Goal: Task Accomplishment & Management: Use online tool/utility

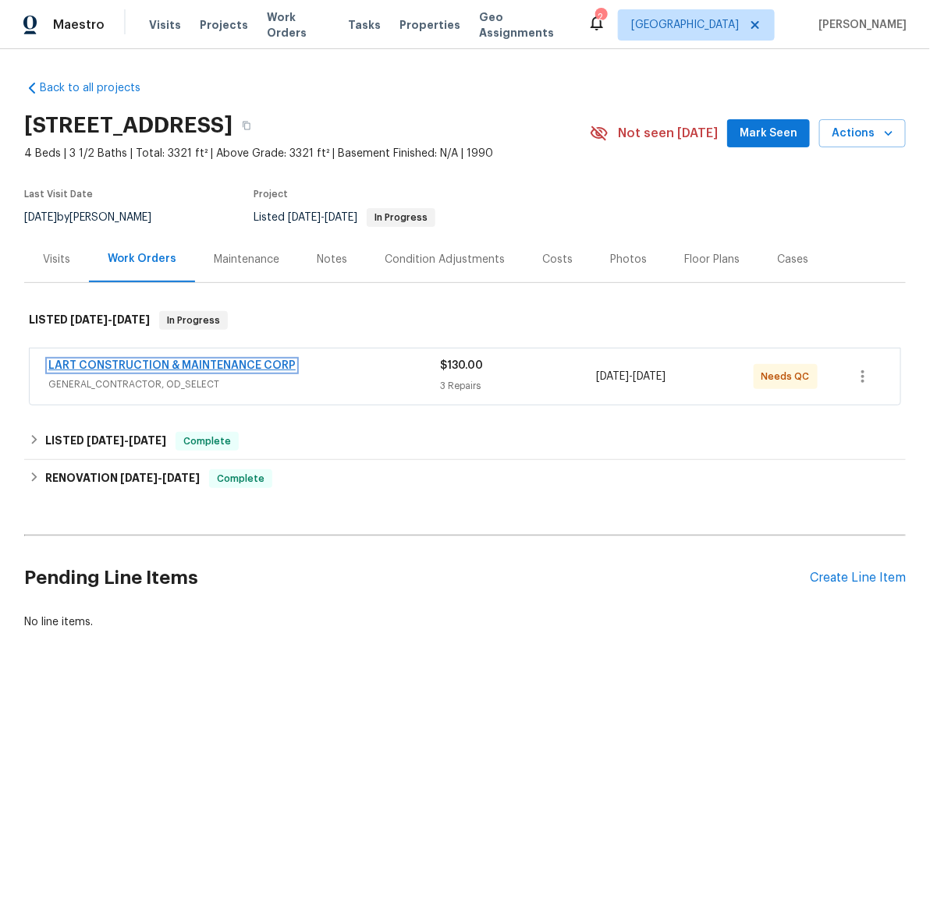
click at [186, 366] on link "LART CONSTRUCTION & MAINTENANCE CORP" at bounding box center [171, 365] width 247 height 11
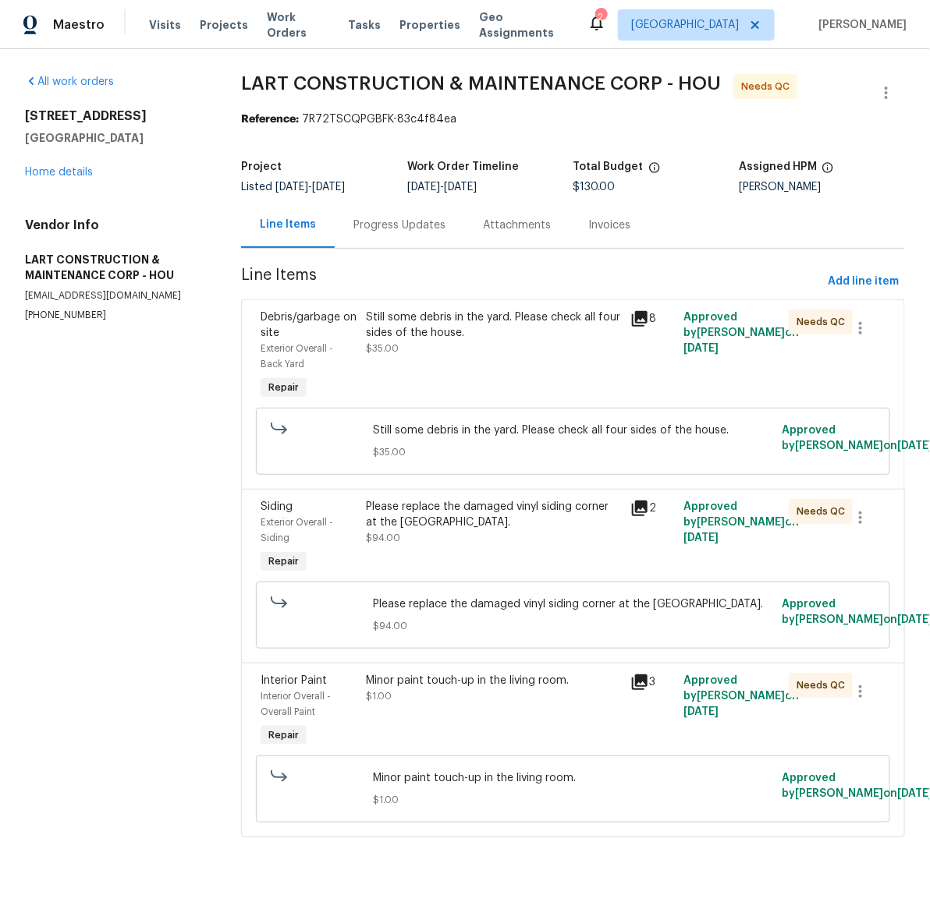
click at [431, 329] on div "Still some debris in the yard. Please check all four sides of the house." at bounding box center [494, 325] width 255 height 31
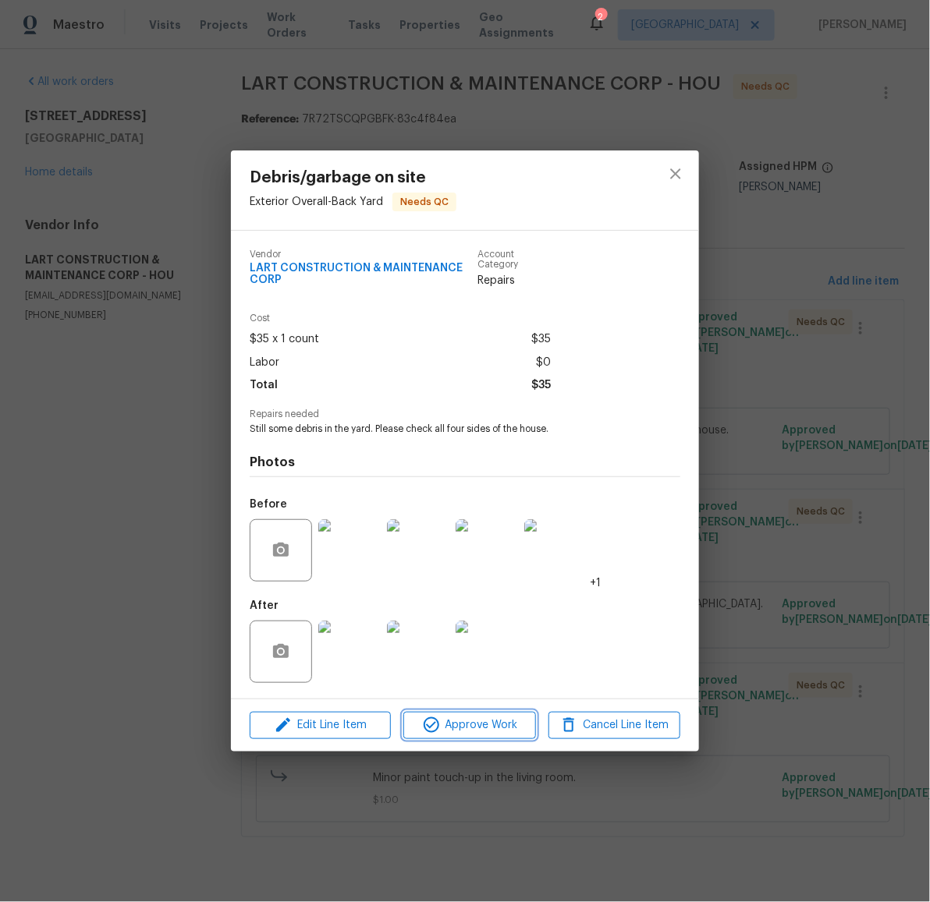
click at [459, 724] on span "Approve Work" at bounding box center [469, 725] width 122 height 19
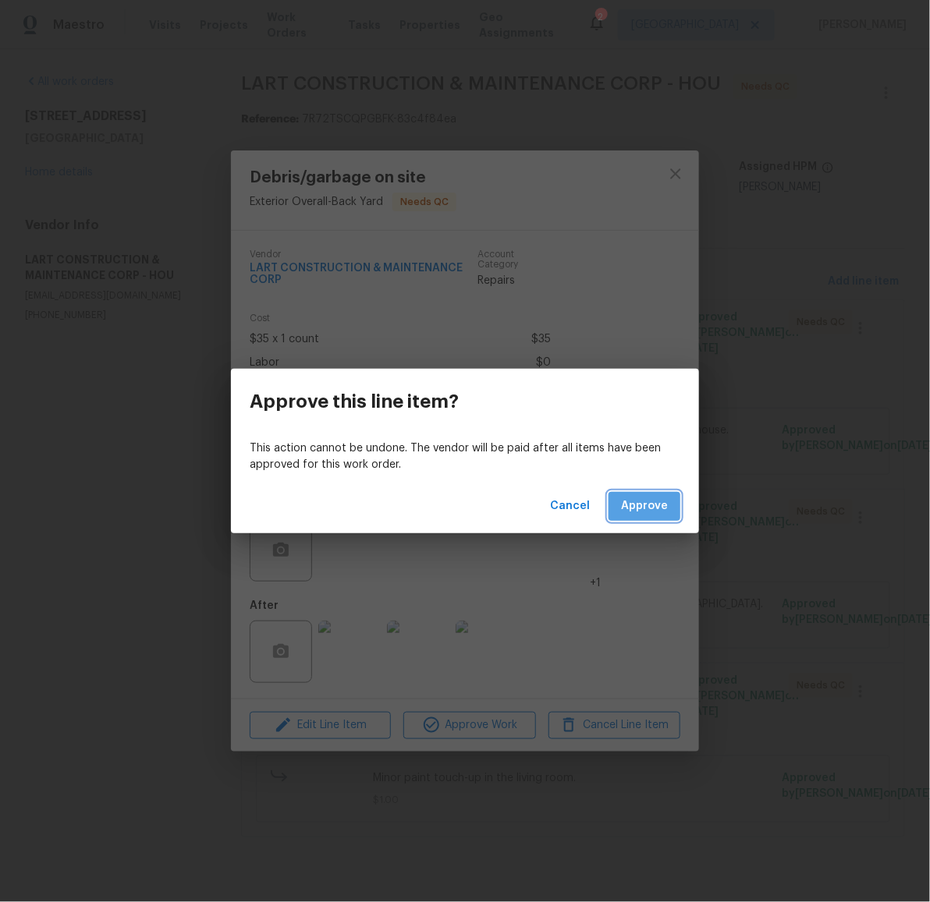
click at [636, 511] on span "Approve" at bounding box center [644, 506] width 47 height 19
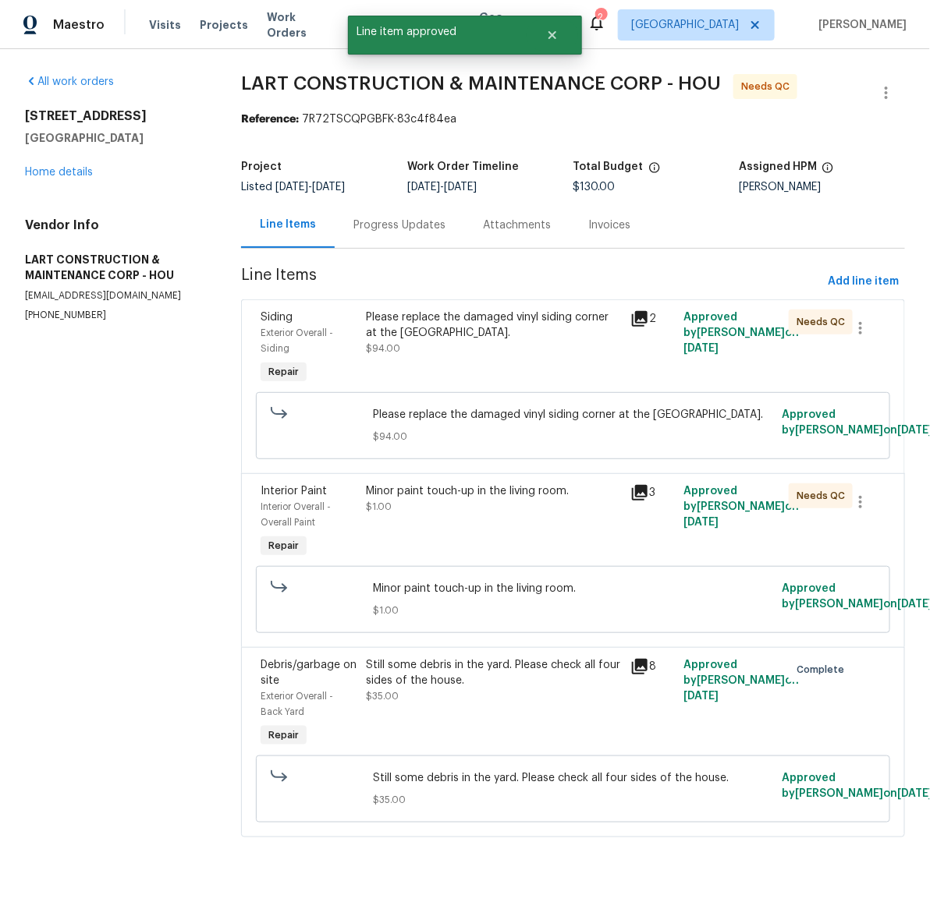
click at [444, 335] on div "Please replace the damaged vinyl siding corner at the chimney." at bounding box center [494, 325] width 255 height 31
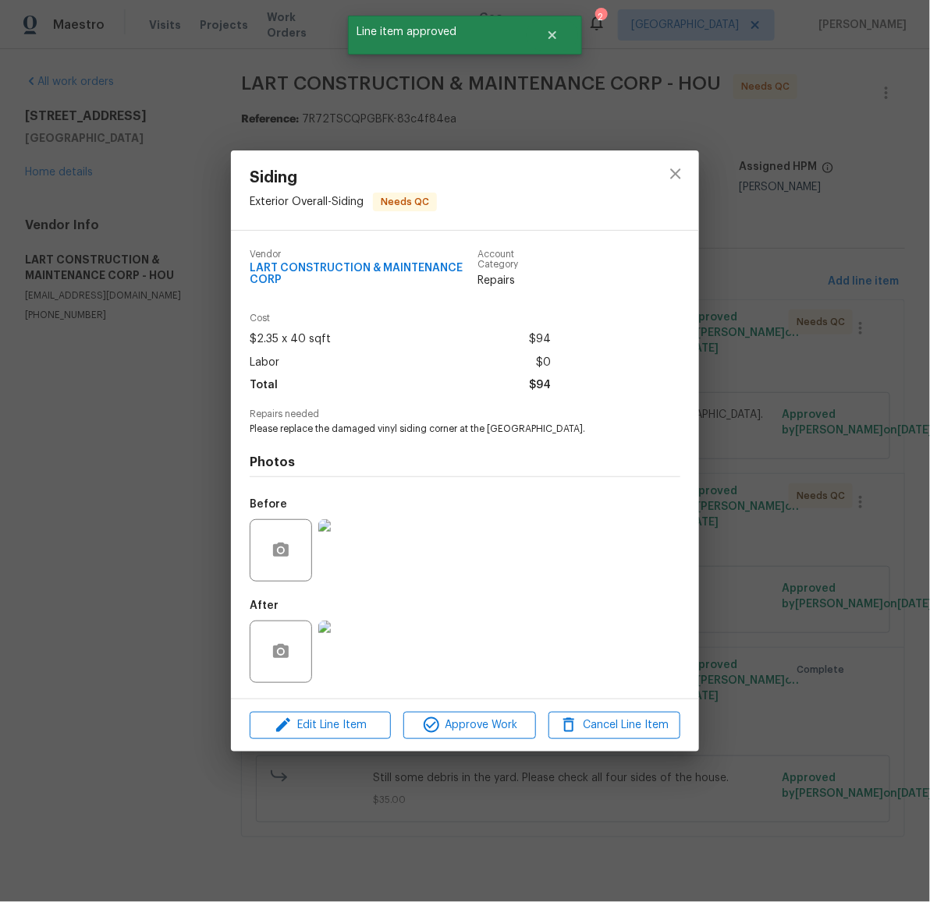
click at [362, 655] on img at bounding box center [349, 652] width 62 height 62
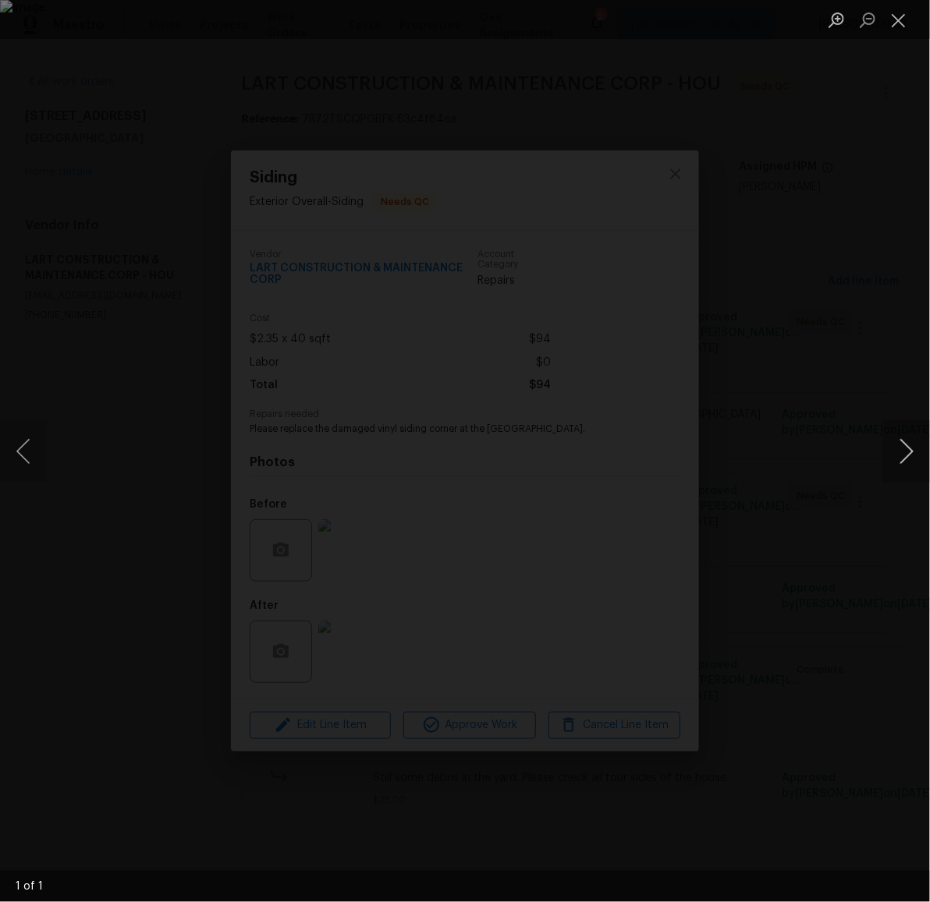
click at [905, 436] on button "Next image" at bounding box center [906, 451] width 47 height 62
click at [896, 25] on button "Close lightbox" at bounding box center [898, 19] width 31 height 27
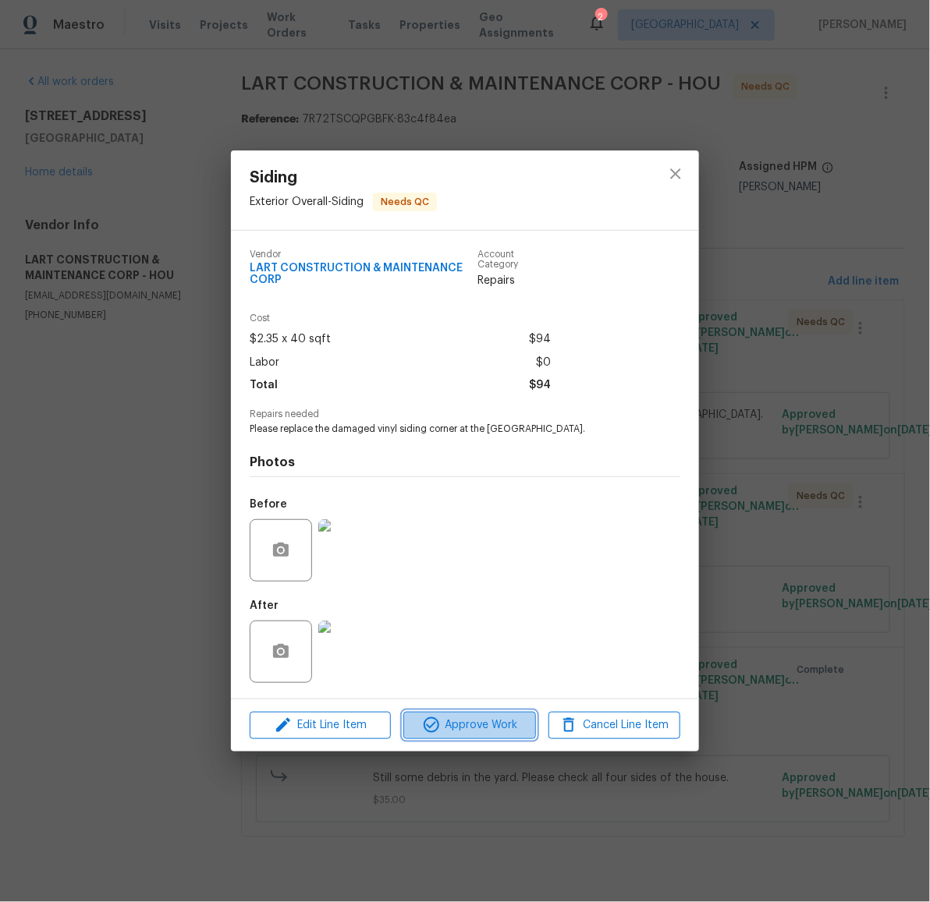
click at [474, 723] on span "Approve Work" at bounding box center [469, 725] width 122 height 19
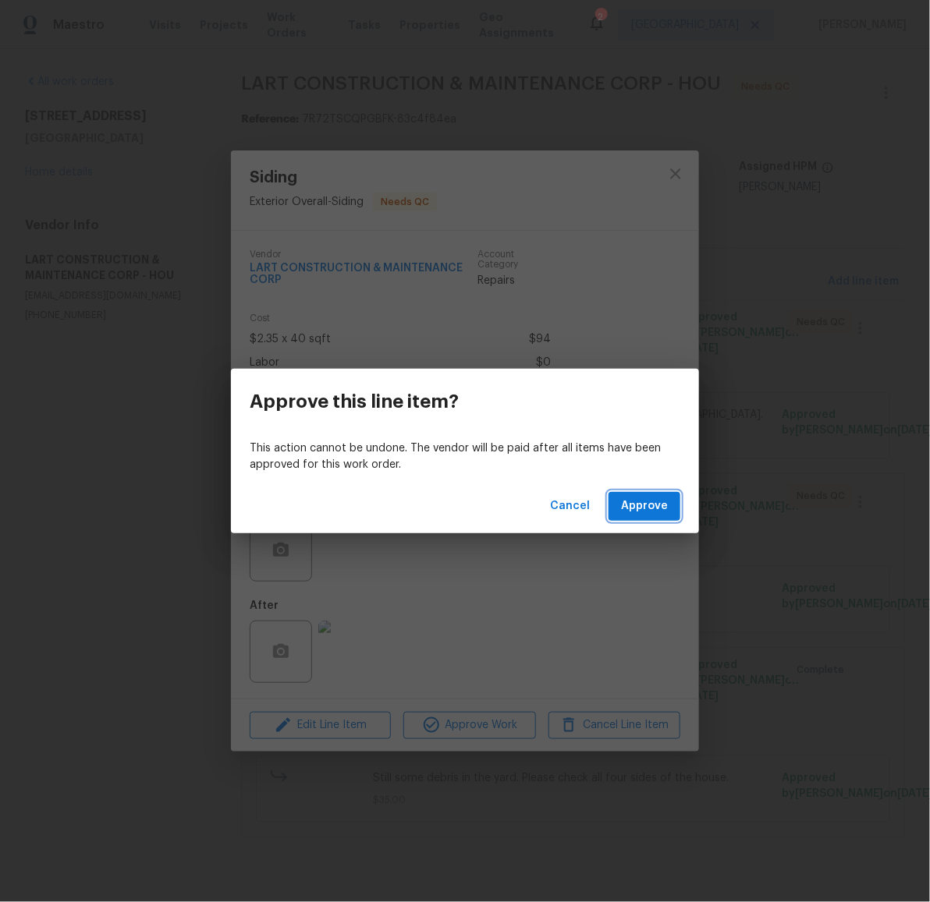
click at [625, 509] on span "Approve" at bounding box center [644, 506] width 47 height 19
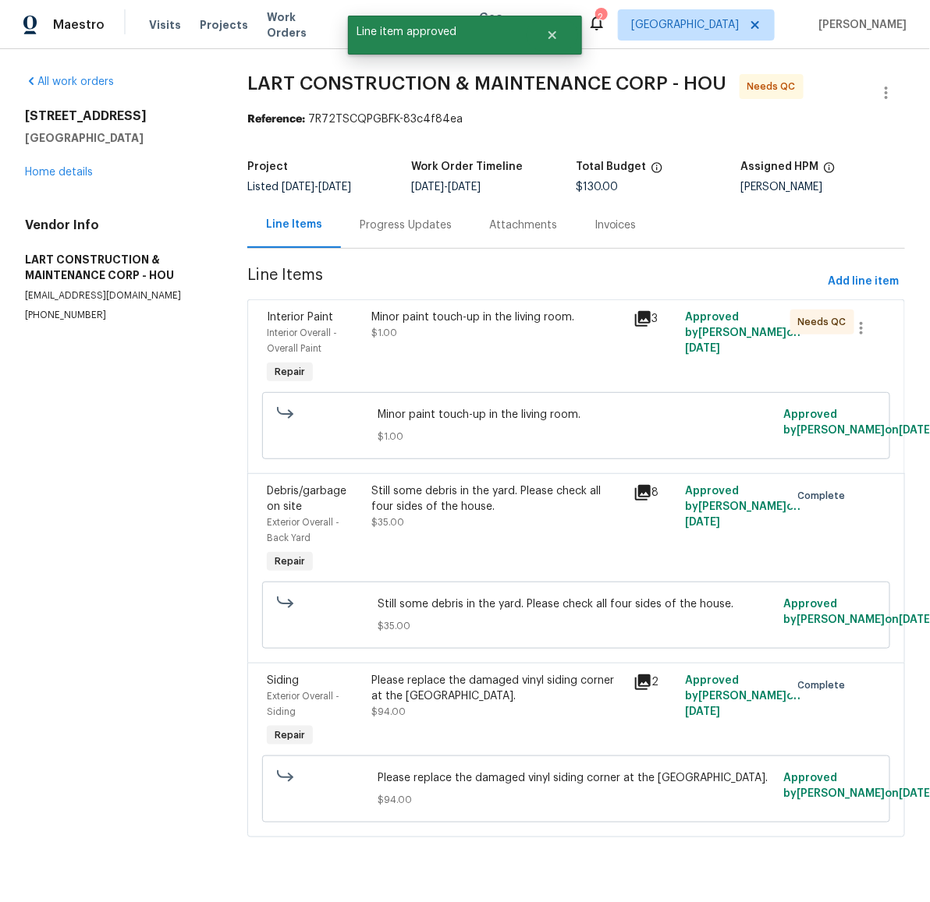
click at [470, 330] on div "Minor paint touch-up in the living room. $1.00" at bounding box center [497, 325] width 252 height 31
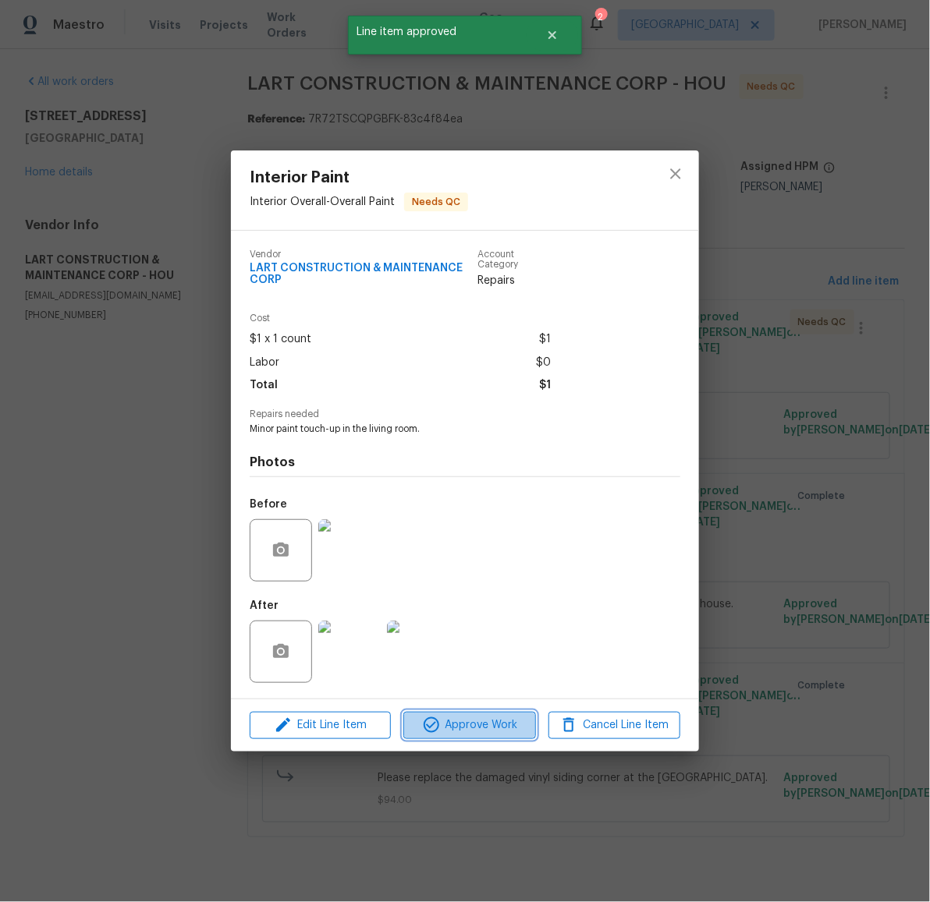
click at [488, 727] on span "Approve Work" at bounding box center [469, 725] width 122 height 19
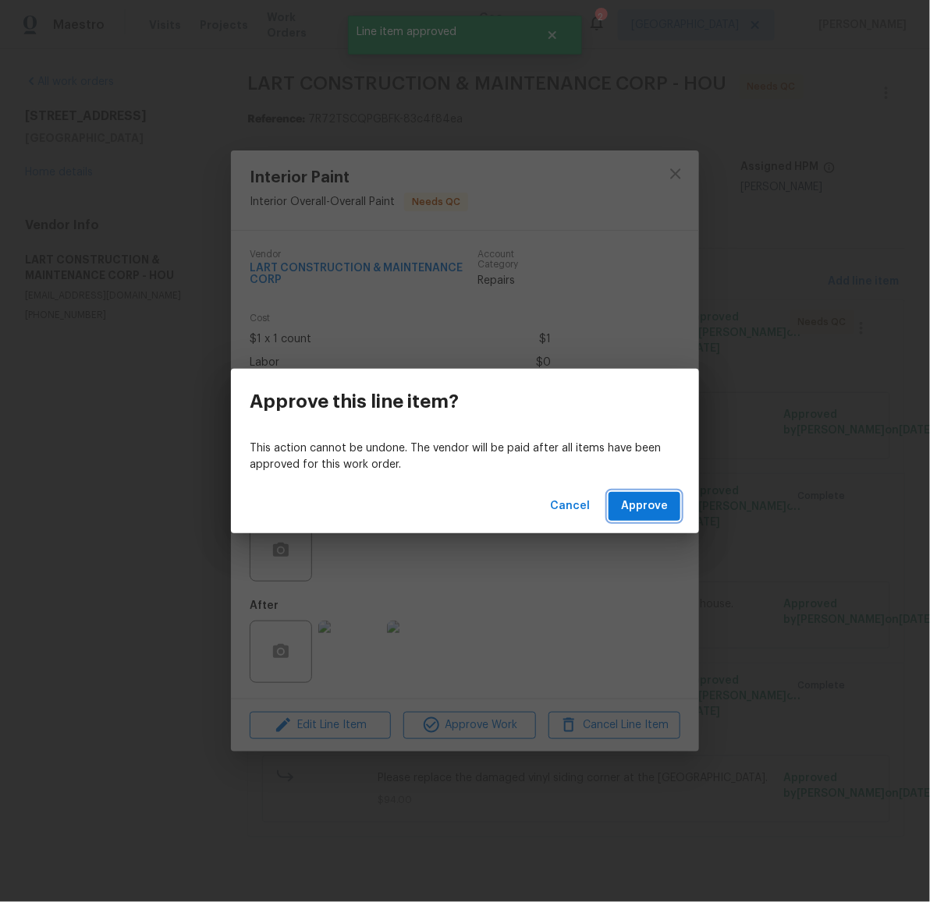
click at [651, 512] on span "Approve" at bounding box center [644, 506] width 47 height 19
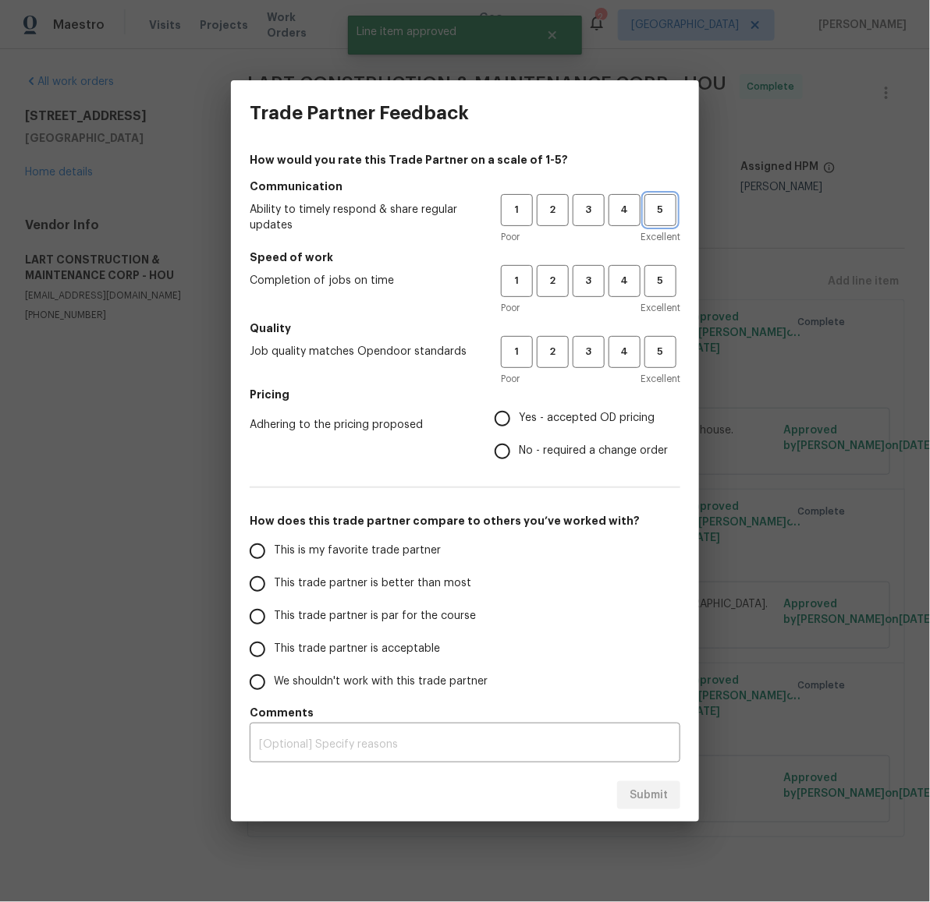
click at [665, 200] on button "5" at bounding box center [660, 210] width 32 height 32
click at [659, 275] on span "5" at bounding box center [660, 281] width 29 height 18
click at [626, 353] on span "4" at bounding box center [624, 352] width 29 height 18
click at [596, 409] on label "Yes - accepted OD pricing" at bounding box center [577, 418] width 182 height 33
click at [519, 409] on input "Yes - accepted OD pricing" at bounding box center [502, 418] width 33 height 33
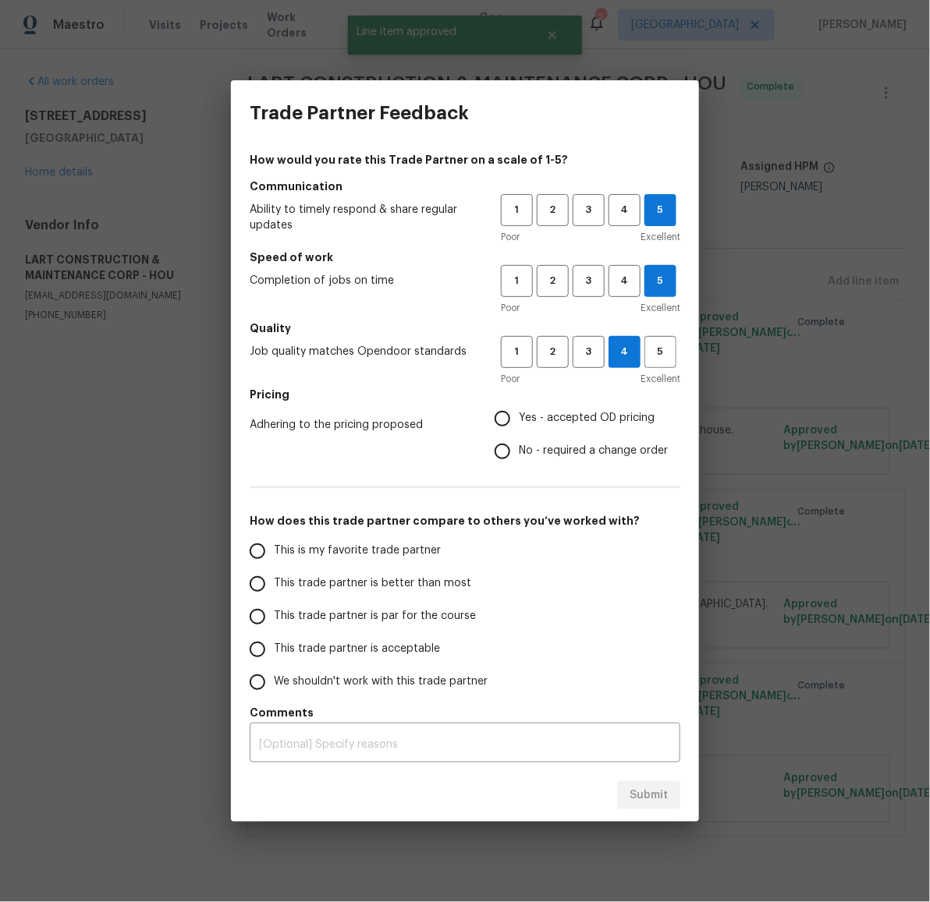
radio input "true"
click at [378, 587] on span "This trade partner is better than most" at bounding box center [372, 584] width 197 height 16
click at [274, 587] on input "This trade partner is better than most" at bounding box center [257, 584] width 33 height 33
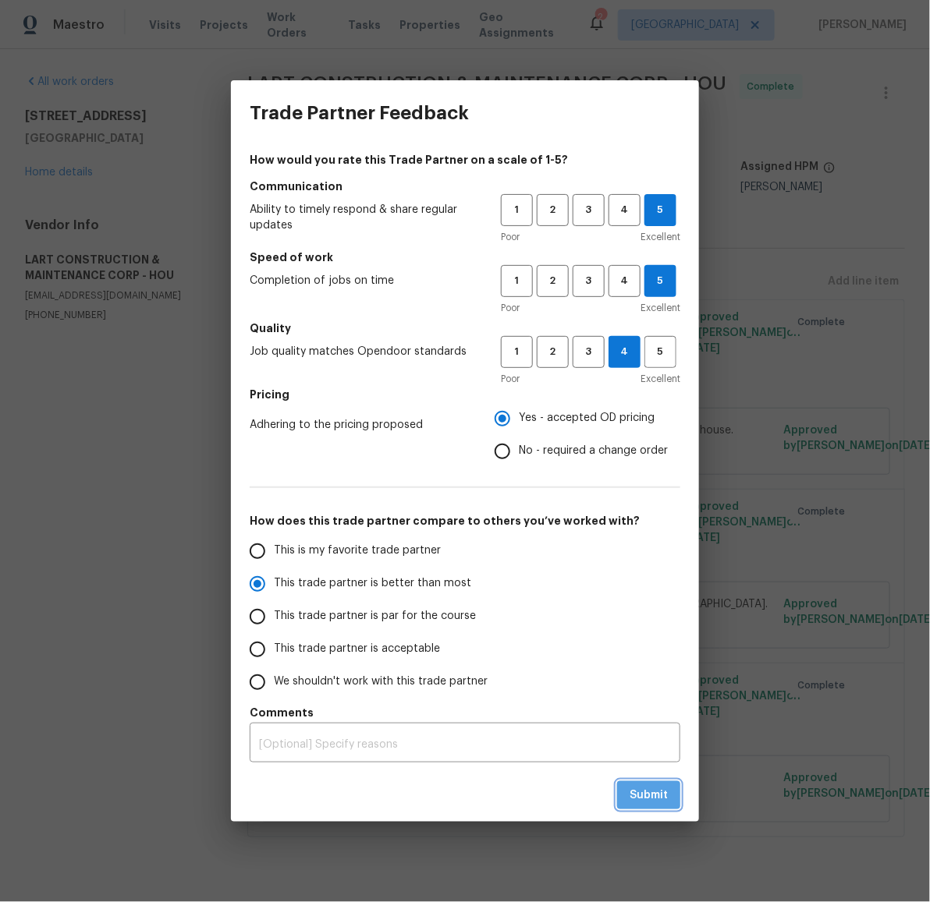
click at [661, 798] on span "Submit" at bounding box center [648, 795] width 38 height 19
radio input "true"
radio input "false"
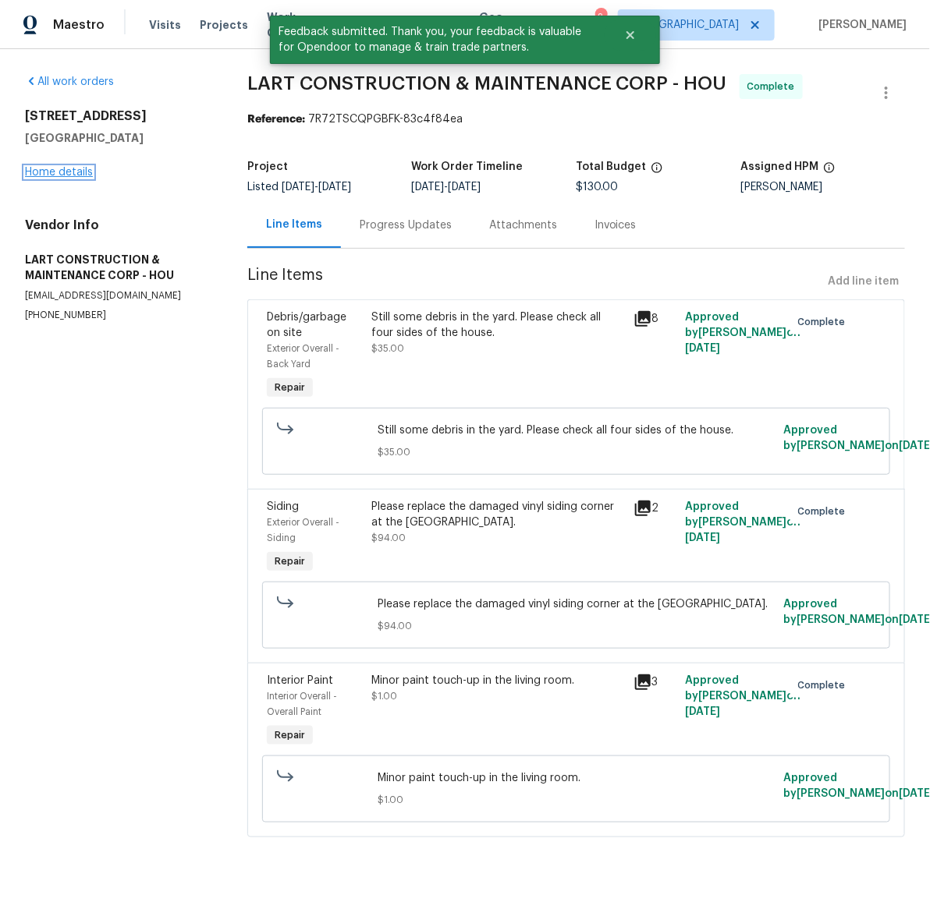
click at [67, 174] on link "Home details" at bounding box center [59, 172] width 68 height 11
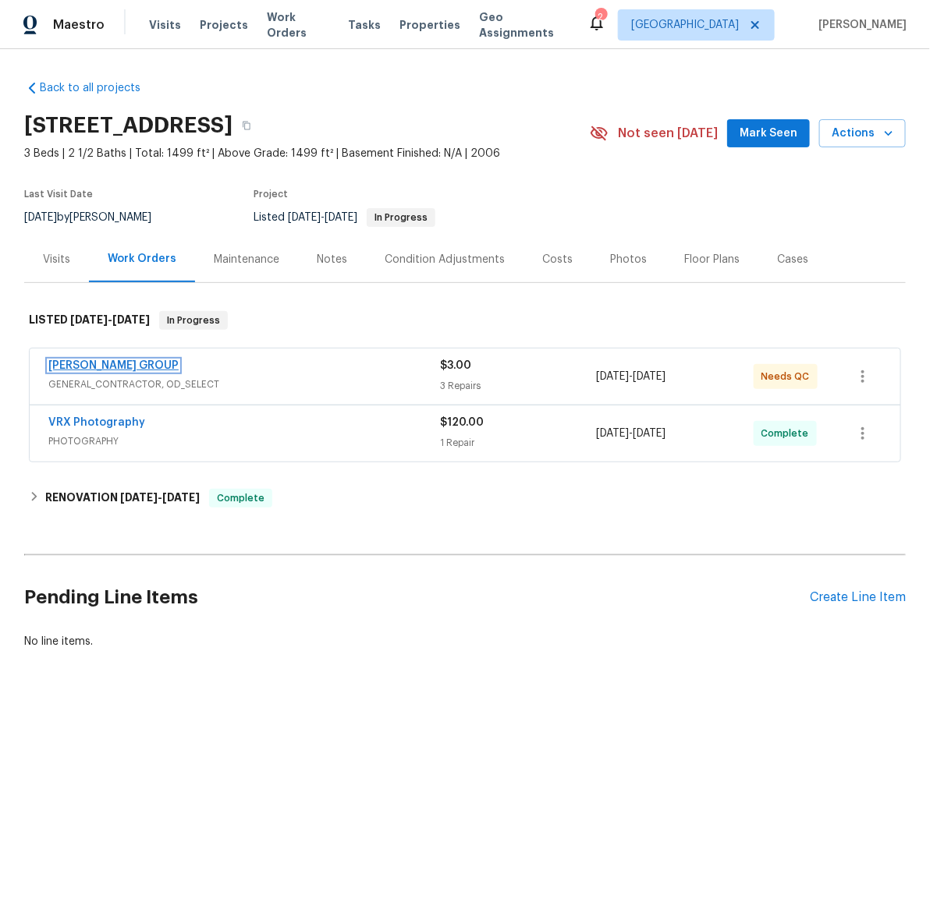
click at [106, 362] on link "BARAKEL VENZ GROUP" at bounding box center [113, 365] width 130 height 11
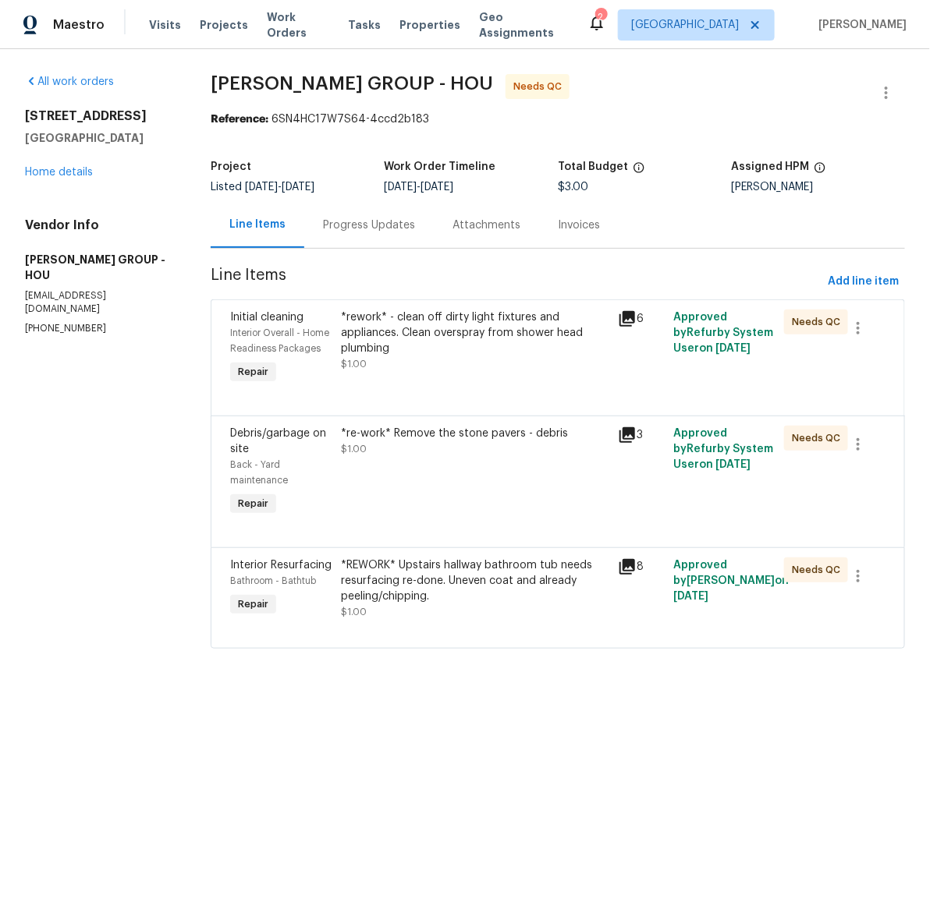
click at [443, 332] on div "*rework* - clean off dirty light fixtures and appliances. Clean overspray from …" at bounding box center [475, 333] width 268 height 47
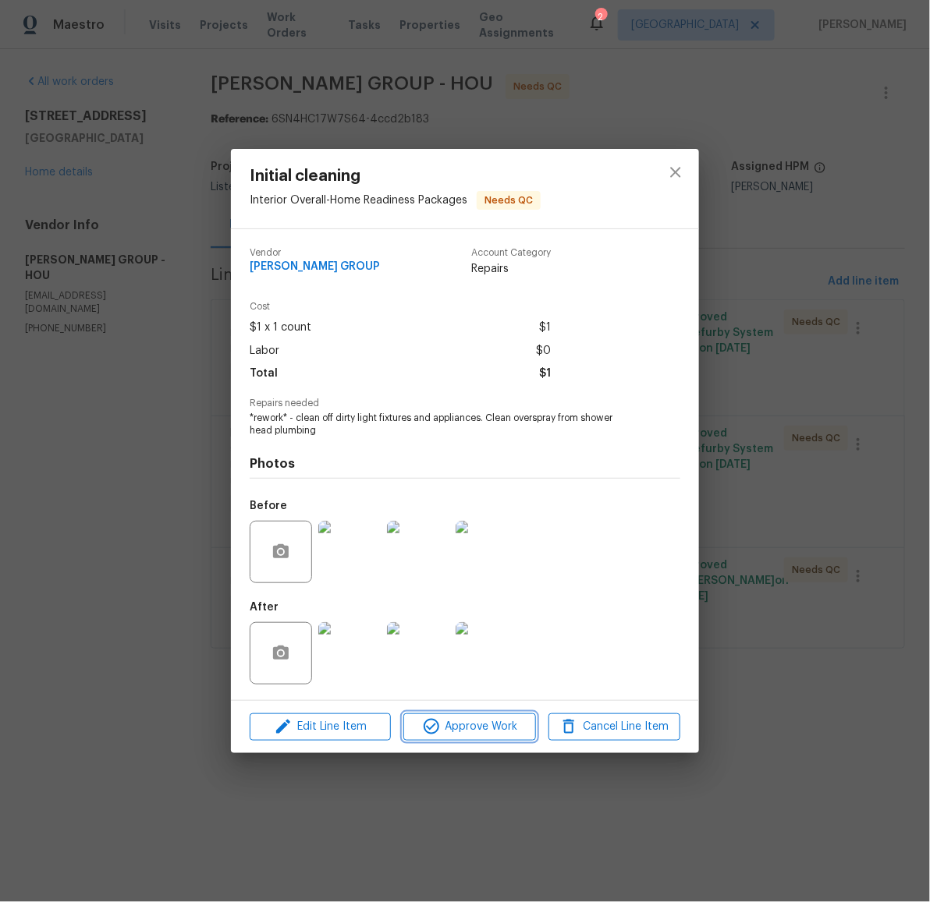
click at [476, 725] on span "Approve Work" at bounding box center [469, 727] width 122 height 19
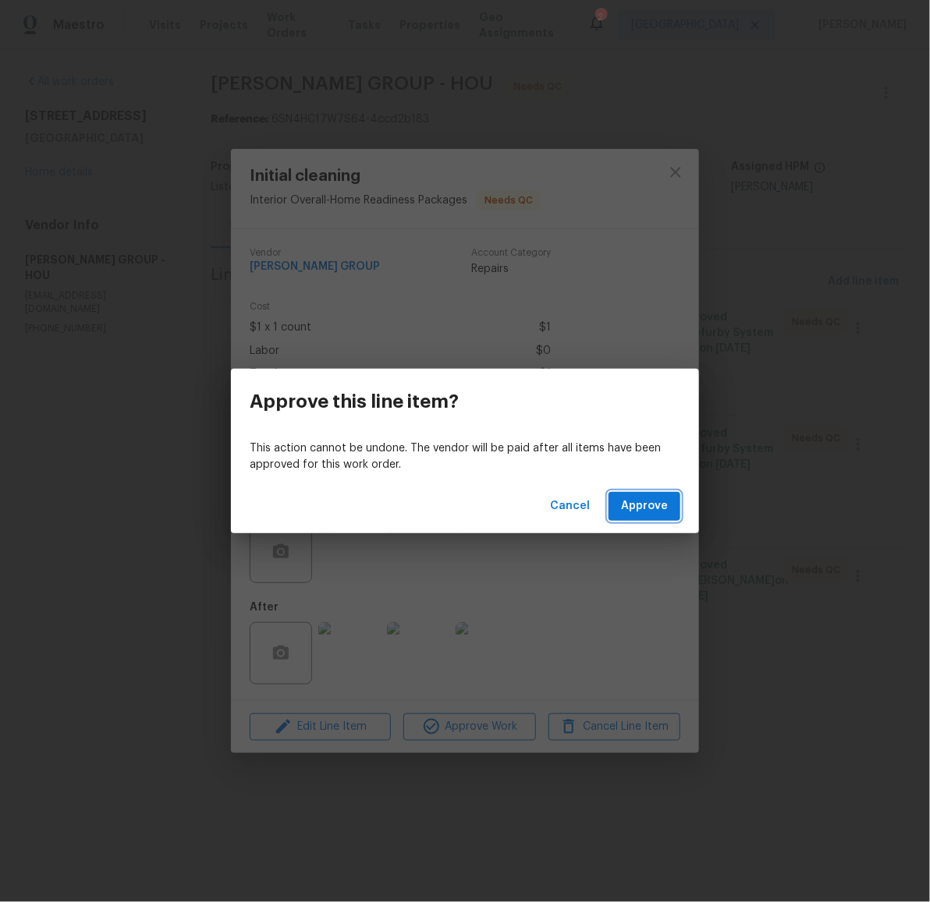
click at [643, 510] on span "Approve" at bounding box center [644, 506] width 47 height 19
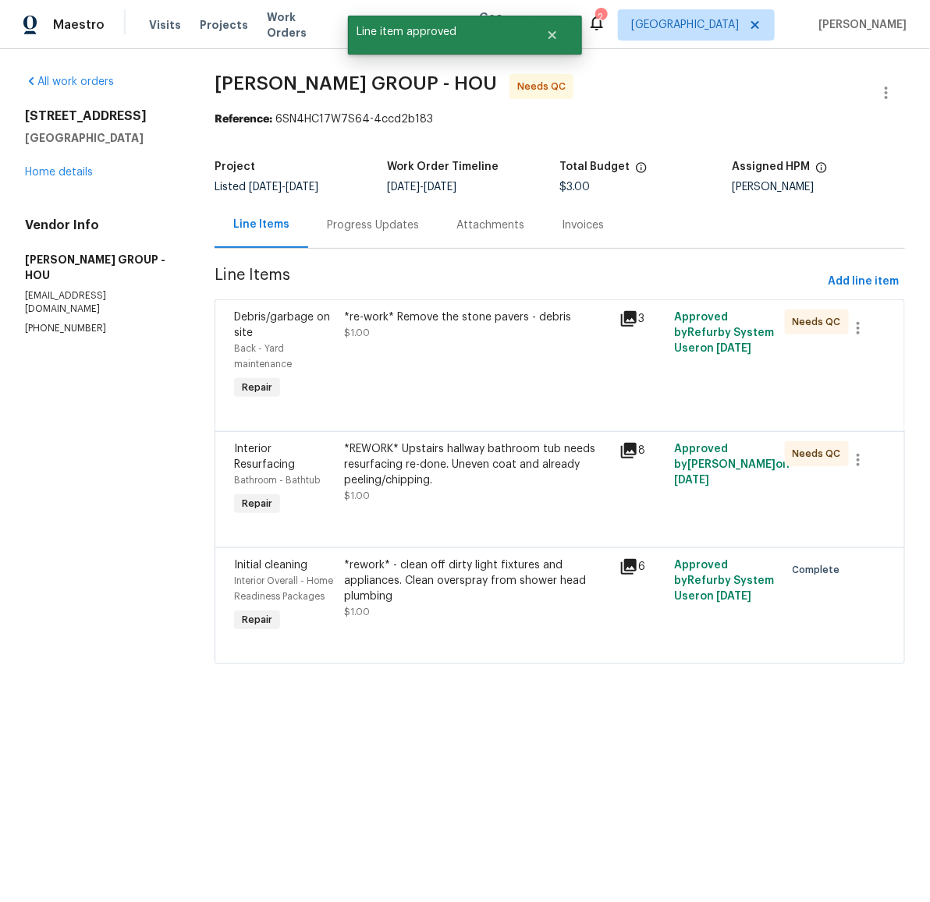
click at [417, 321] on div "*re-work* Remove the stone pavers - debris" at bounding box center [477, 318] width 266 height 16
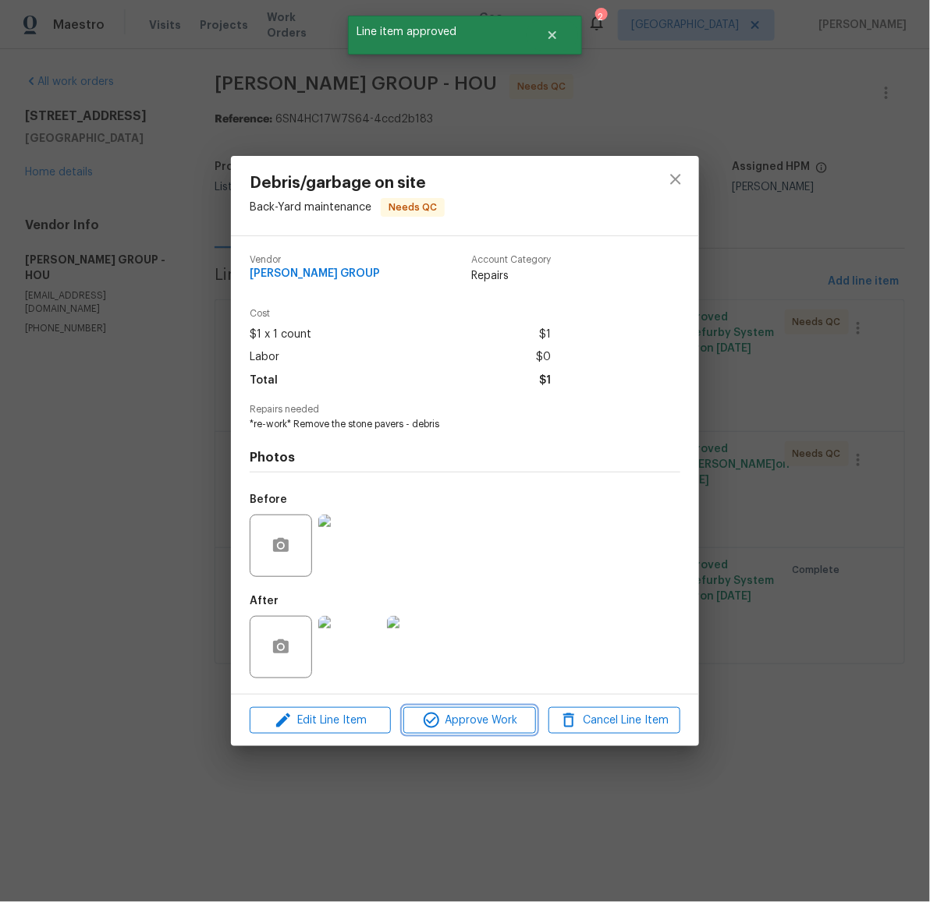
click at [479, 723] on span "Approve Work" at bounding box center [469, 720] width 122 height 19
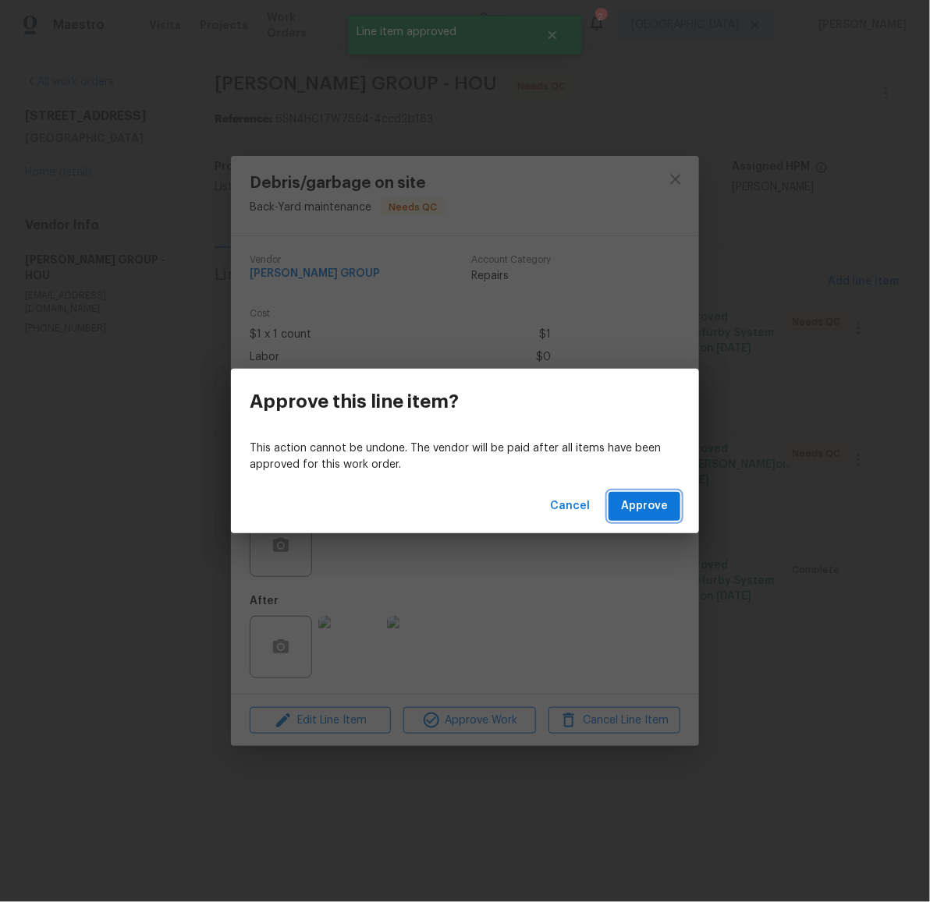
click at [645, 502] on span "Approve" at bounding box center [644, 506] width 47 height 19
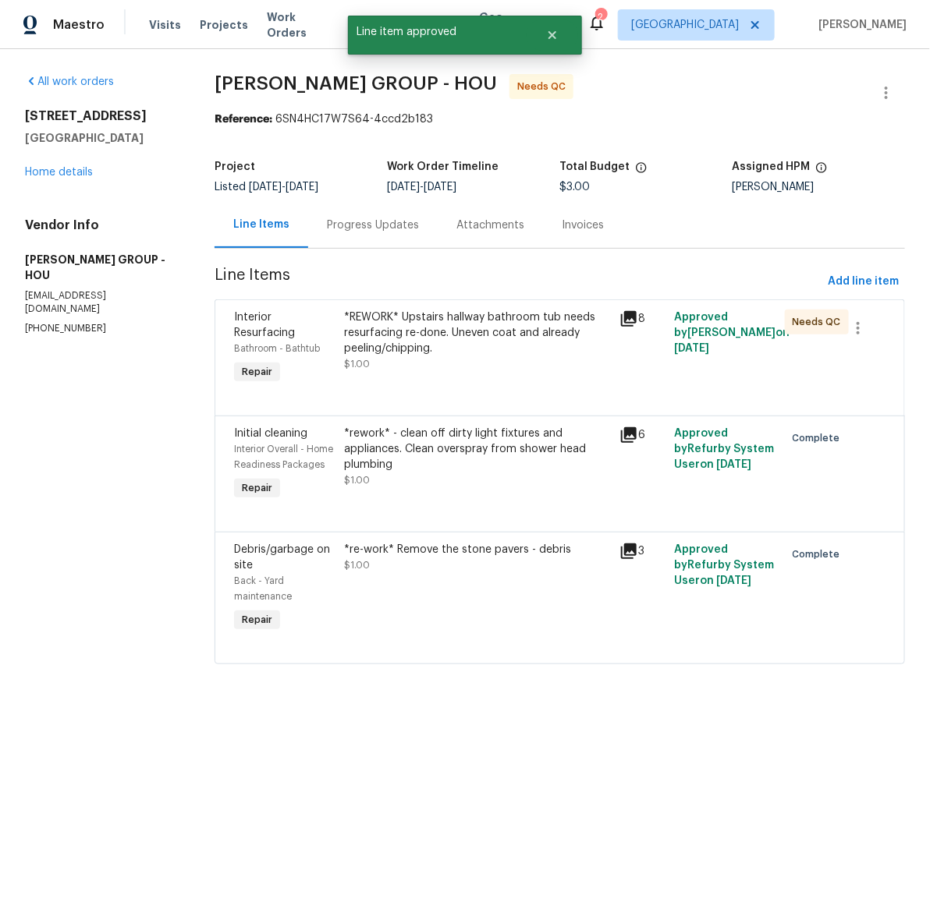
click at [449, 335] on div "*REWORK* Upstairs hallway bathroom tub needs resurfacing re-done. Uneven coat a…" at bounding box center [477, 333] width 266 height 47
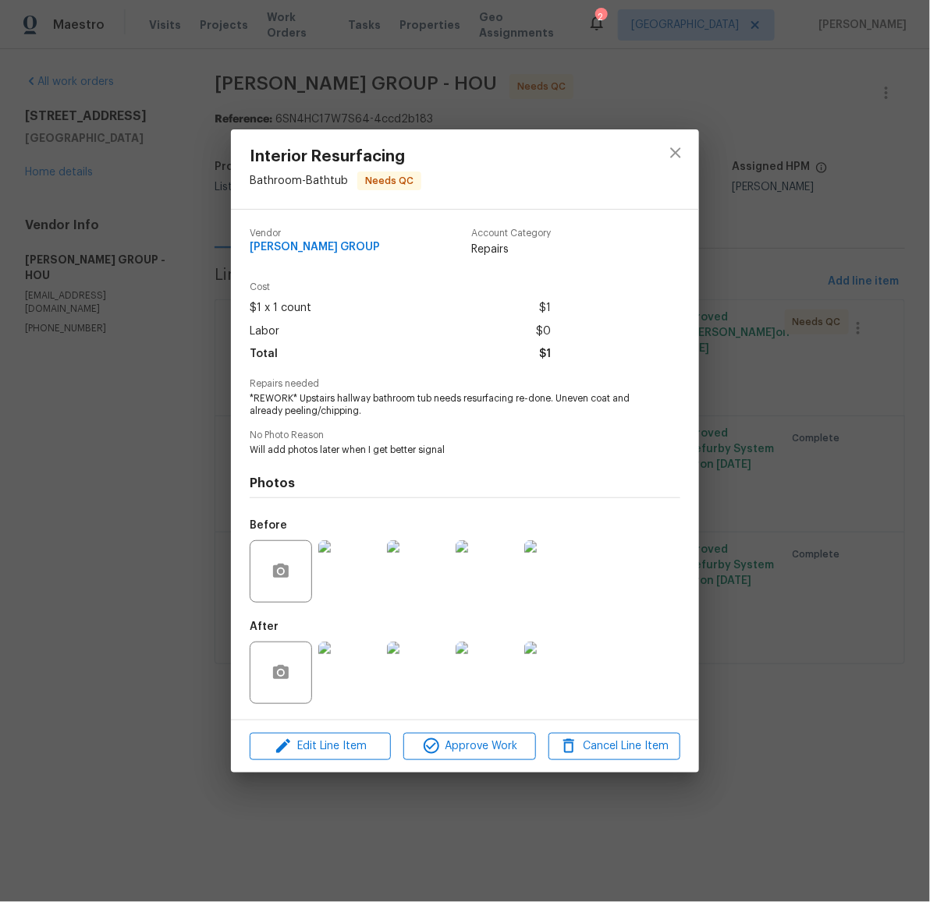
click at [348, 687] on img at bounding box center [349, 673] width 62 height 62
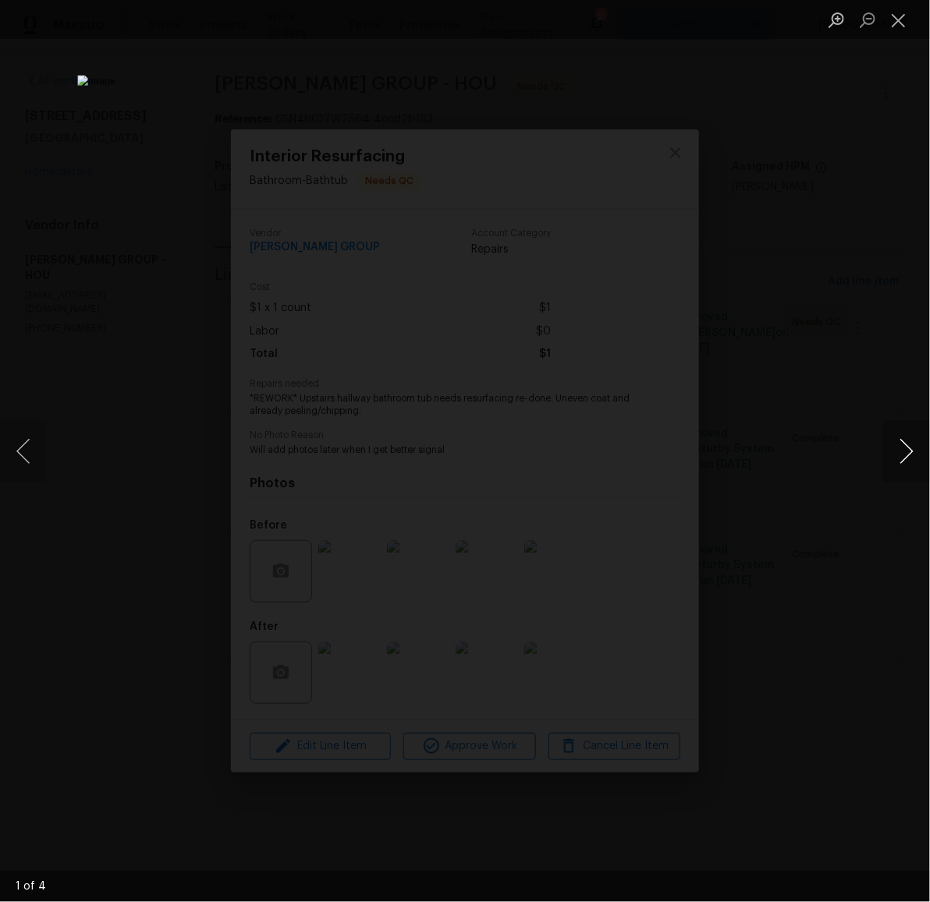
click at [909, 445] on button "Next image" at bounding box center [906, 451] width 47 height 62
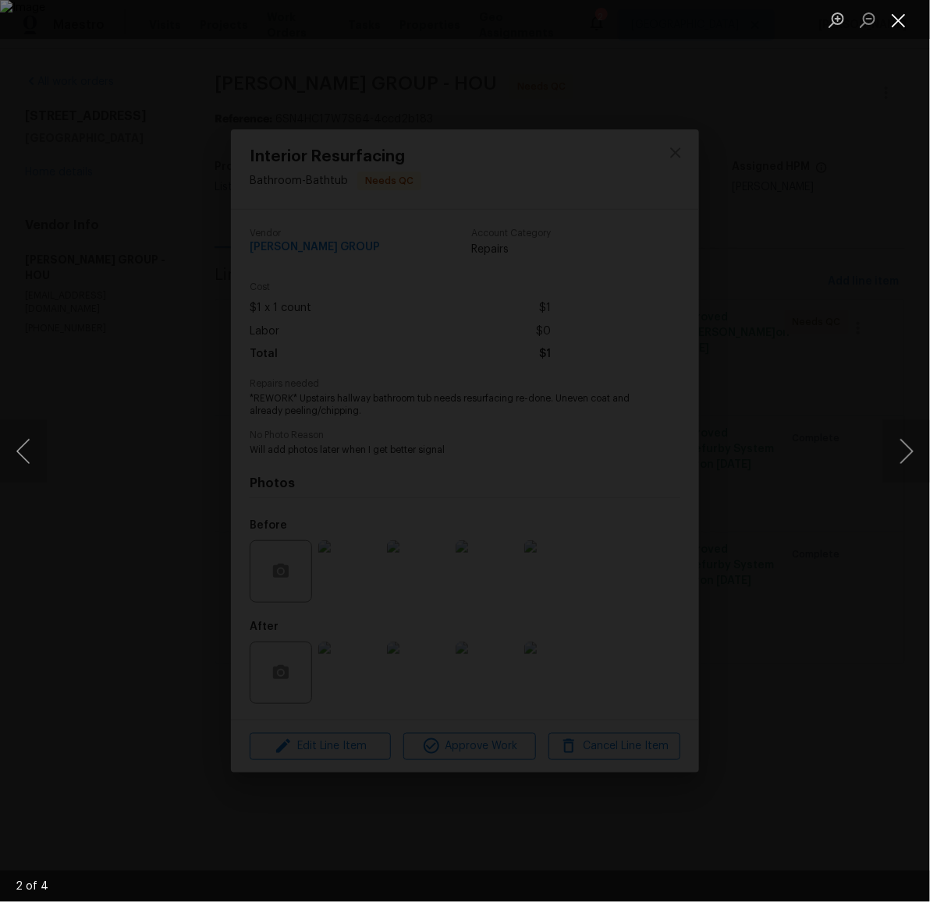
click at [904, 23] on button "Close lightbox" at bounding box center [898, 19] width 31 height 27
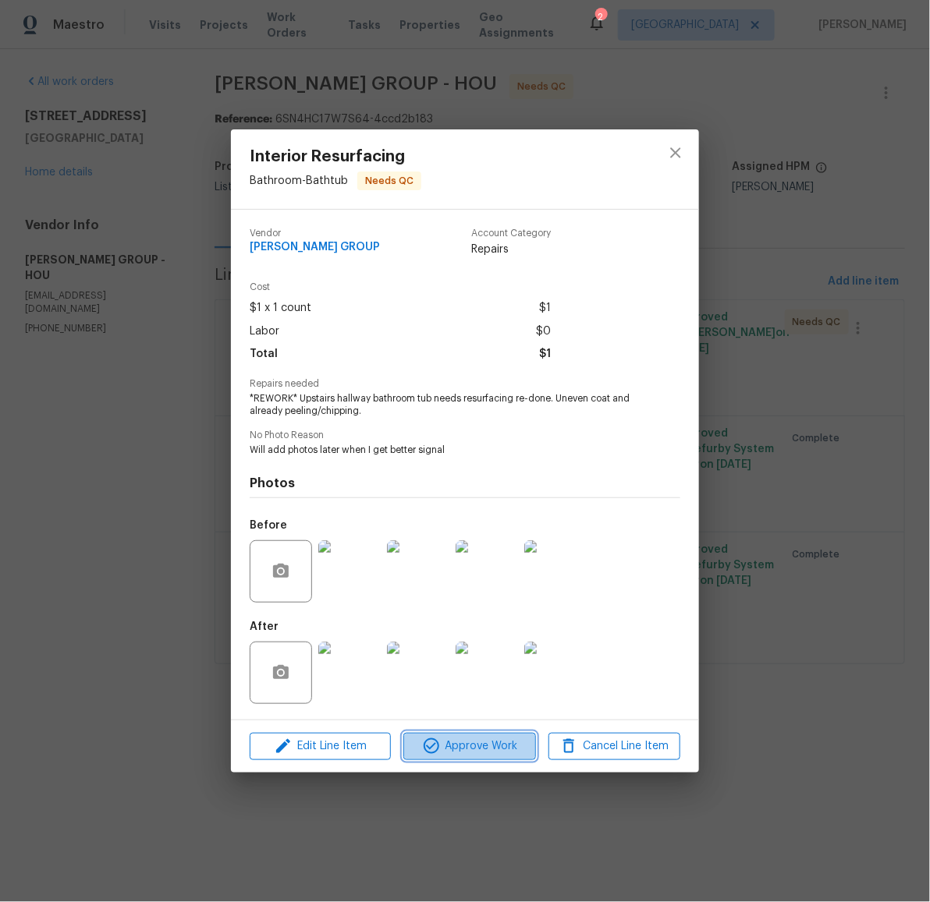
click at [471, 737] on span "Approve Work" at bounding box center [469, 746] width 122 height 19
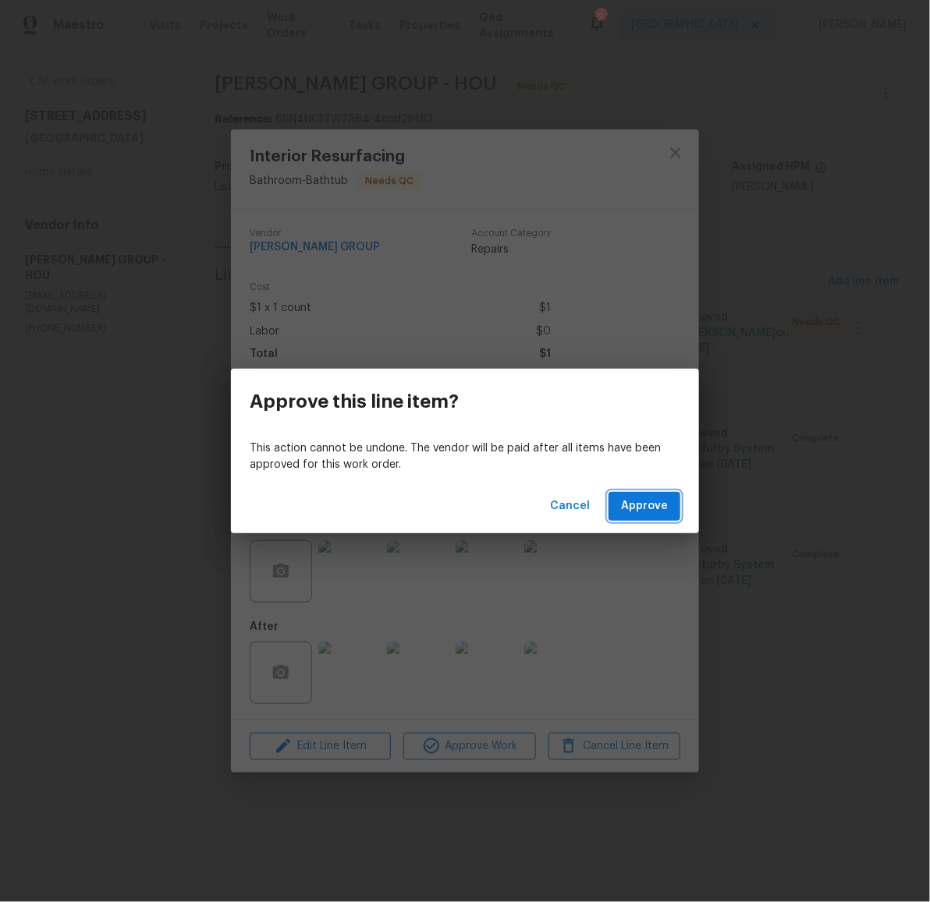
click at [647, 515] on span "Approve" at bounding box center [644, 506] width 47 height 19
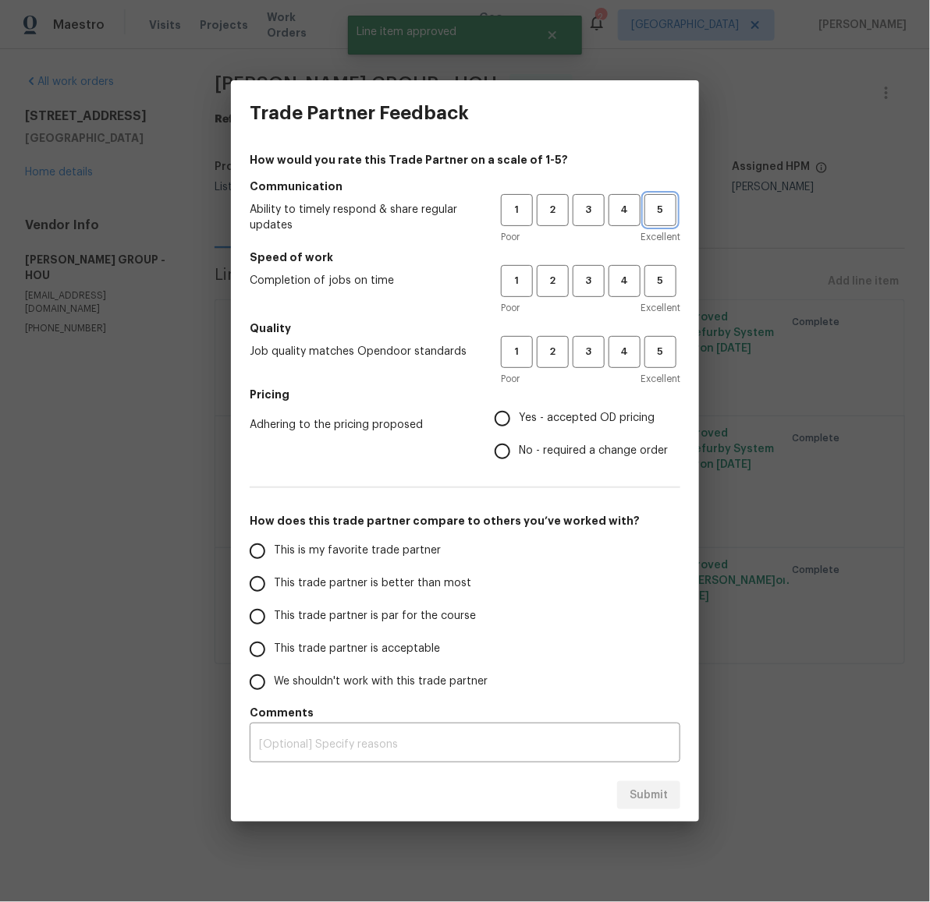
click at [659, 210] on span "5" at bounding box center [660, 210] width 29 height 18
click at [652, 282] on span "5" at bounding box center [660, 281] width 29 height 18
click at [634, 350] on span "4" at bounding box center [624, 352] width 29 height 18
click at [603, 410] on span "Yes - accepted OD pricing" at bounding box center [587, 418] width 136 height 16
click at [519, 409] on input "Yes - accepted OD pricing" at bounding box center [502, 418] width 33 height 33
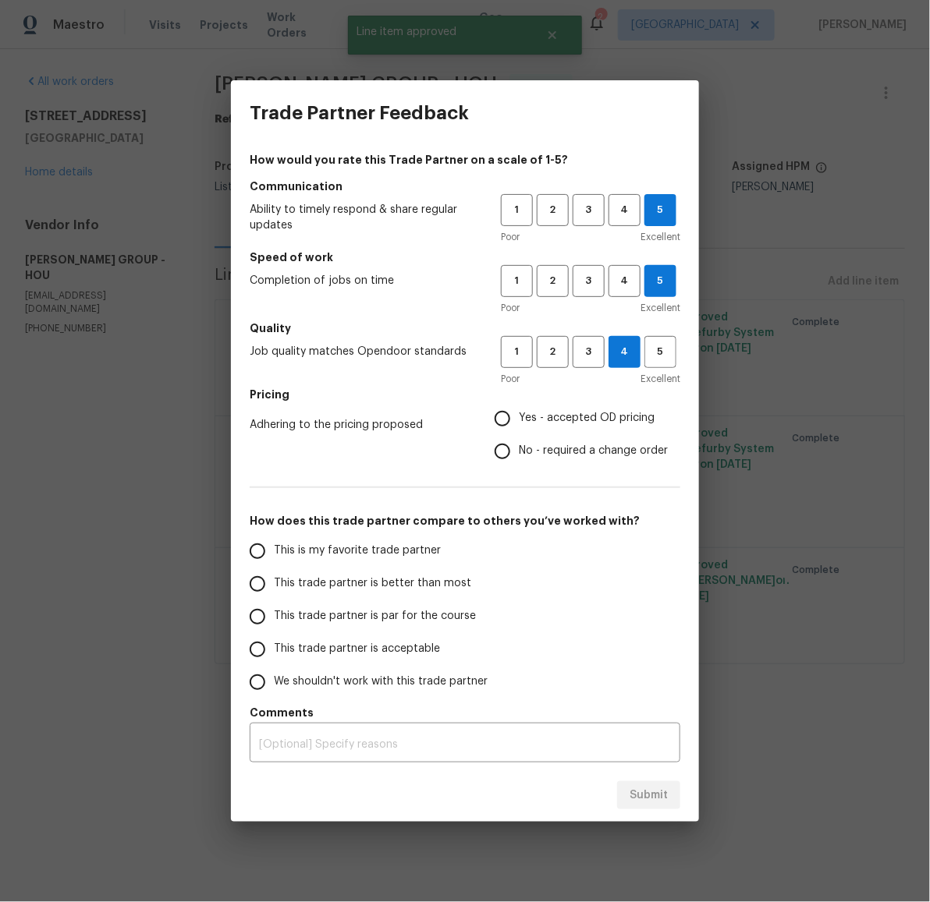
radio input "true"
click at [394, 587] on span "This trade partner is better than most" at bounding box center [372, 584] width 197 height 16
click at [274, 587] on input "This trade partner is better than most" at bounding box center [257, 584] width 33 height 33
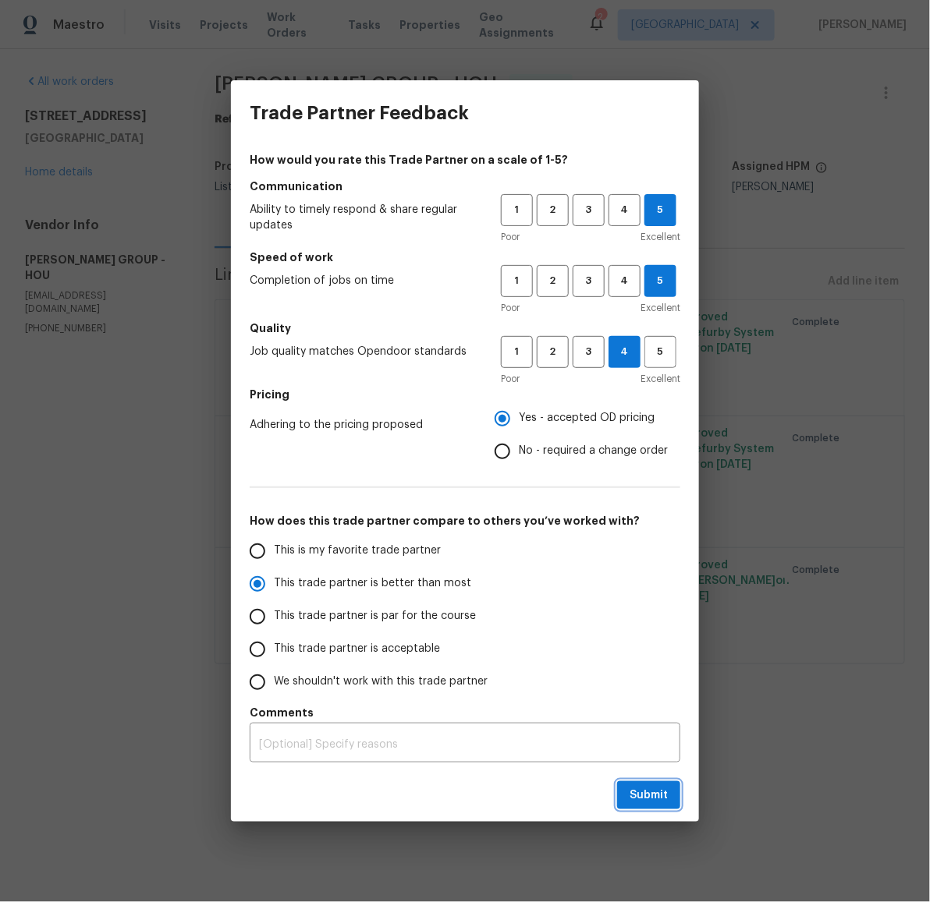
click at [650, 802] on span "Submit" at bounding box center [648, 795] width 38 height 19
radio input "true"
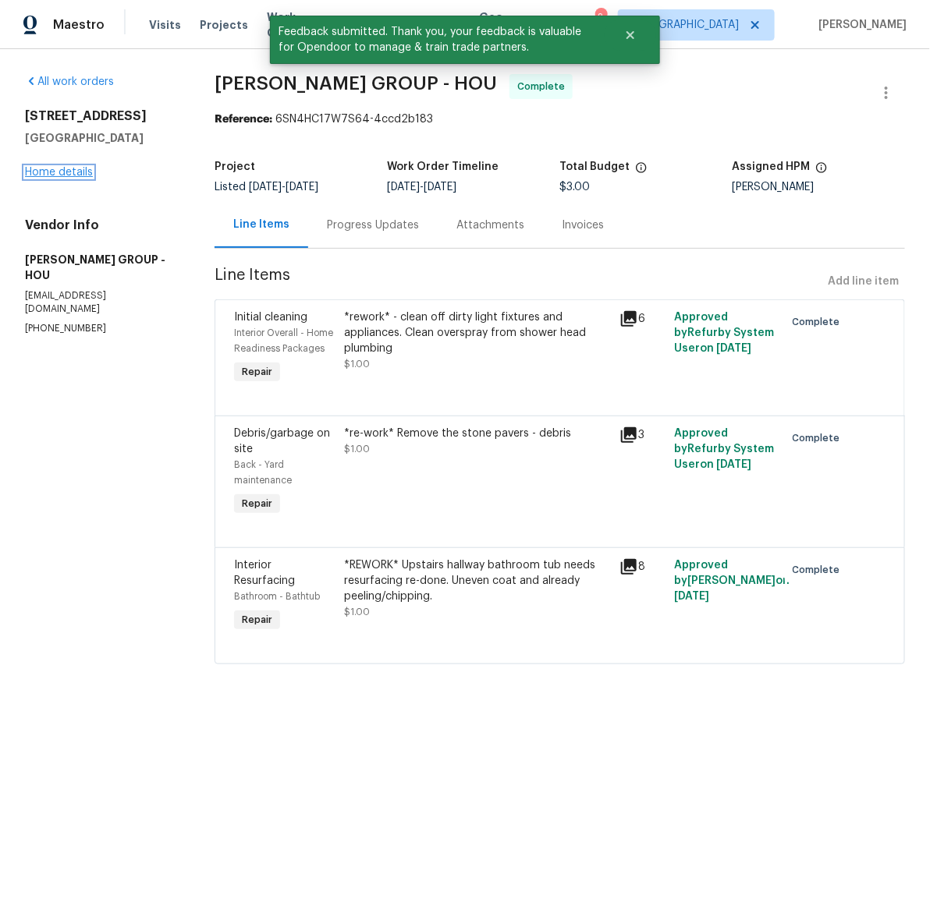
click at [69, 170] on link "Home details" at bounding box center [59, 172] width 68 height 11
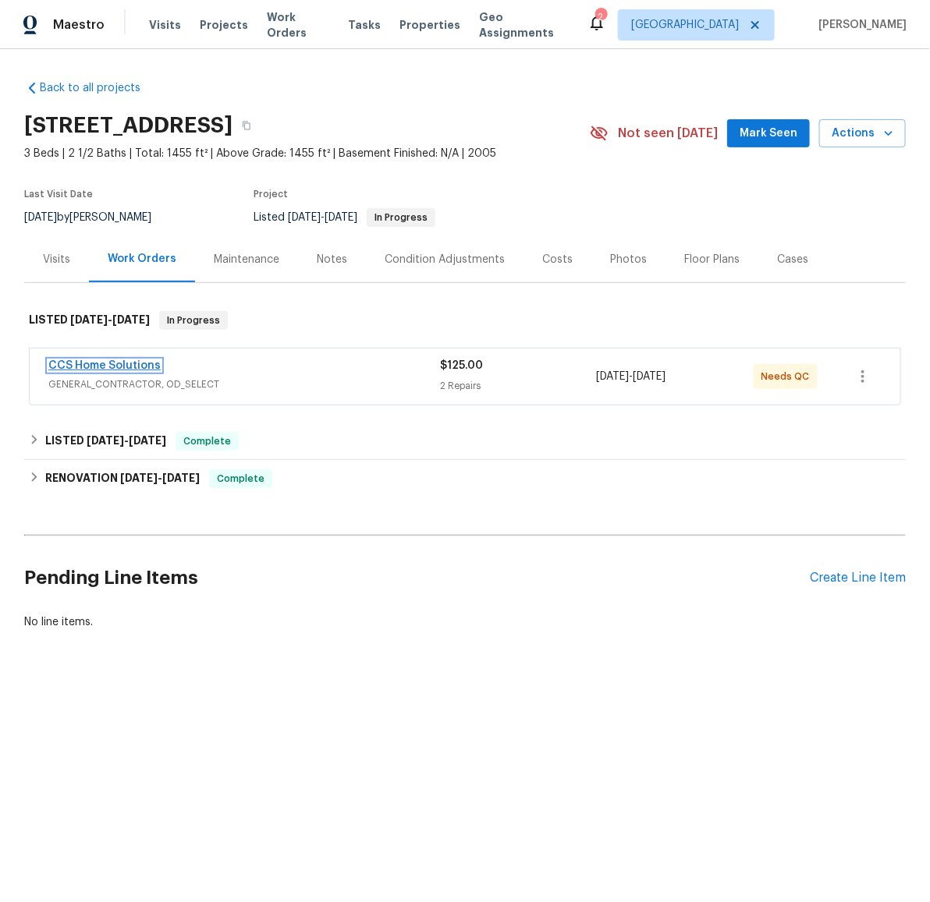
click at [112, 362] on link "CCS Home Solutions" at bounding box center [104, 365] width 112 height 11
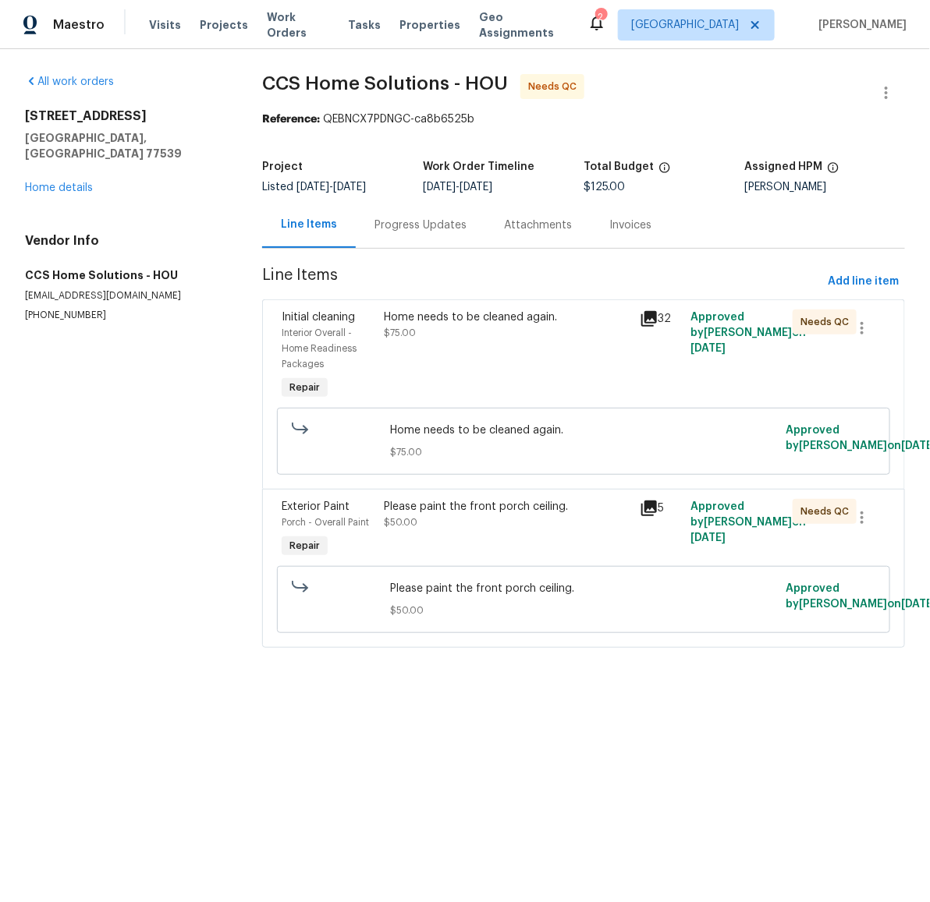
click at [436, 322] on div "Home needs to be cleaned again." at bounding box center [507, 318] width 246 height 16
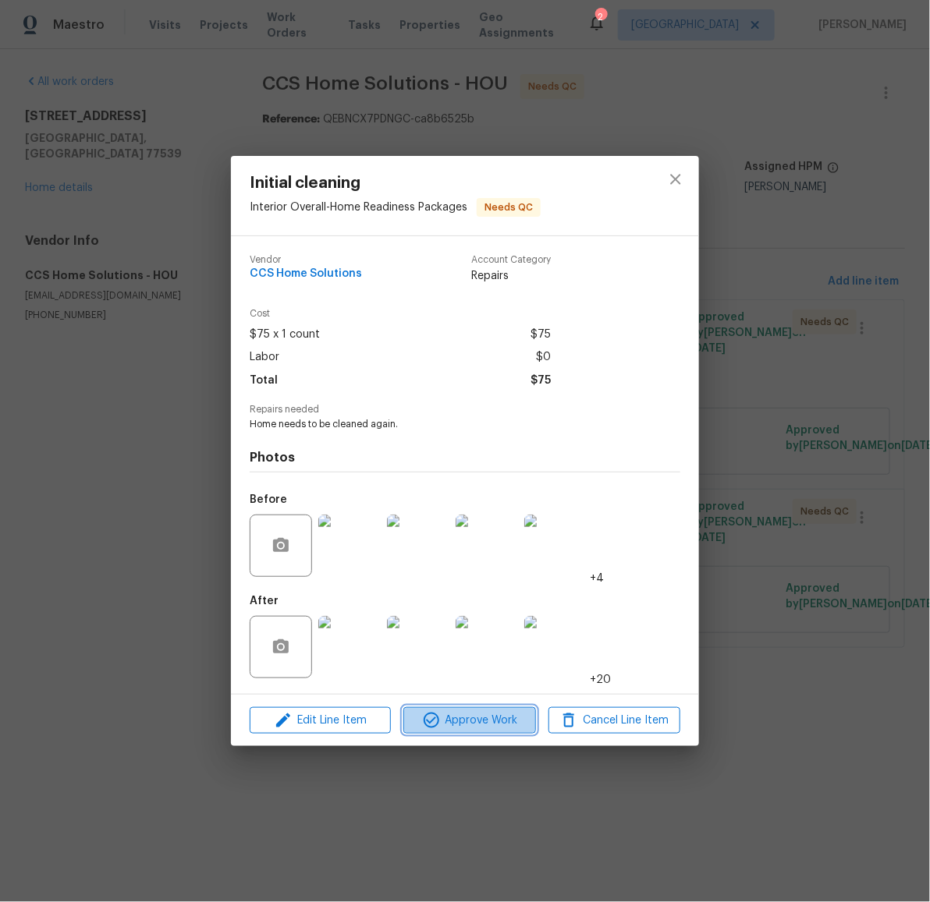
click at [494, 722] on span "Approve Work" at bounding box center [469, 720] width 122 height 19
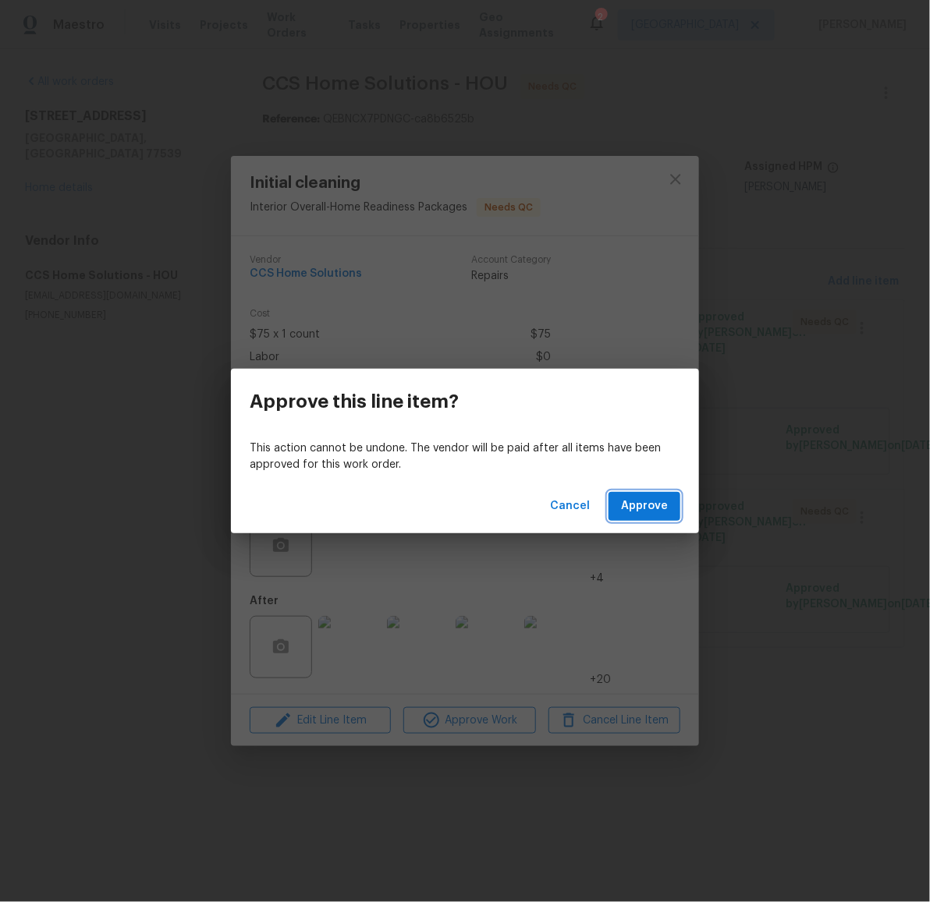
click at [640, 503] on span "Approve" at bounding box center [644, 506] width 47 height 19
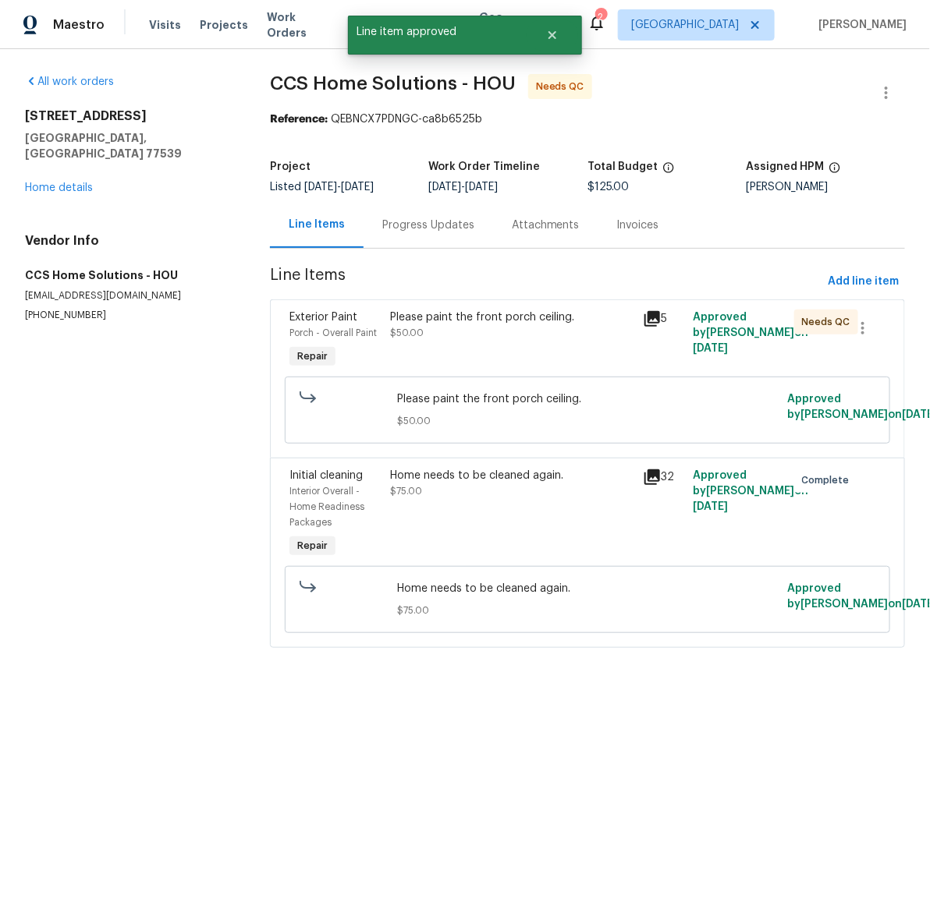
click at [469, 317] on div "Please paint the front porch ceiling." at bounding box center [511, 318] width 243 height 16
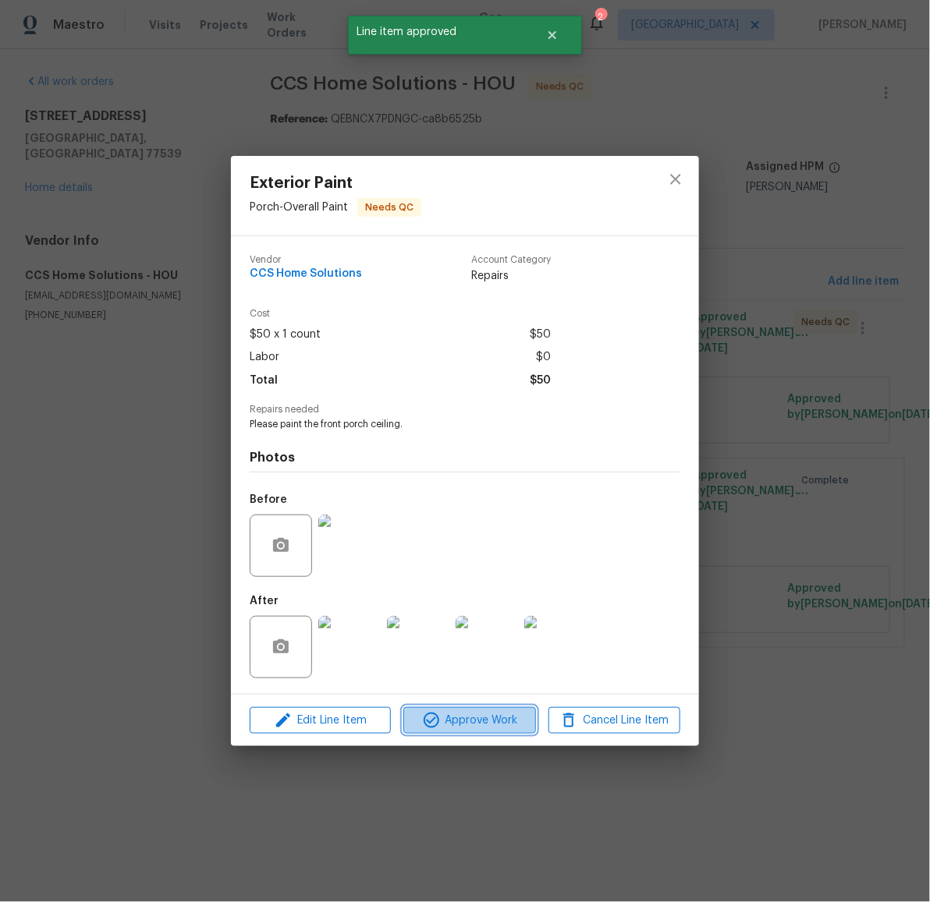
click at [475, 718] on span "Approve Work" at bounding box center [469, 720] width 122 height 19
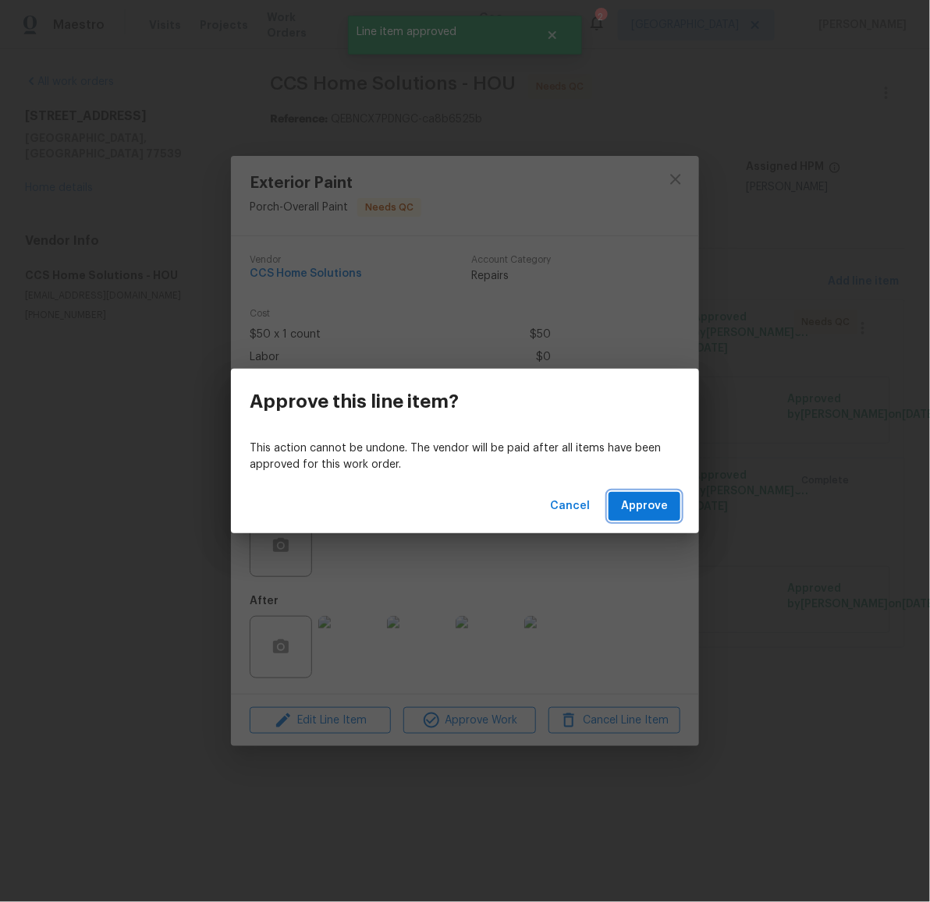
click at [651, 508] on span "Approve" at bounding box center [644, 506] width 47 height 19
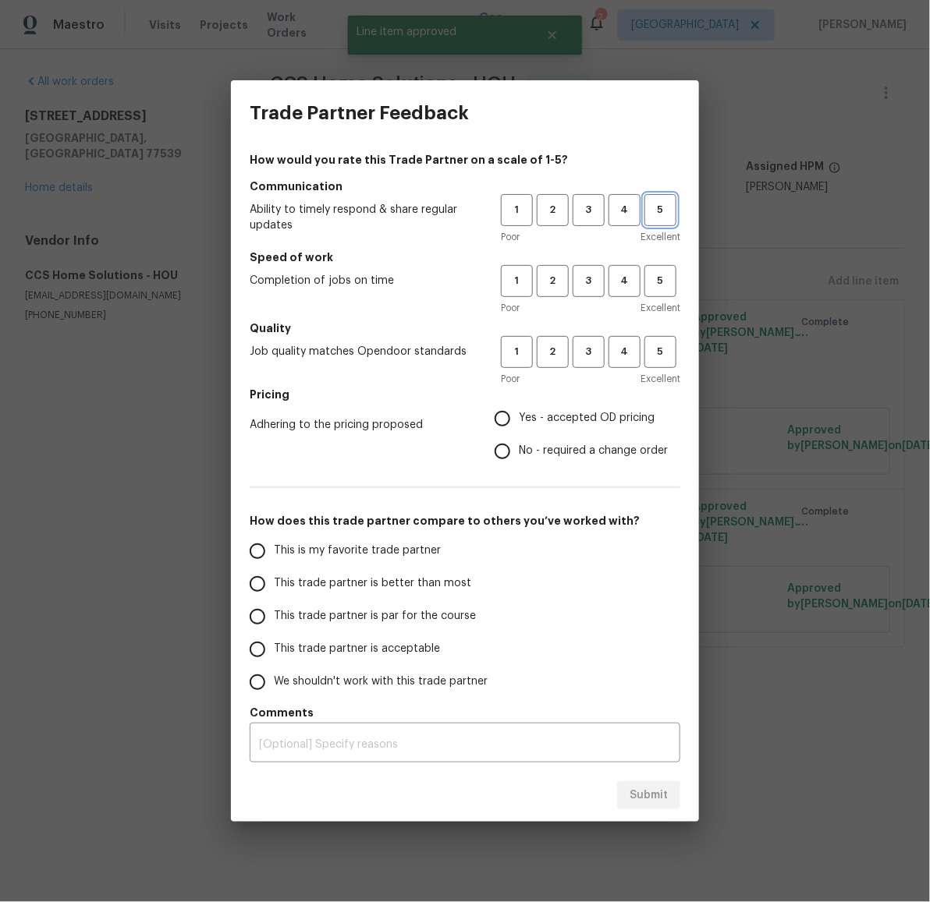
click at [650, 206] on span "5" at bounding box center [660, 210] width 29 height 18
click at [658, 287] on span "5" at bounding box center [660, 281] width 29 height 18
click at [658, 350] on span "5" at bounding box center [660, 352] width 29 height 18
click at [587, 418] on span "Yes - accepted OD pricing" at bounding box center [587, 418] width 136 height 16
click at [519, 418] on input "Yes - accepted OD pricing" at bounding box center [502, 418] width 33 height 33
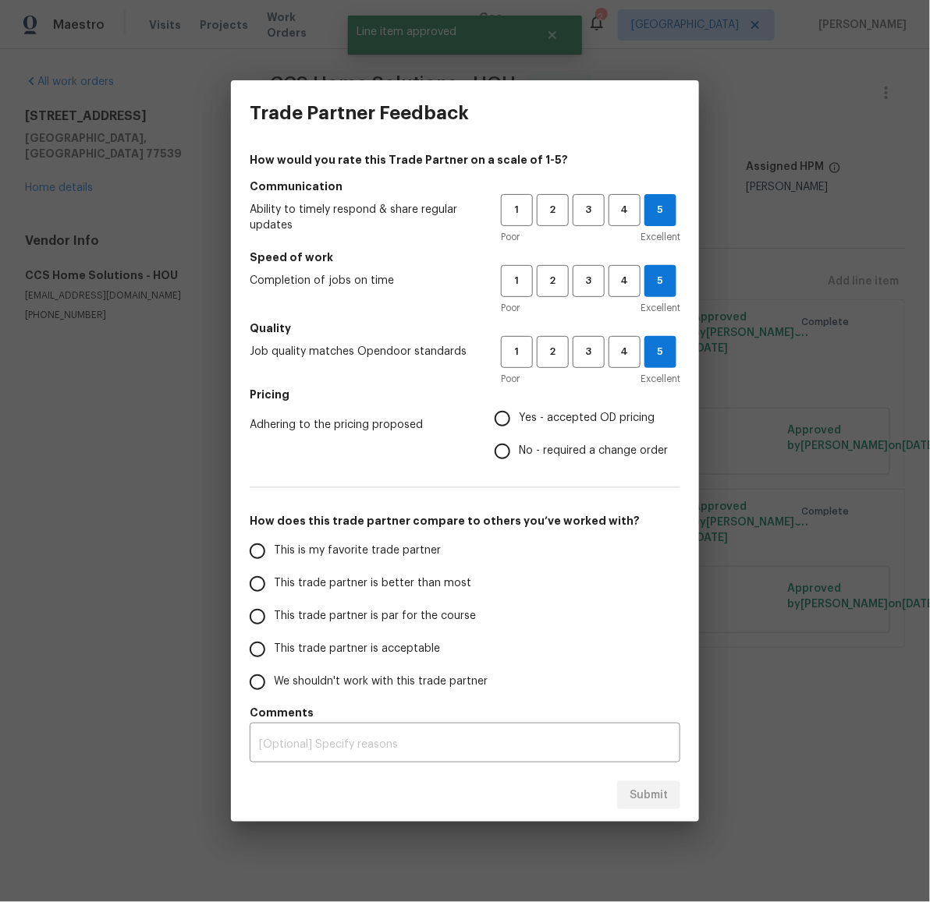
radio input "true"
click at [421, 573] on label "This trade partner is better than most" at bounding box center [364, 584] width 246 height 33
click at [274, 573] on input "This trade partner is better than most" at bounding box center [257, 584] width 33 height 33
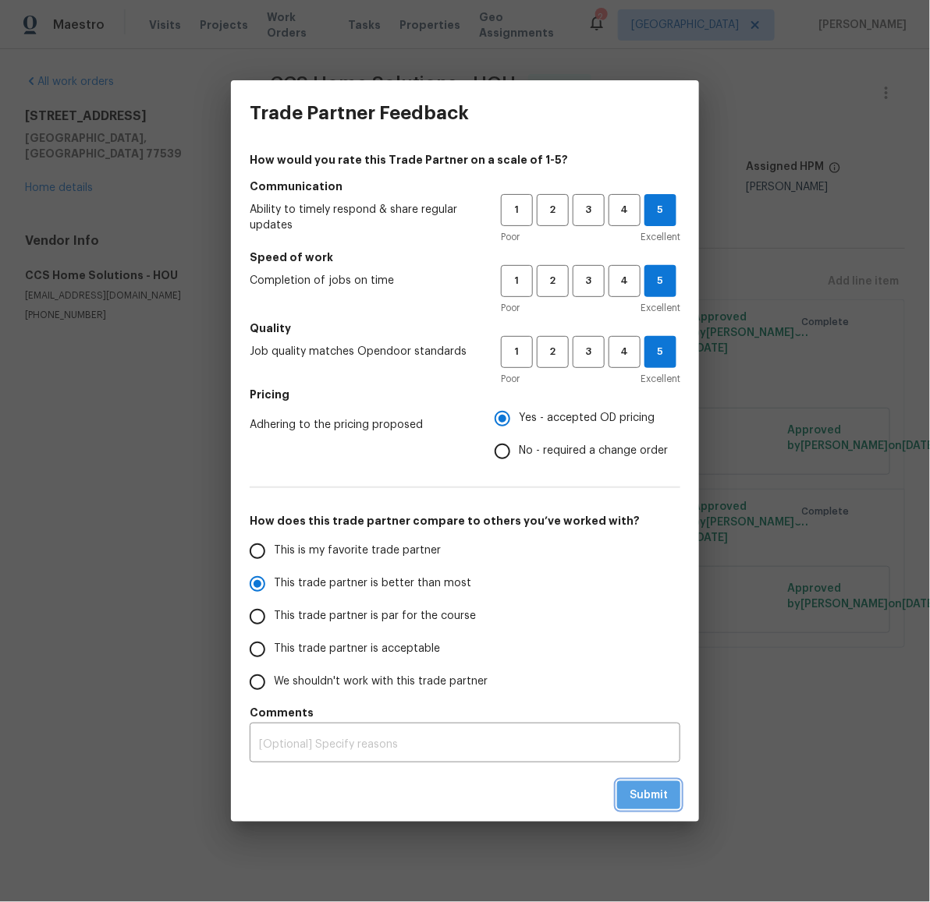
click at [663, 786] on span "Submit" at bounding box center [648, 795] width 38 height 19
radio input "true"
radio input "false"
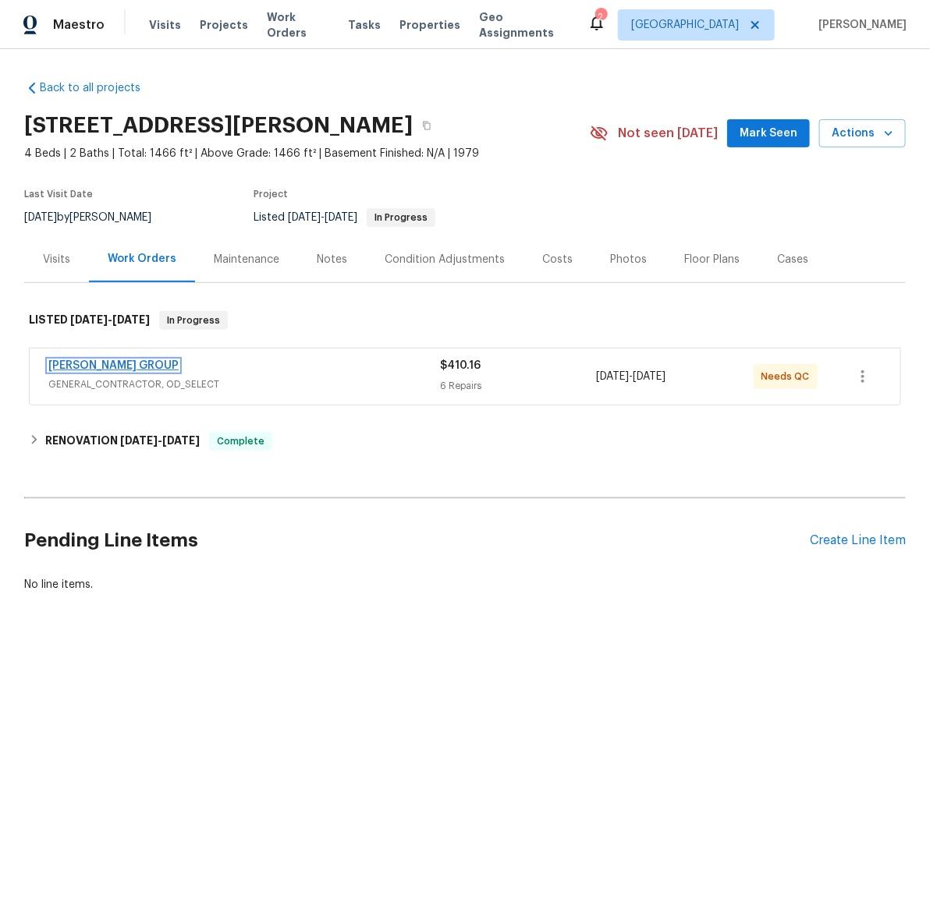
click at [107, 360] on link "[PERSON_NAME] GROUP" at bounding box center [113, 365] width 130 height 11
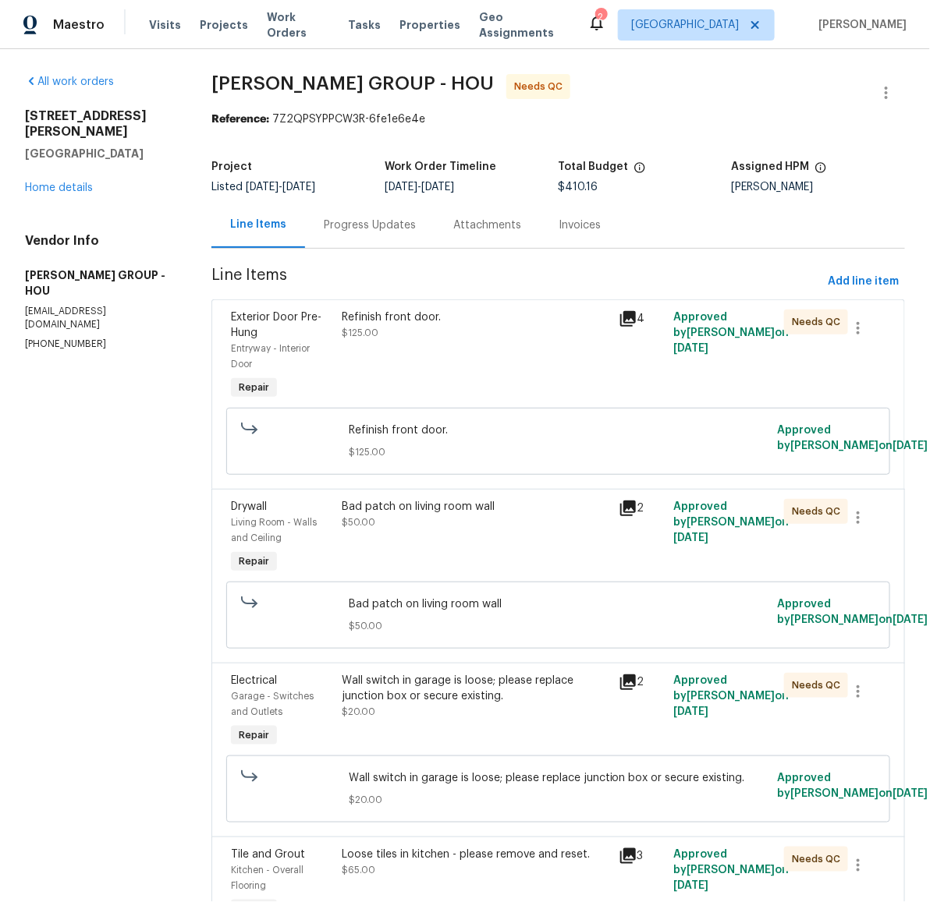
click at [378, 338] on div "Refinish front door. $125.00" at bounding box center [475, 325] width 267 height 31
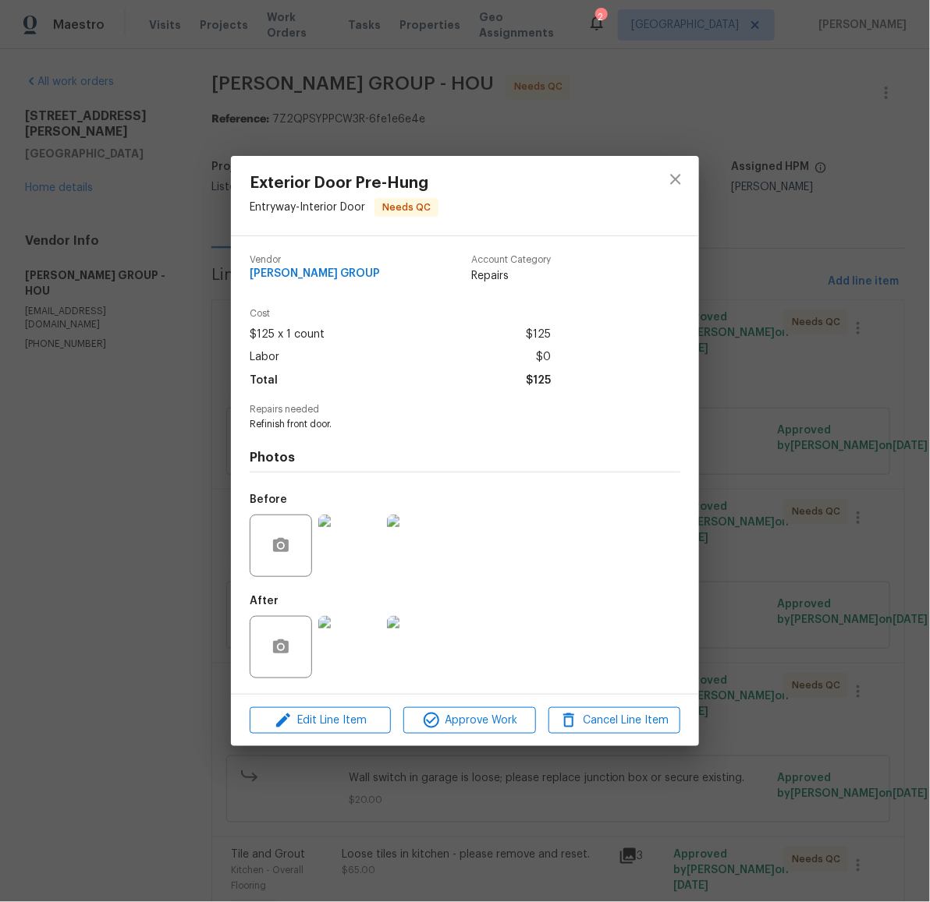
click at [375, 653] on img at bounding box center [349, 647] width 62 height 62
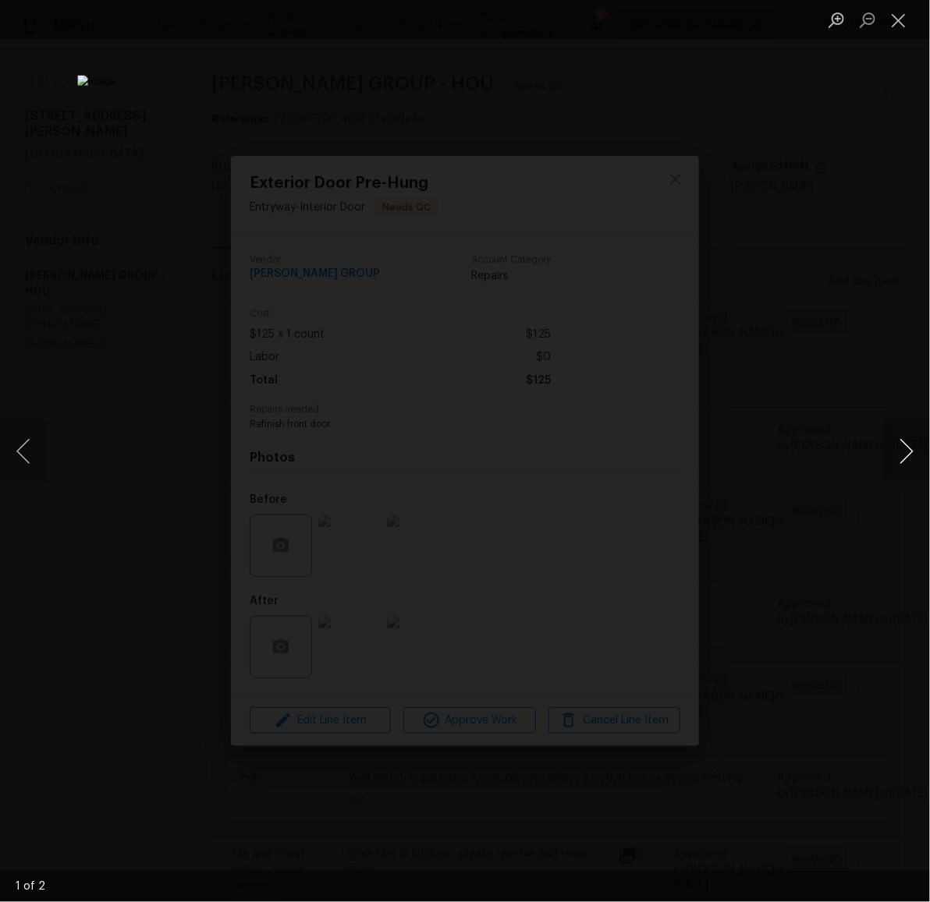
click at [915, 456] on button "Next image" at bounding box center [906, 451] width 47 height 62
click at [893, 23] on button "Close lightbox" at bounding box center [898, 19] width 31 height 27
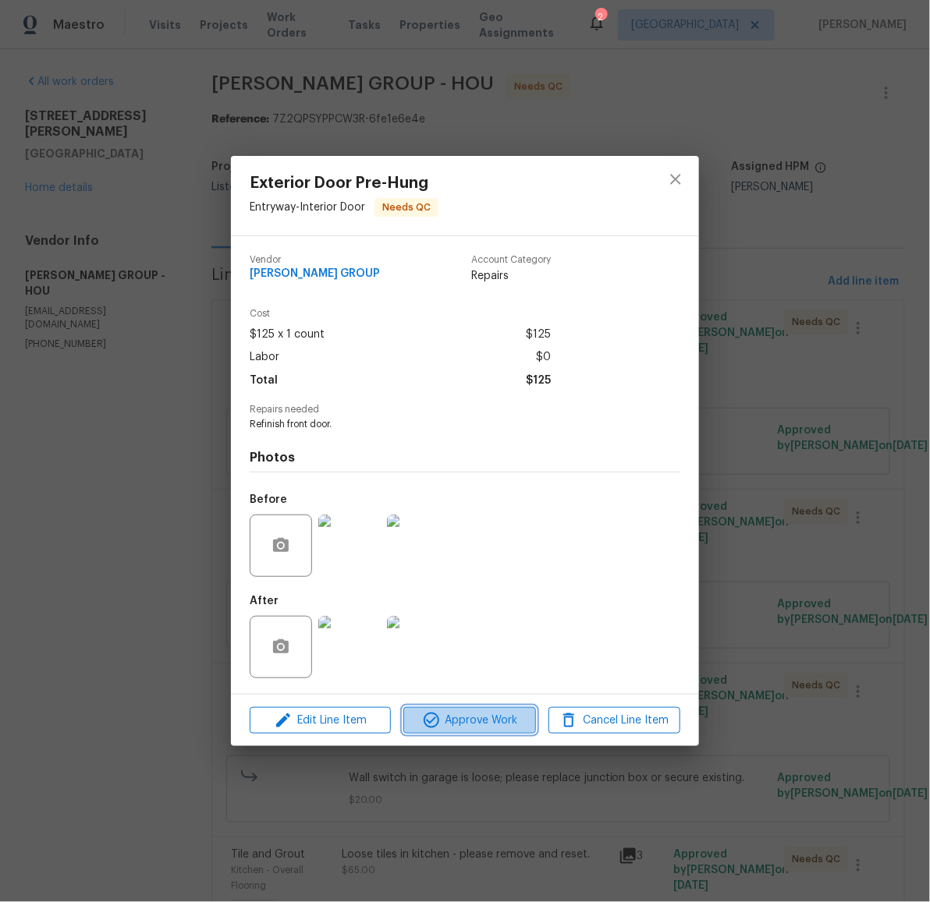
click at [481, 717] on span "Approve Work" at bounding box center [469, 720] width 122 height 19
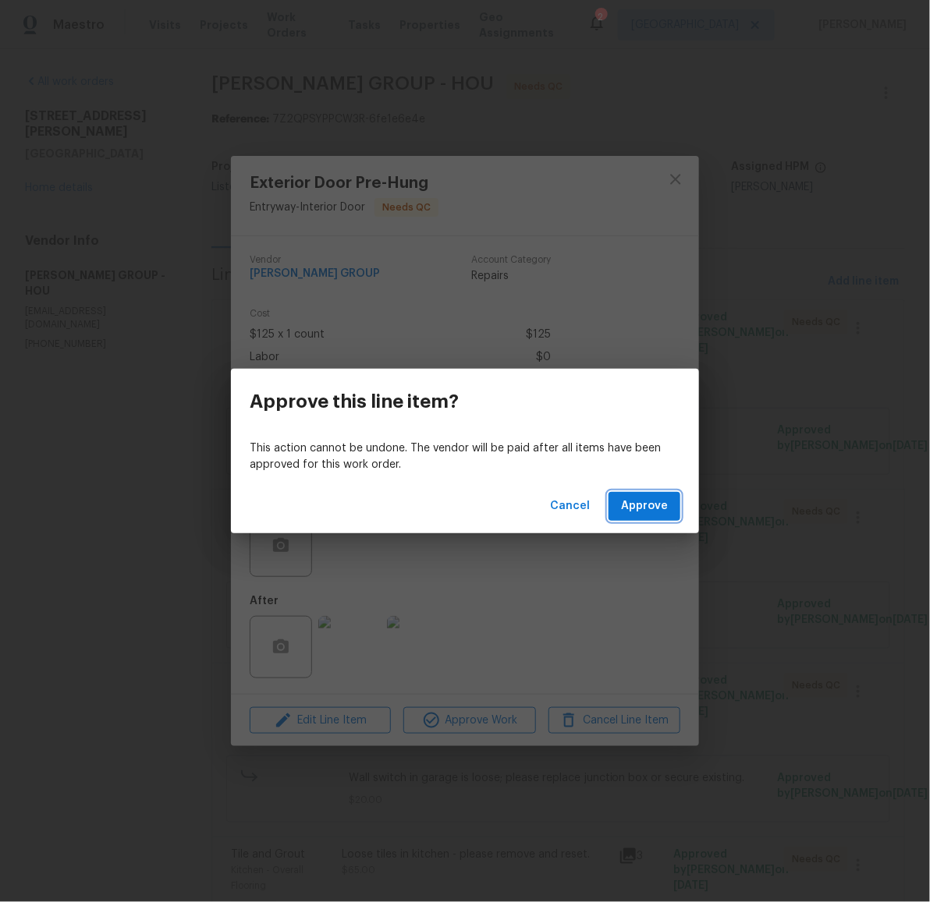
click at [626, 497] on span "Approve" at bounding box center [644, 506] width 47 height 19
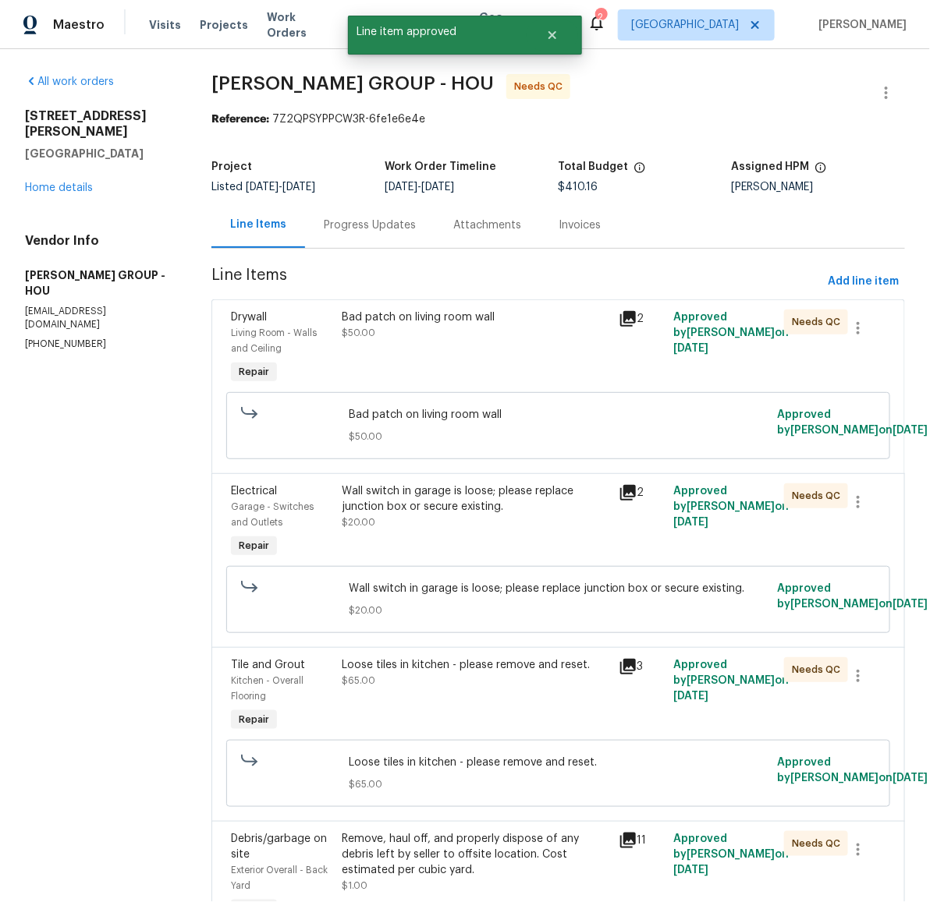
click at [445, 329] on div "Bad patch on living room wall $50.00" at bounding box center [475, 325] width 267 height 31
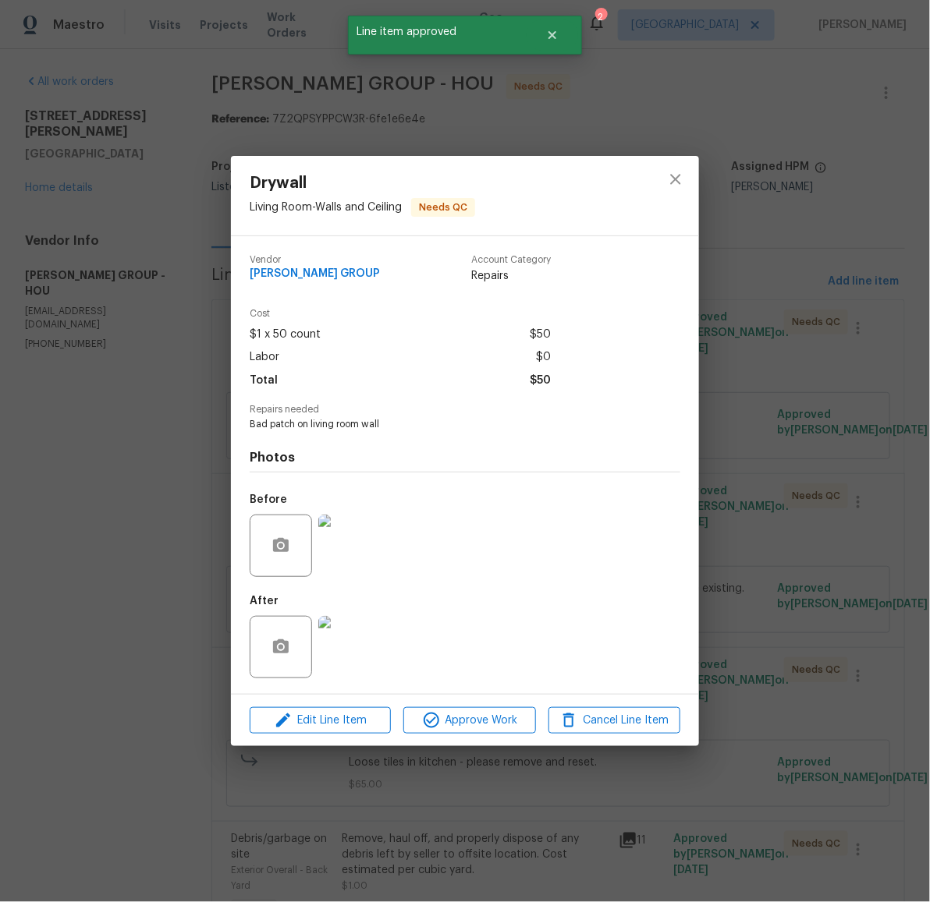
click at [354, 653] on img at bounding box center [349, 647] width 62 height 62
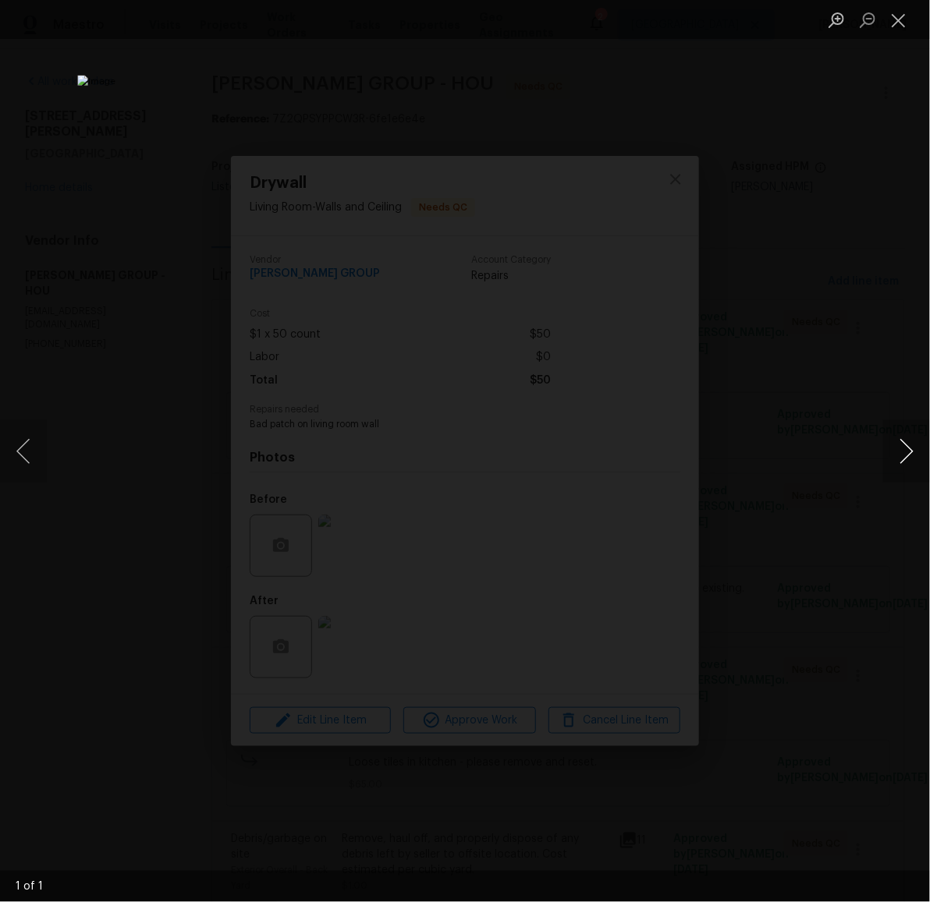
click at [909, 445] on button "Next image" at bounding box center [906, 451] width 47 height 62
click at [897, 30] on button "Close lightbox" at bounding box center [898, 19] width 31 height 27
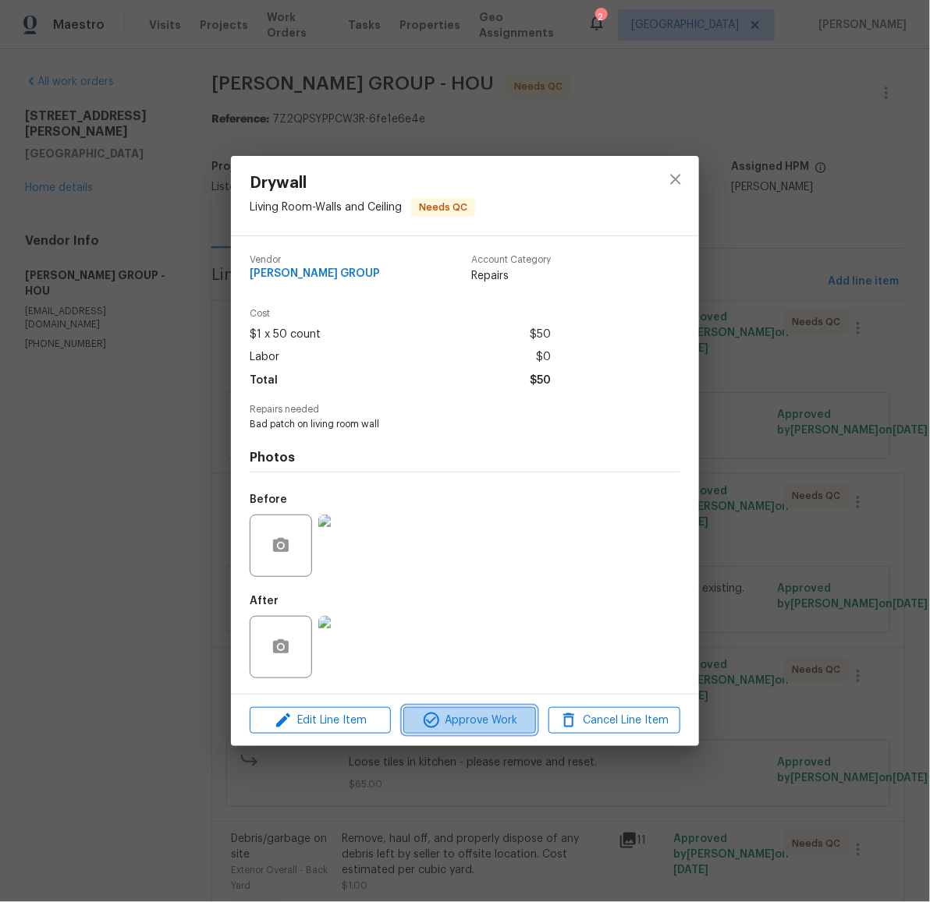
click at [526, 720] on span "Approve Work" at bounding box center [469, 720] width 122 height 19
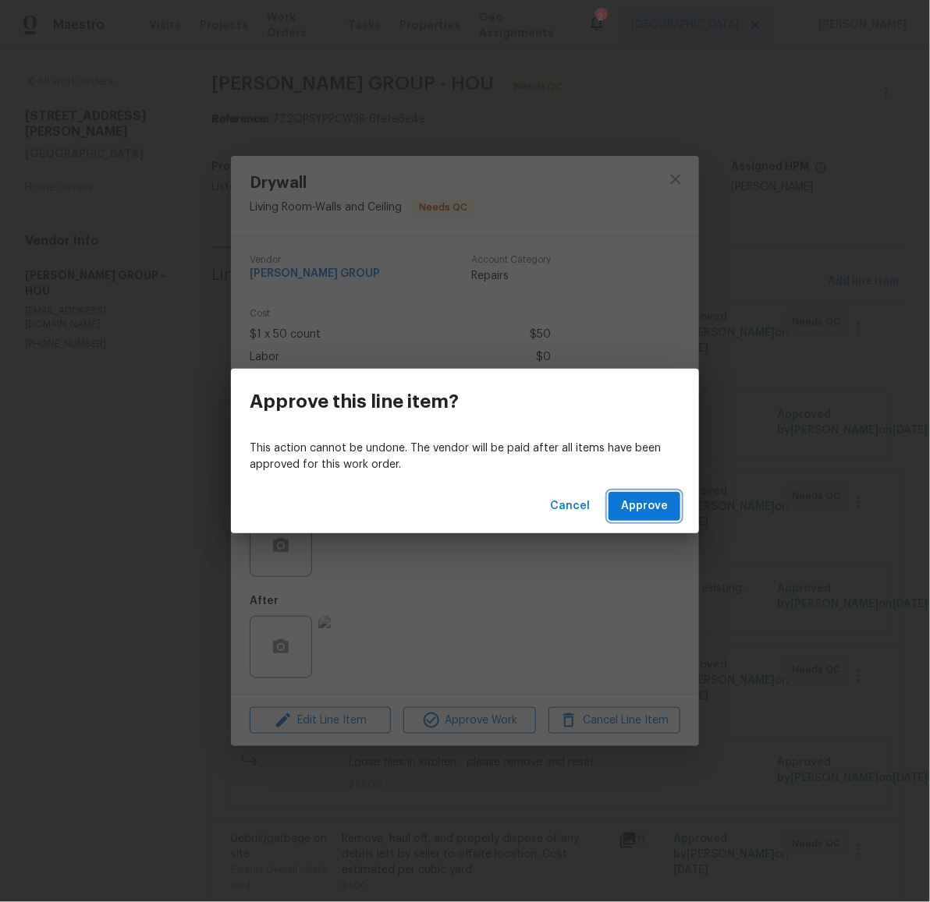
click at [658, 497] on span "Approve" at bounding box center [644, 506] width 47 height 19
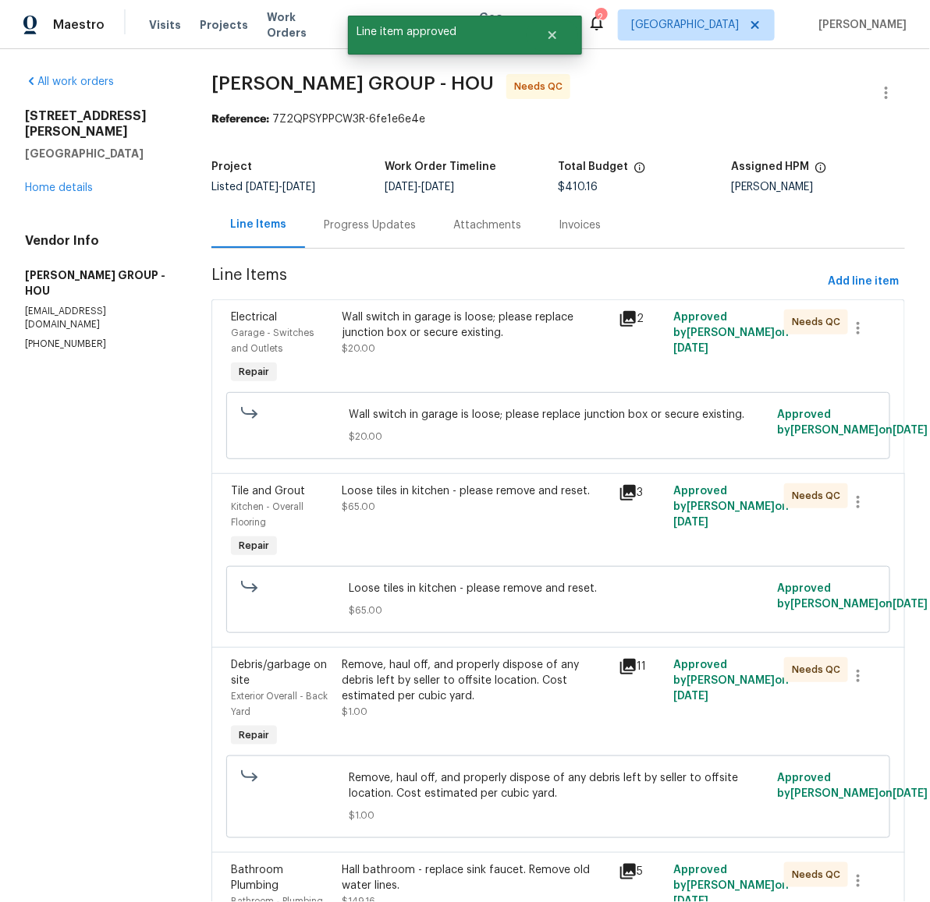
click at [449, 336] on div "Wall switch in garage is loose; please replace junction box or secure existing." at bounding box center [475, 325] width 267 height 31
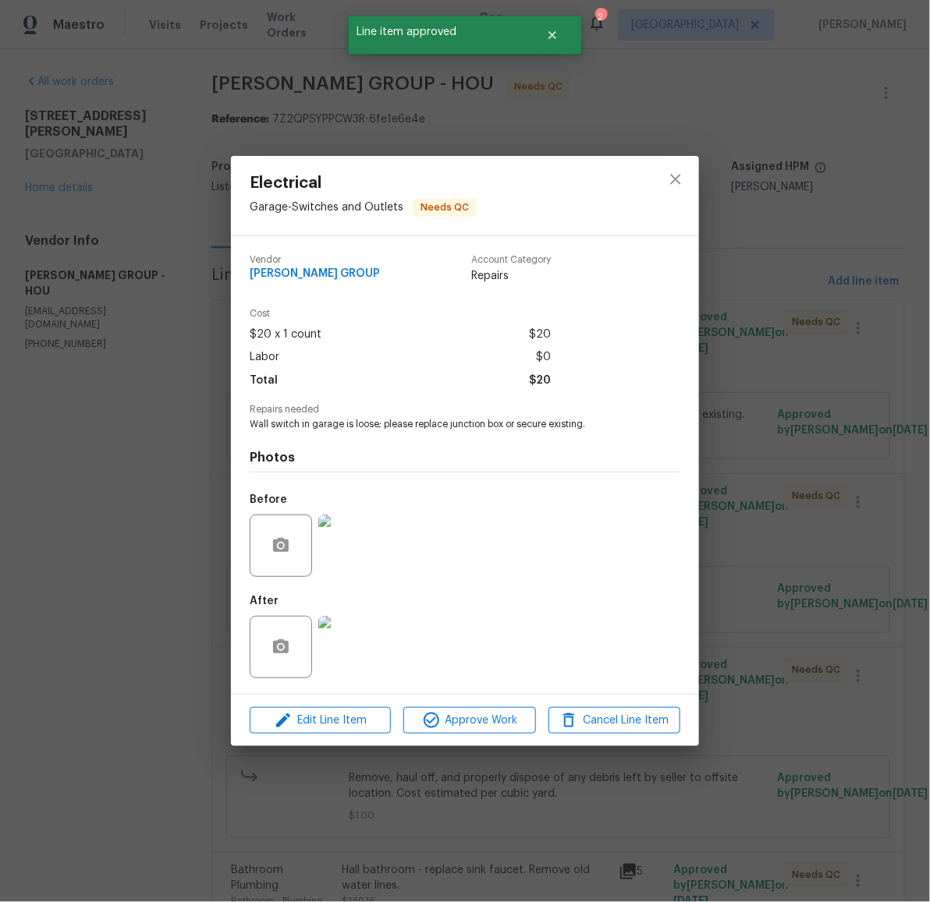
click at [357, 647] on img at bounding box center [349, 647] width 62 height 62
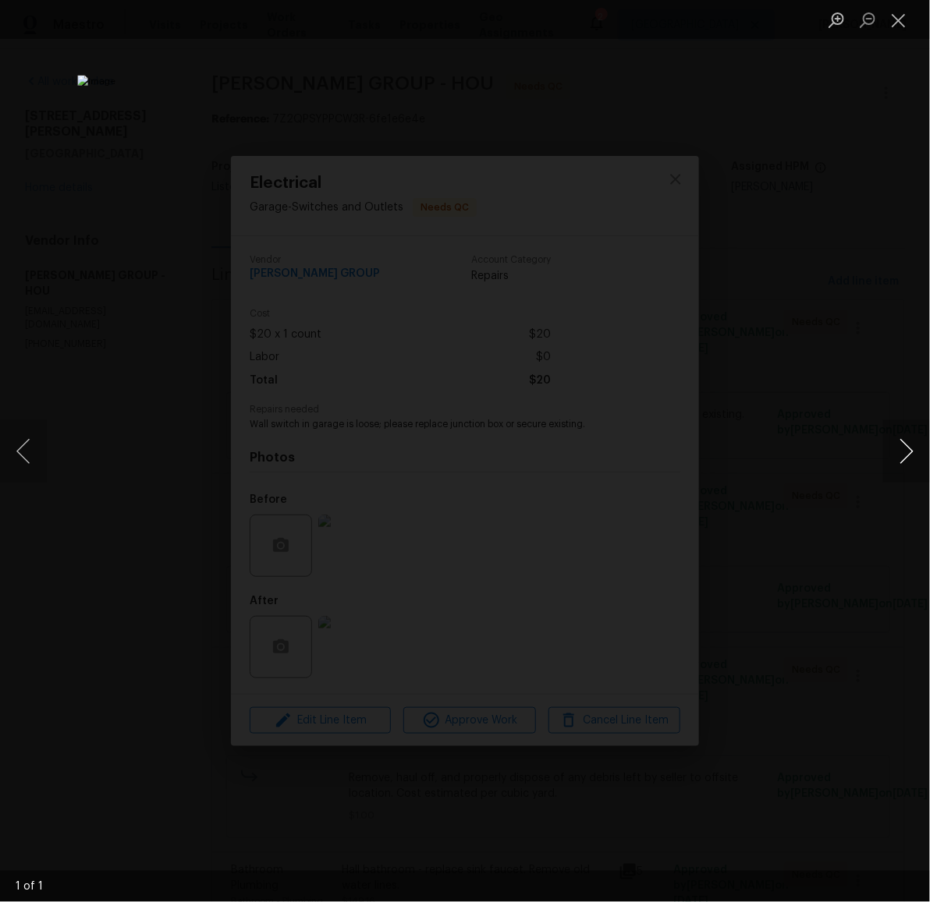
click at [903, 443] on button "Next image" at bounding box center [906, 451] width 47 height 62
click at [903, 23] on button "Close lightbox" at bounding box center [898, 19] width 31 height 27
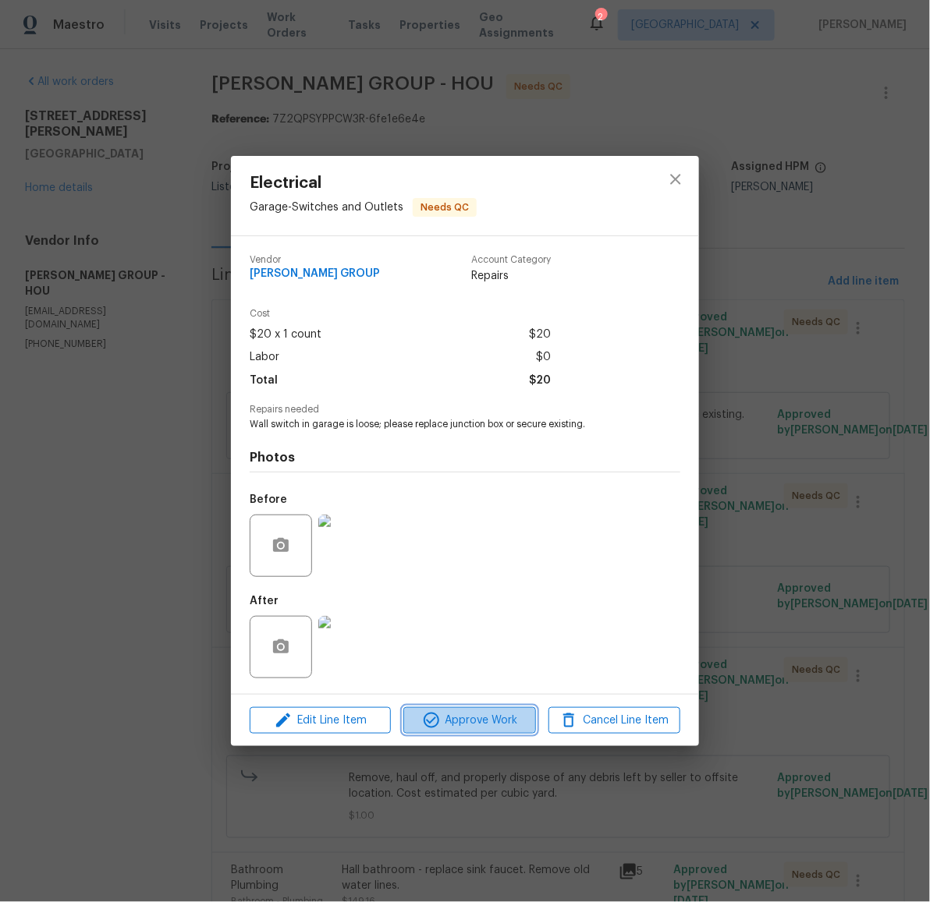
click at [516, 725] on span "Approve Work" at bounding box center [469, 720] width 122 height 19
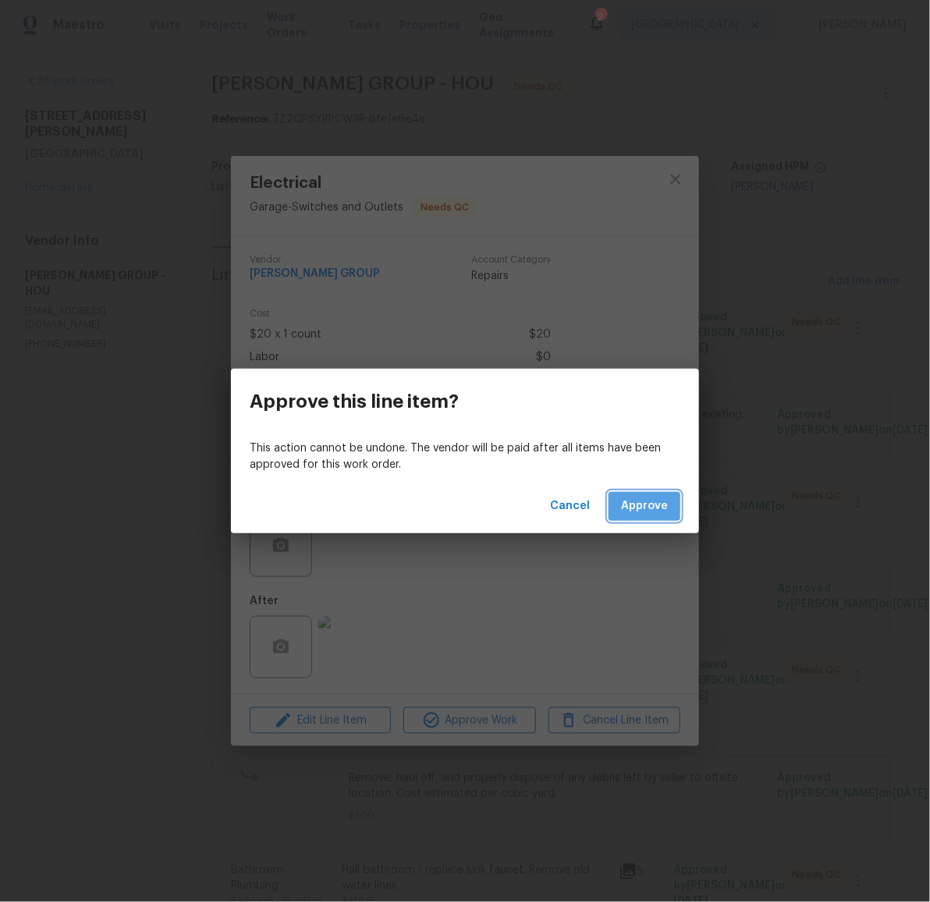
click at [651, 509] on span "Approve" at bounding box center [644, 506] width 47 height 19
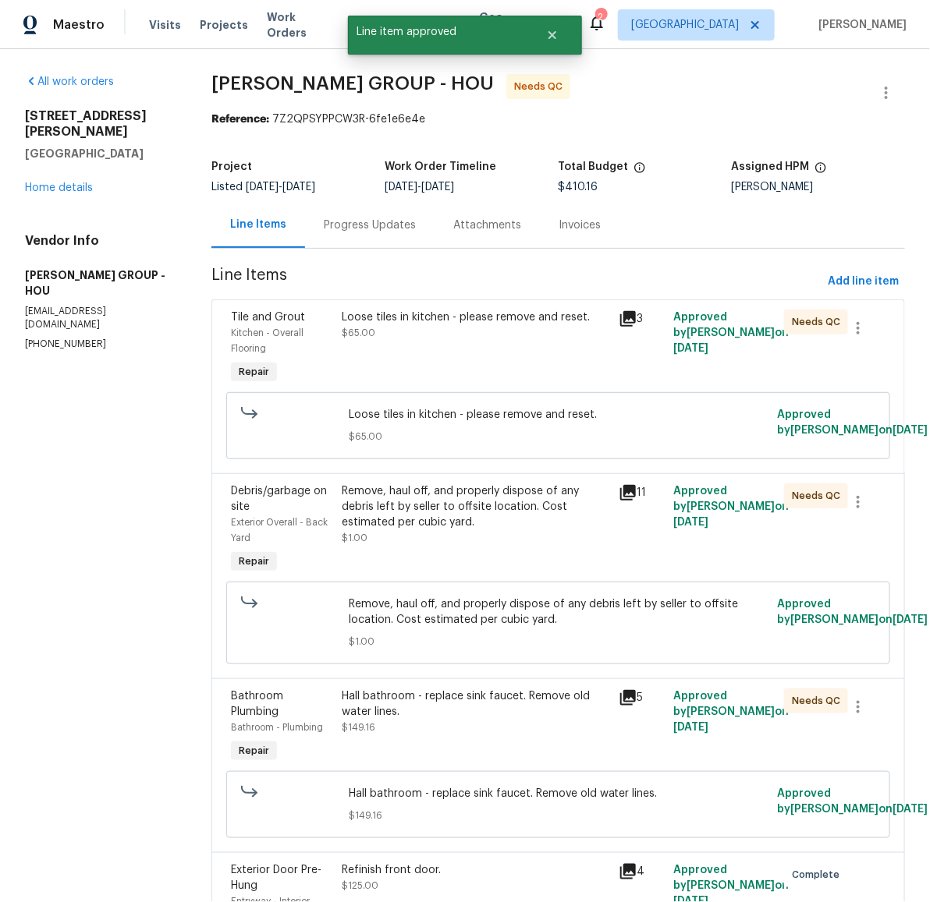
click at [458, 328] on div "Loose tiles in kitchen - please remove and reset. $65.00" at bounding box center [475, 325] width 267 height 31
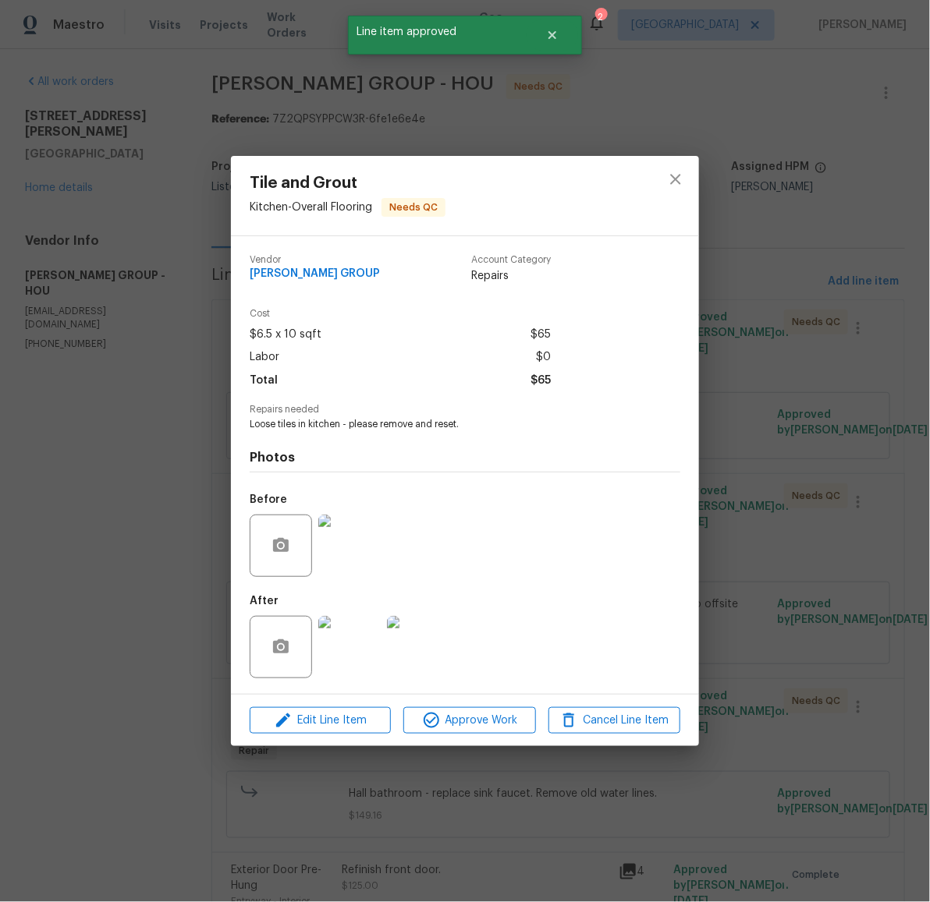
click at [344, 638] on img at bounding box center [349, 647] width 62 height 62
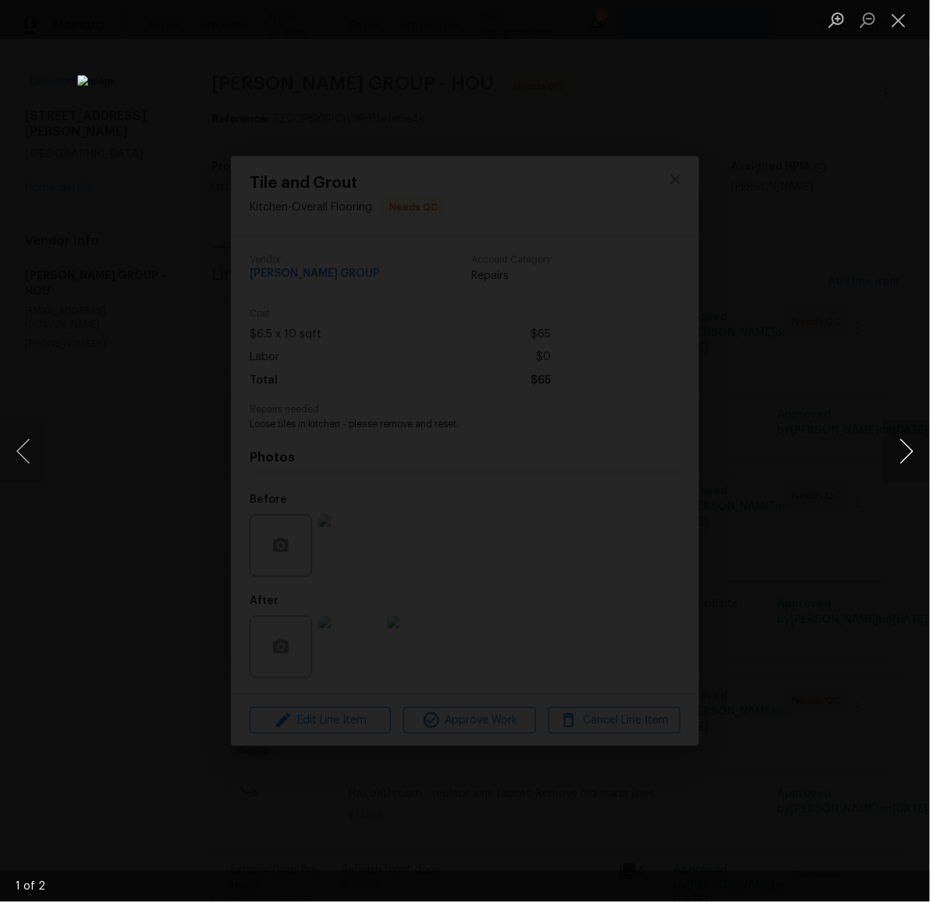
click at [912, 460] on button "Next image" at bounding box center [906, 451] width 47 height 62
click at [902, 22] on button "Close lightbox" at bounding box center [898, 19] width 31 height 27
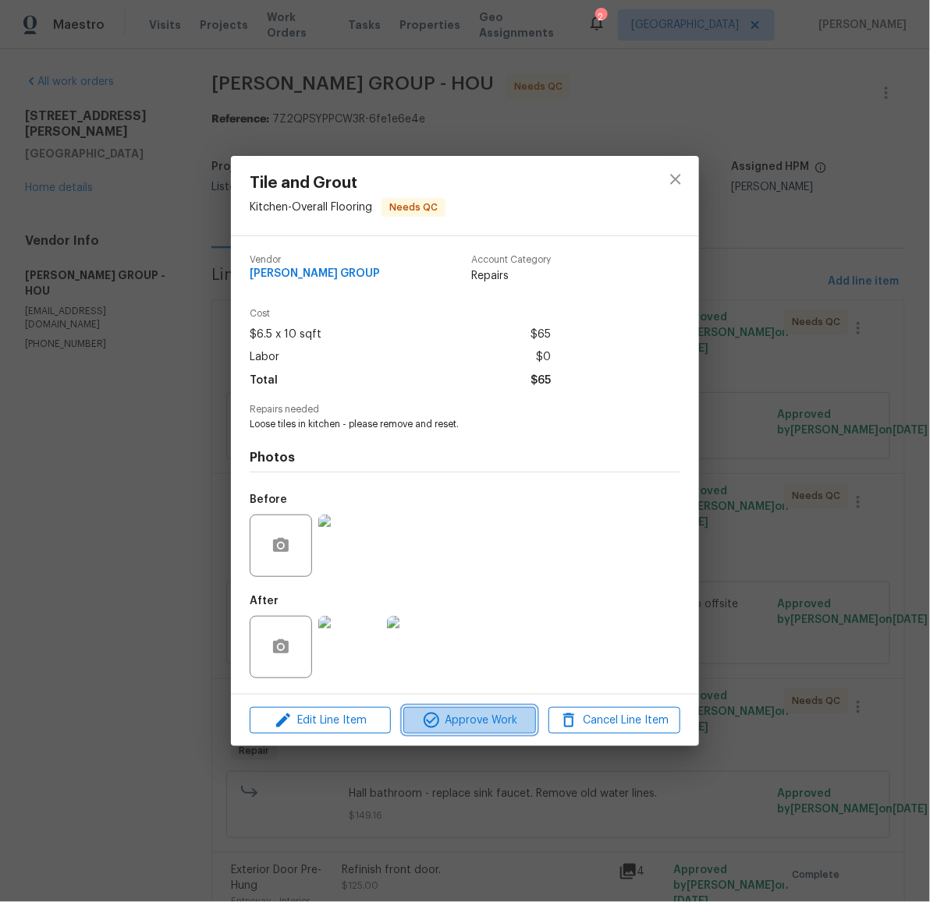
click at [489, 721] on span "Approve Work" at bounding box center [469, 720] width 122 height 19
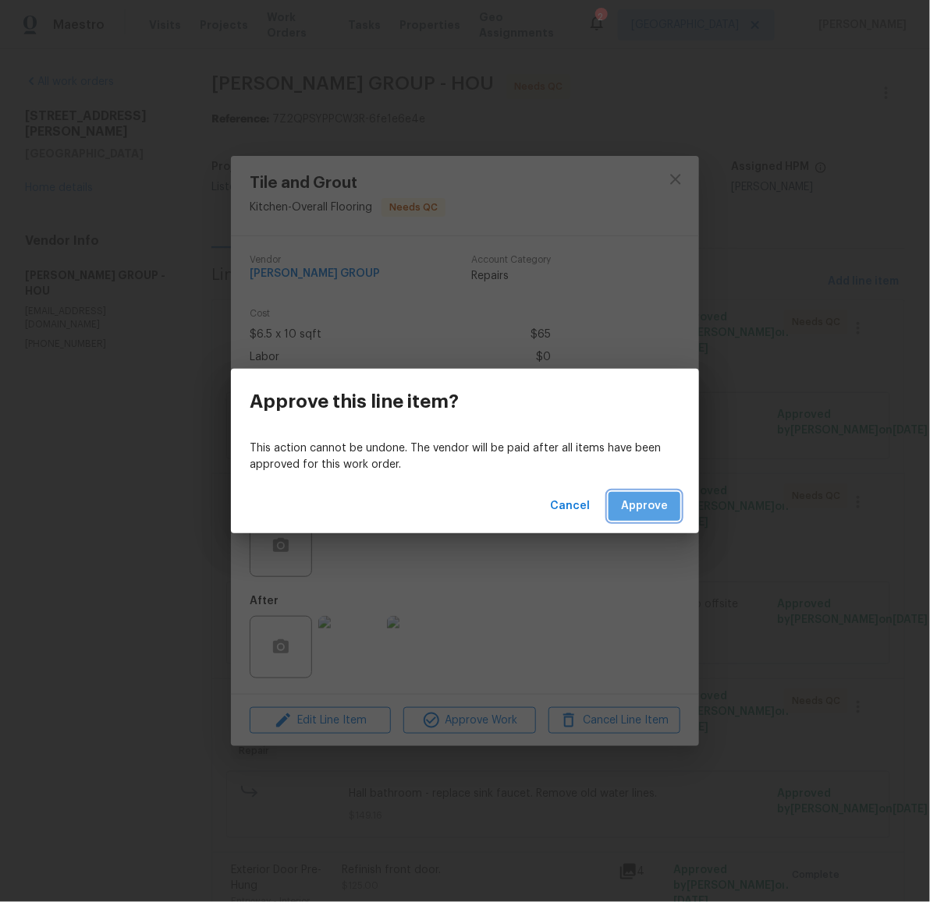
click at [659, 504] on span "Approve" at bounding box center [644, 506] width 47 height 19
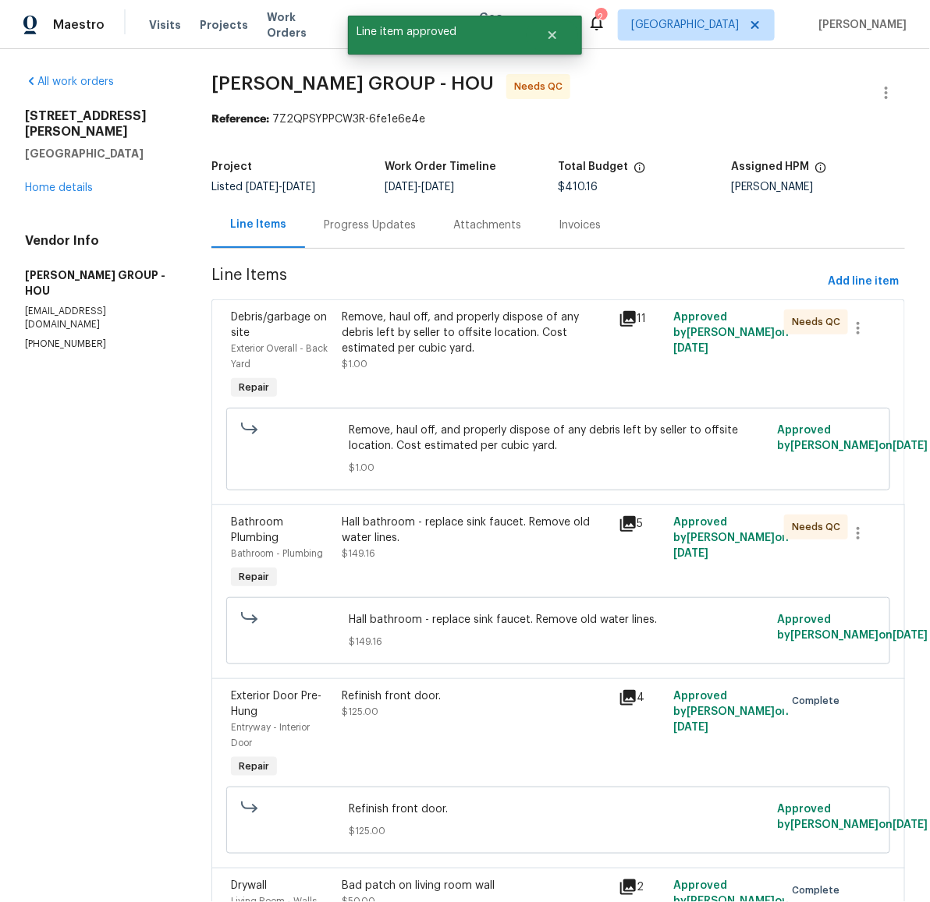
click at [441, 345] on div "Remove, haul off, and properly dispose of any debris left by seller to offsite …" at bounding box center [475, 333] width 267 height 47
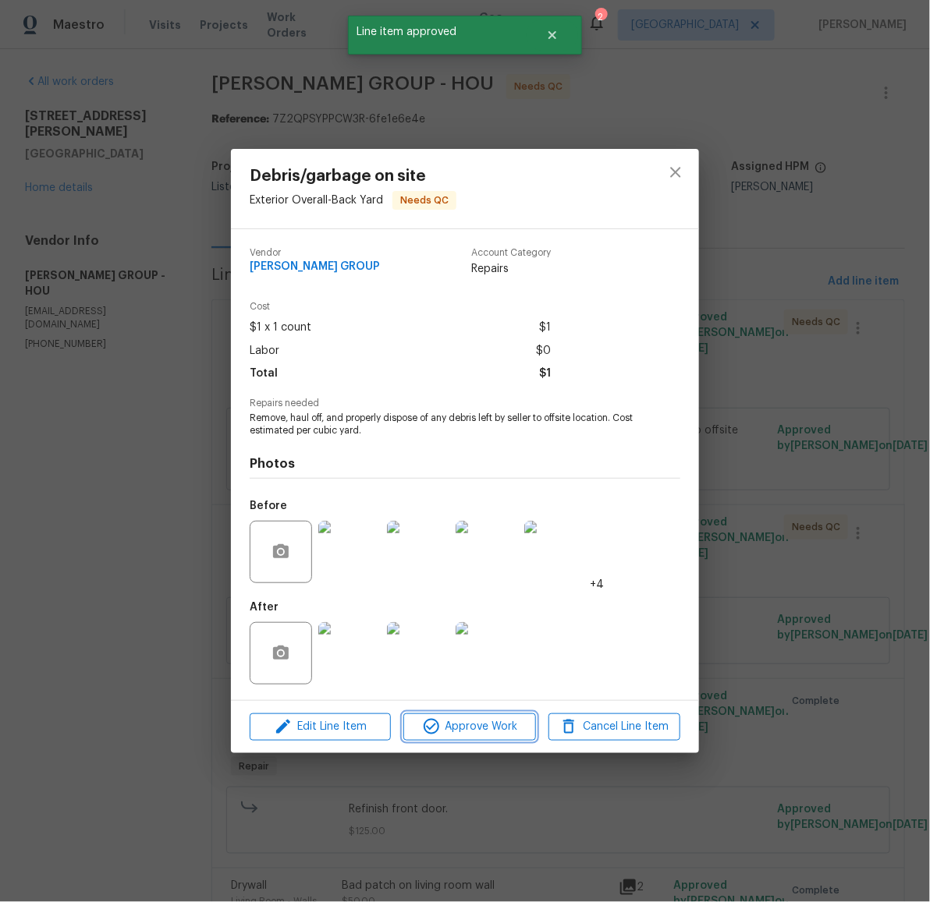
click at [491, 725] on span "Approve Work" at bounding box center [469, 727] width 122 height 19
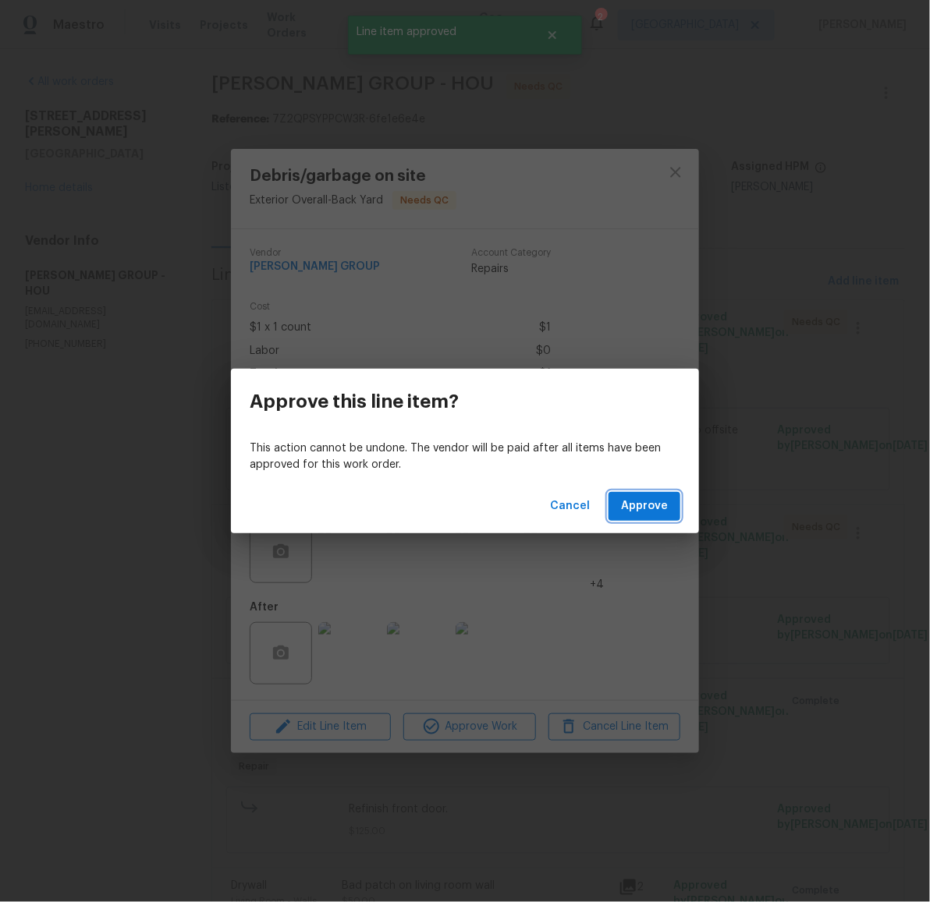
click at [675, 506] on button "Approve" at bounding box center [644, 506] width 72 height 29
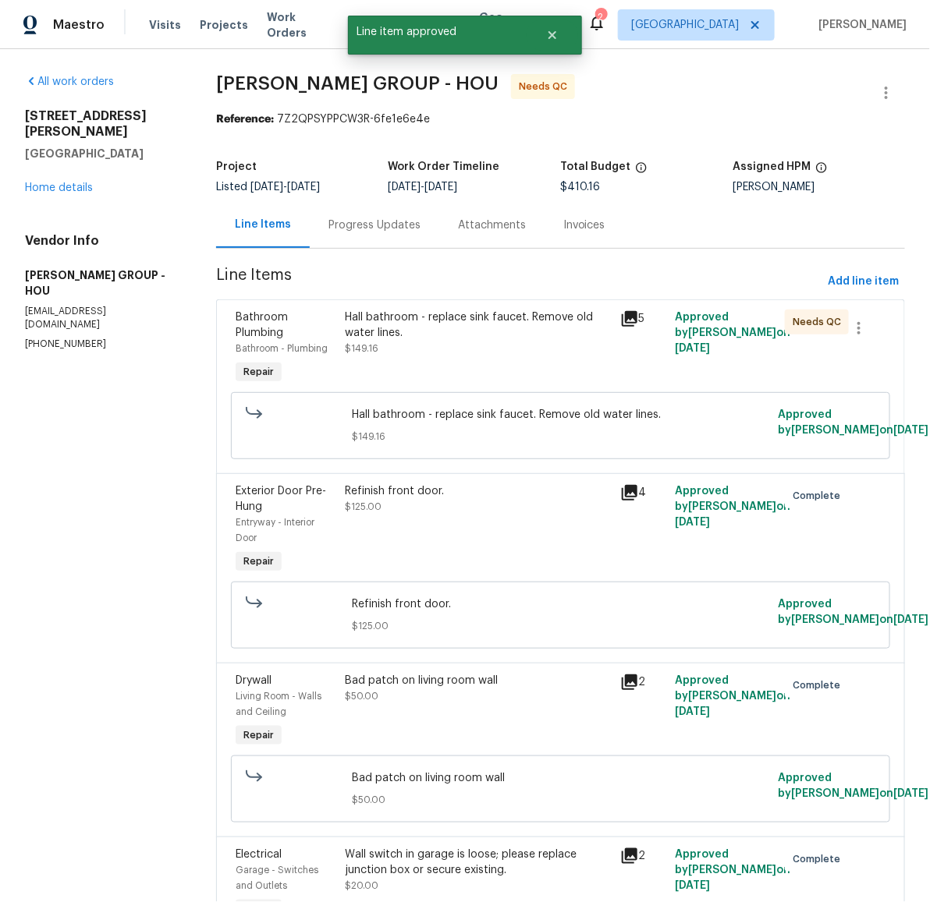
click at [441, 324] on div "Hall bathroom - replace sink faucet. Remove old water lines." at bounding box center [478, 325] width 265 height 31
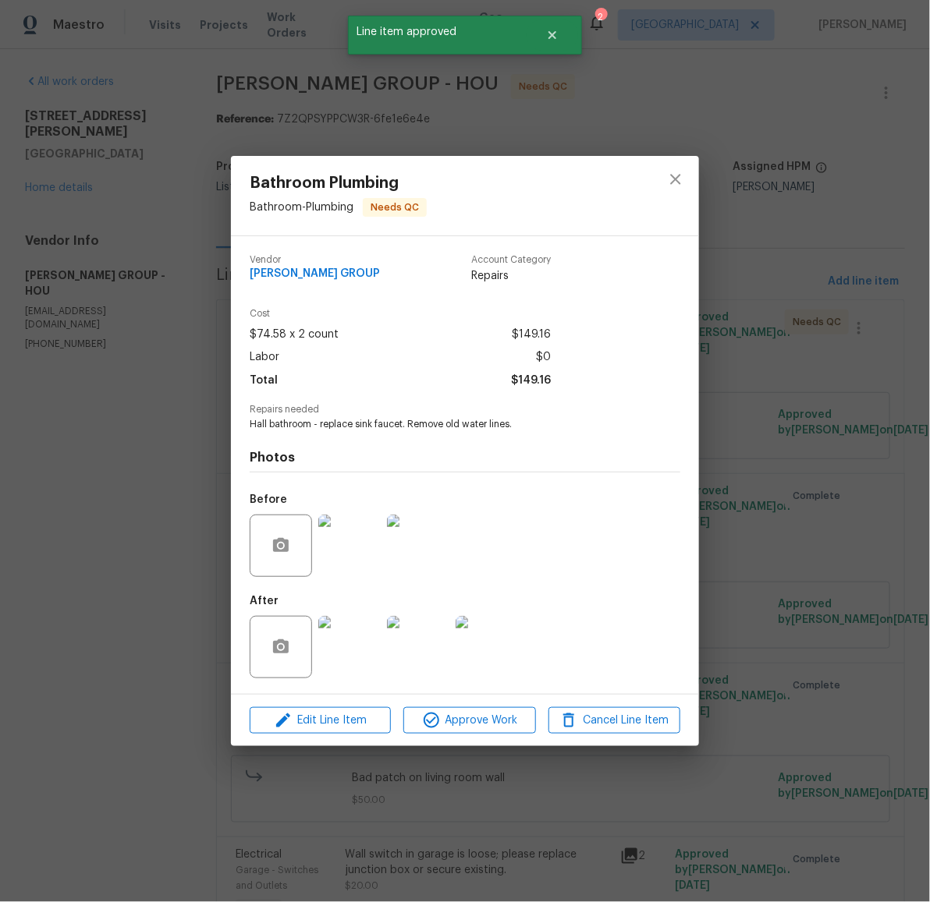
click at [334, 643] on img at bounding box center [349, 647] width 62 height 62
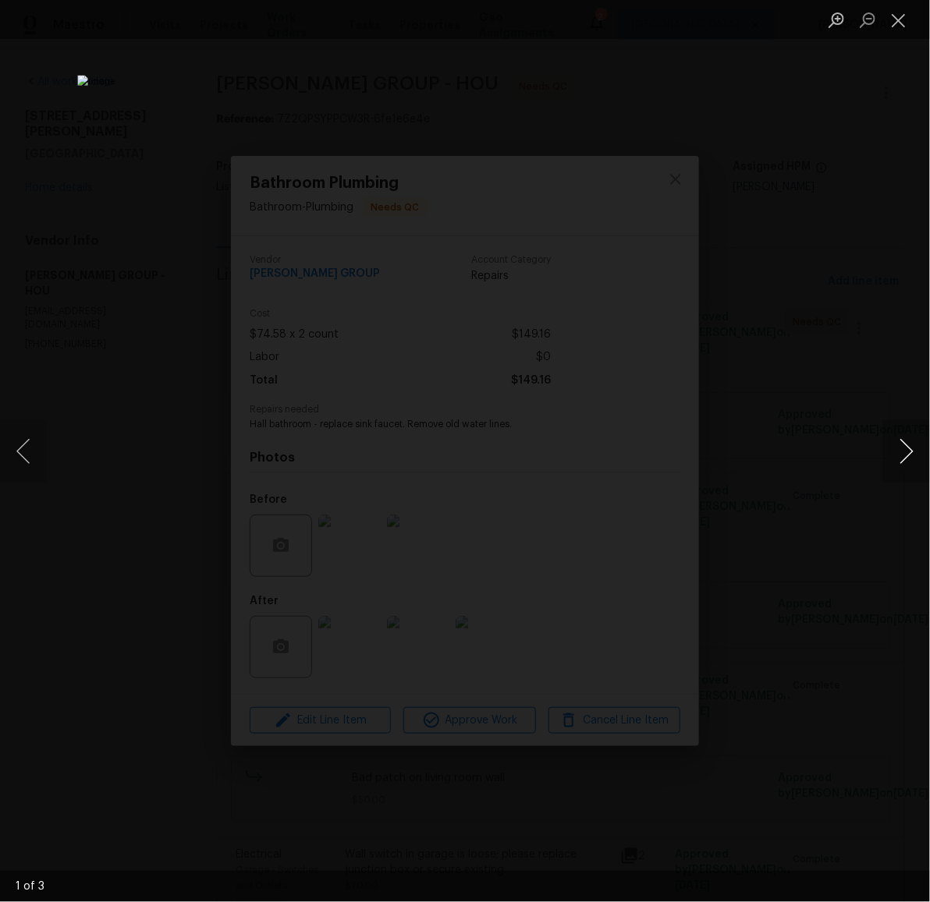
click at [892, 461] on button "Next image" at bounding box center [906, 451] width 47 height 62
click at [898, 21] on button "Close lightbox" at bounding box center [898, 19] width 31 height 27
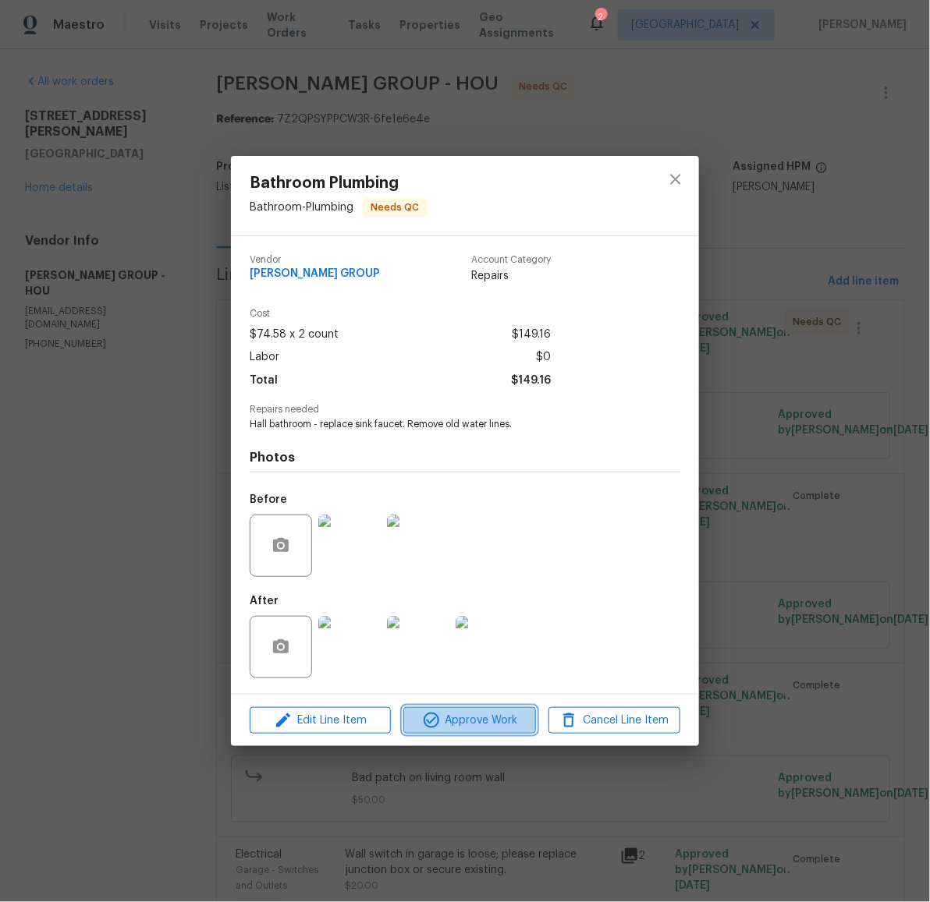
click at [486, 712] on span "Approve Work" at bounding box center [469, 720] width 122 height 19
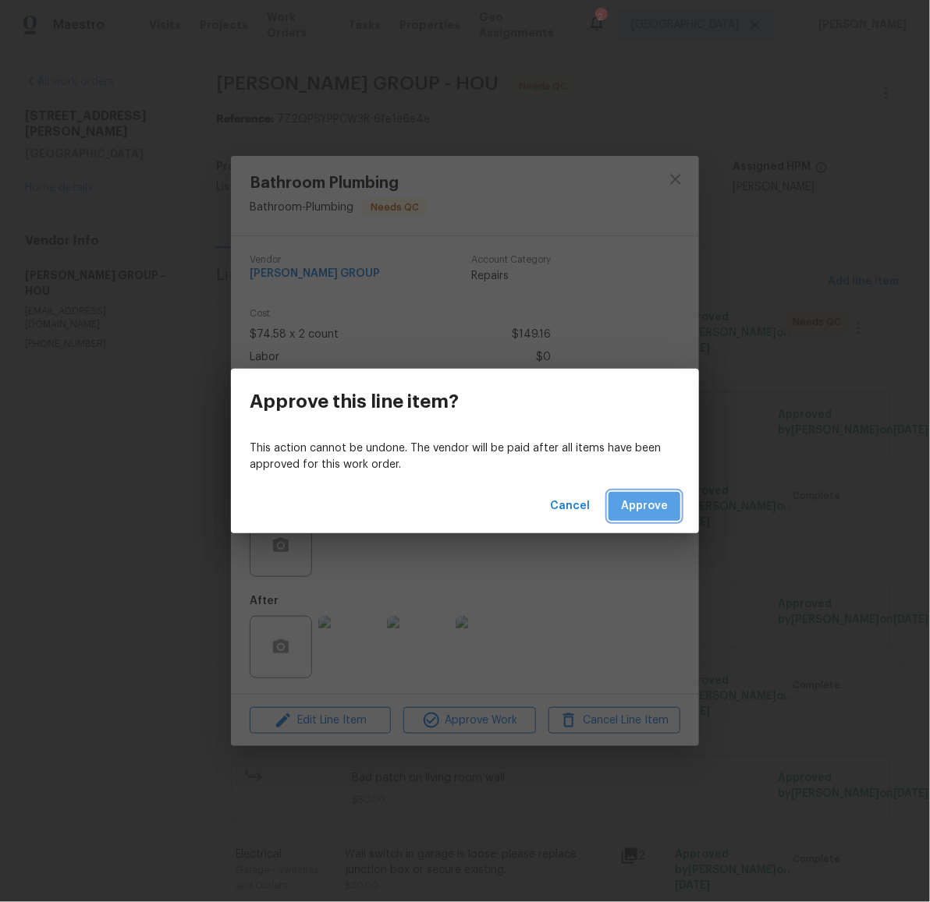
click at [639, 501] on span "Approve" at bounding box center [644, 506] width 47 height 19
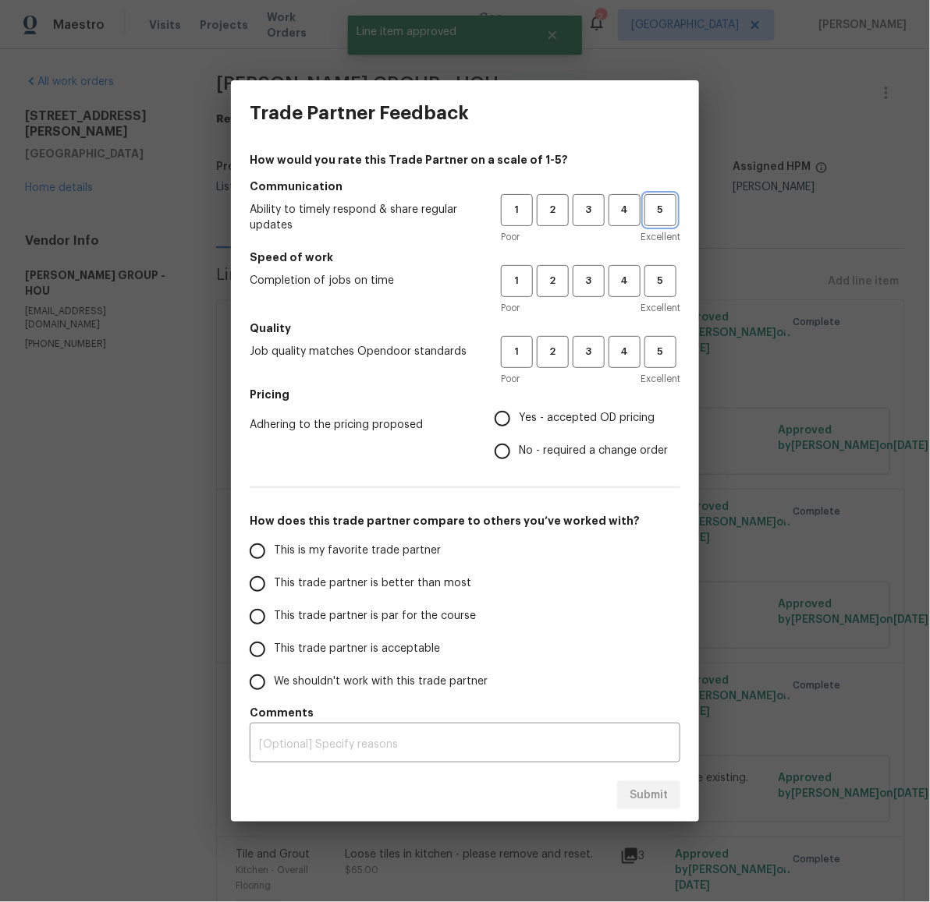
click at [656, 211] on span "5" at bounding box center [660, 210] width 29 height 18
click at [661, 277] on span "5" at bounding box center [660, 281] width 29 height 18
click at [628, 361] on button "4" at bounding box center [624, 352] width 32 height 32
click at [609, 412] on span "Yes - accepted OD pricing" at bounding box center [587, 418] width 136 height 16
click at [519, 412] on input "Yes - accepted OD pricing" at bounding box center [502, 418] width 33 height 33
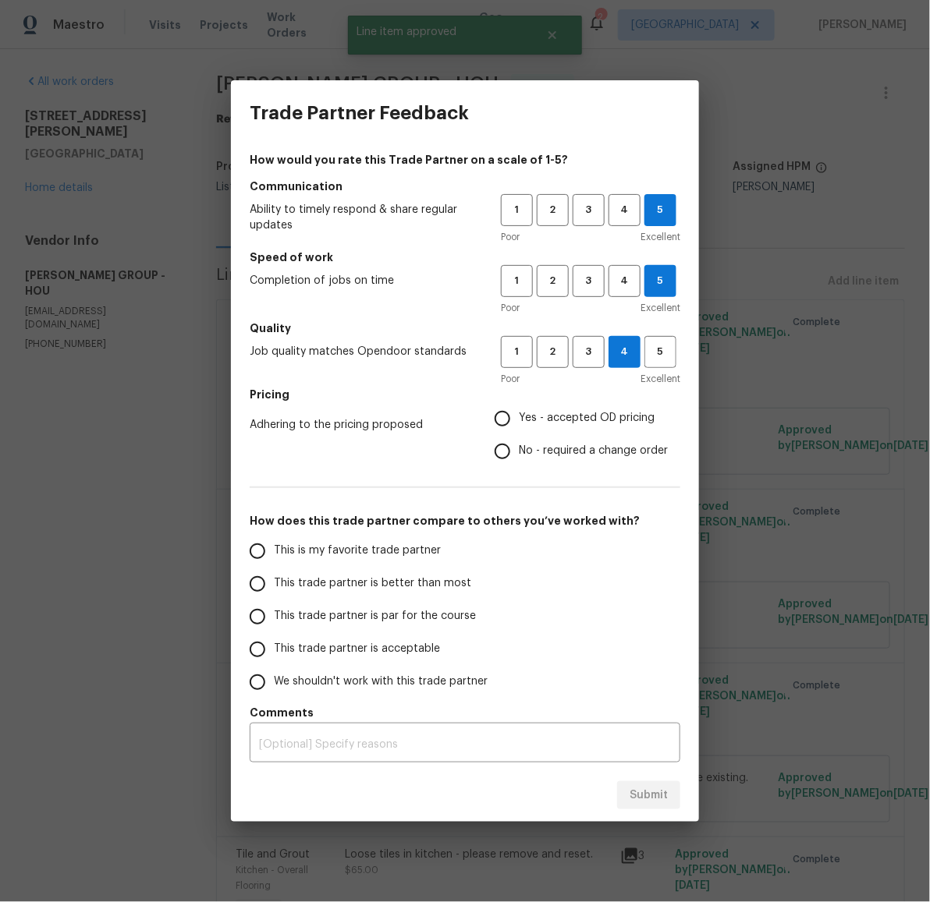
radio input "true"
click at [384, 583] on span "This trade partner is better than most" at bounding box center [372, 584] width 197 height 16
click at [274, 583] on input "This trade partner is better than most" at bounding box center [257, 584] width 33 height 33
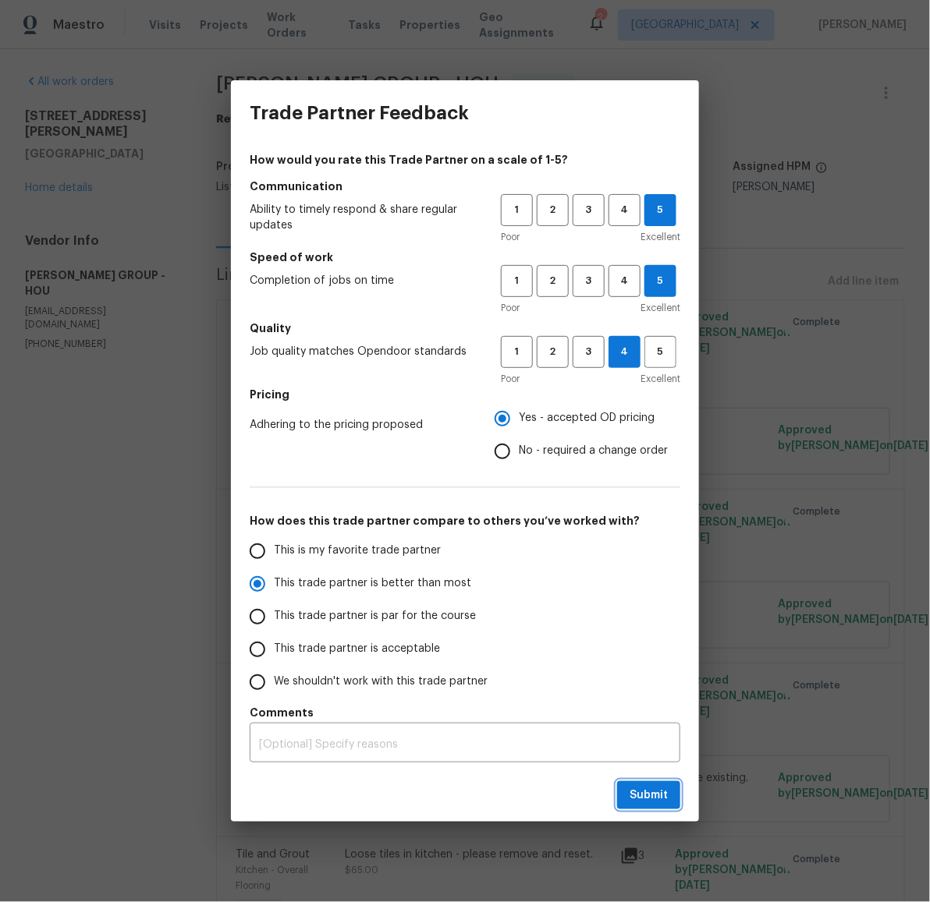
click at [636, 784] on button "Submit" at bounding box center [648, 796] width 63 height 29
radio input "true"
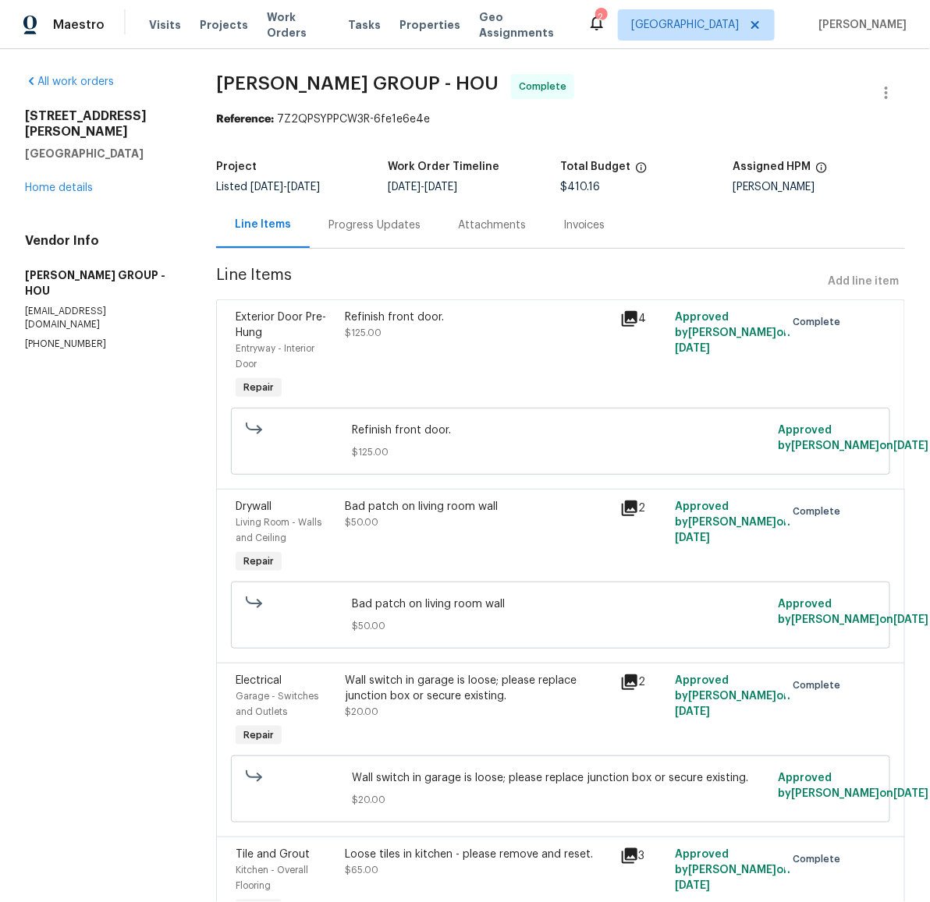
radio input "false"
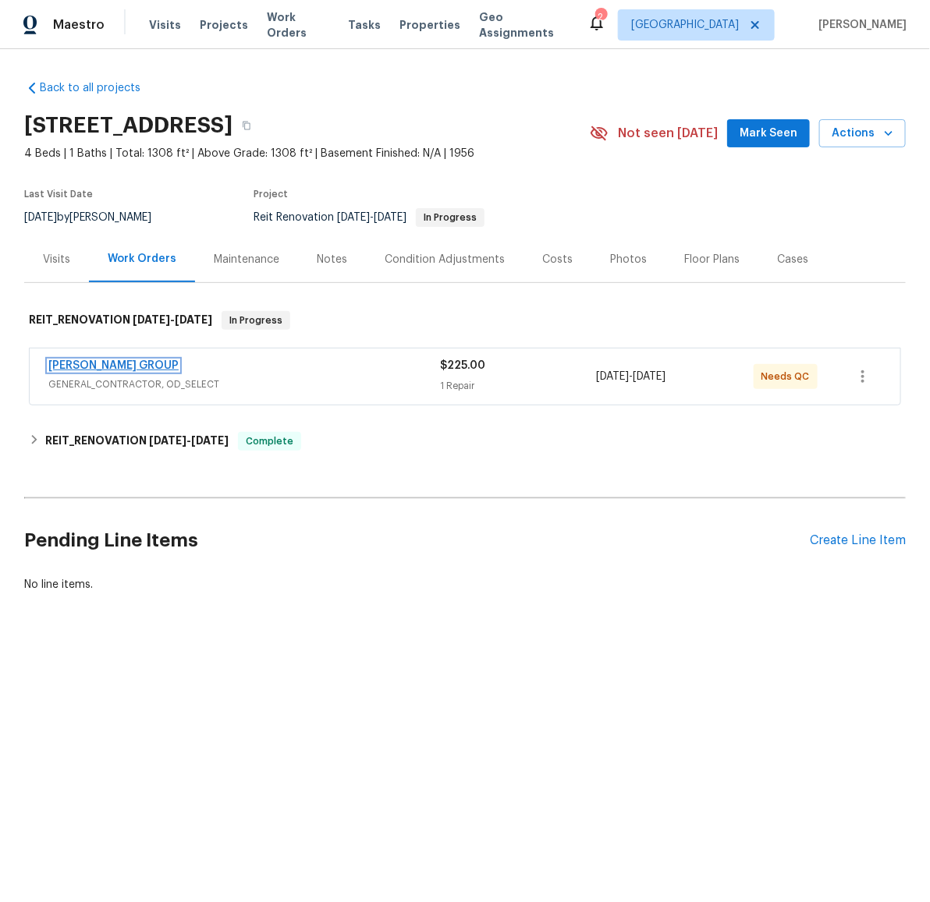
click at [118, 363] on link "[PERSON_NAME] GROUP" at bounding box center [113, 365] width 130 height 11
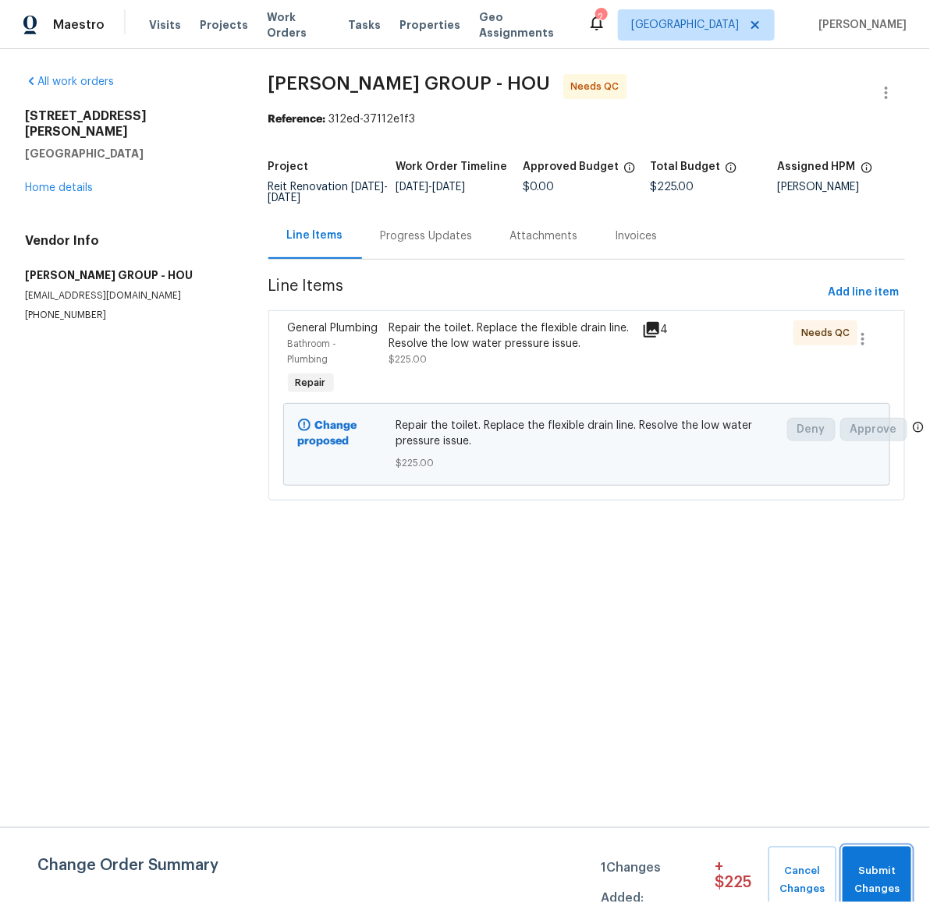
click at [884, 877] on span "Submit Changes" at bounding box center [876, 881] width 53 height 36
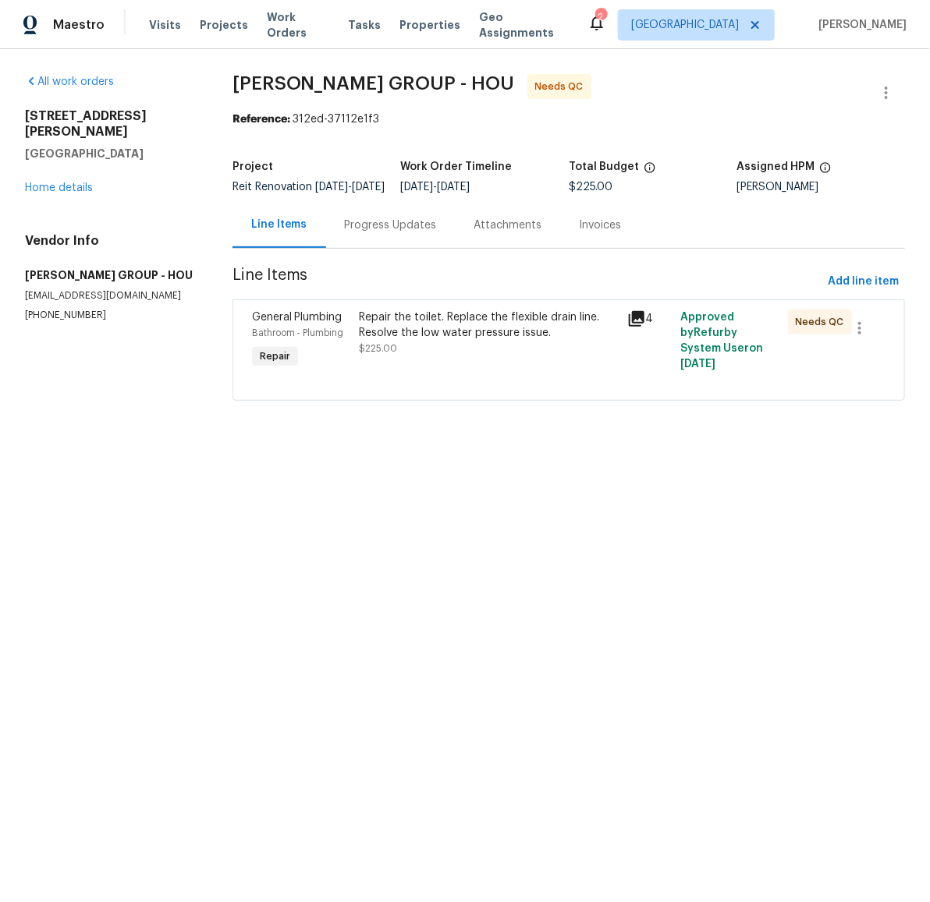
click at [408, 330] on div "Repair the toilet. Replace the flexible drain line. Resolve the low water press…" at bounding box center [488, 325] width 258 height 31
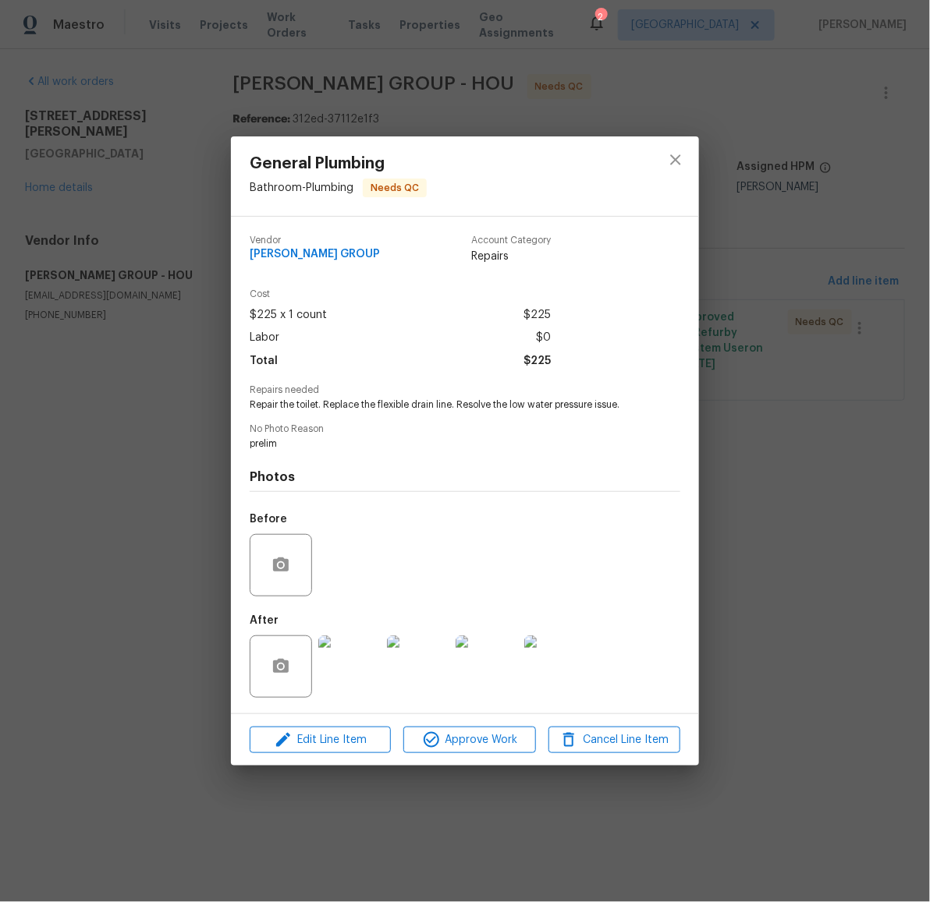
click at [371, 670] on img at bounding box center [349, 667] width 62 height 62
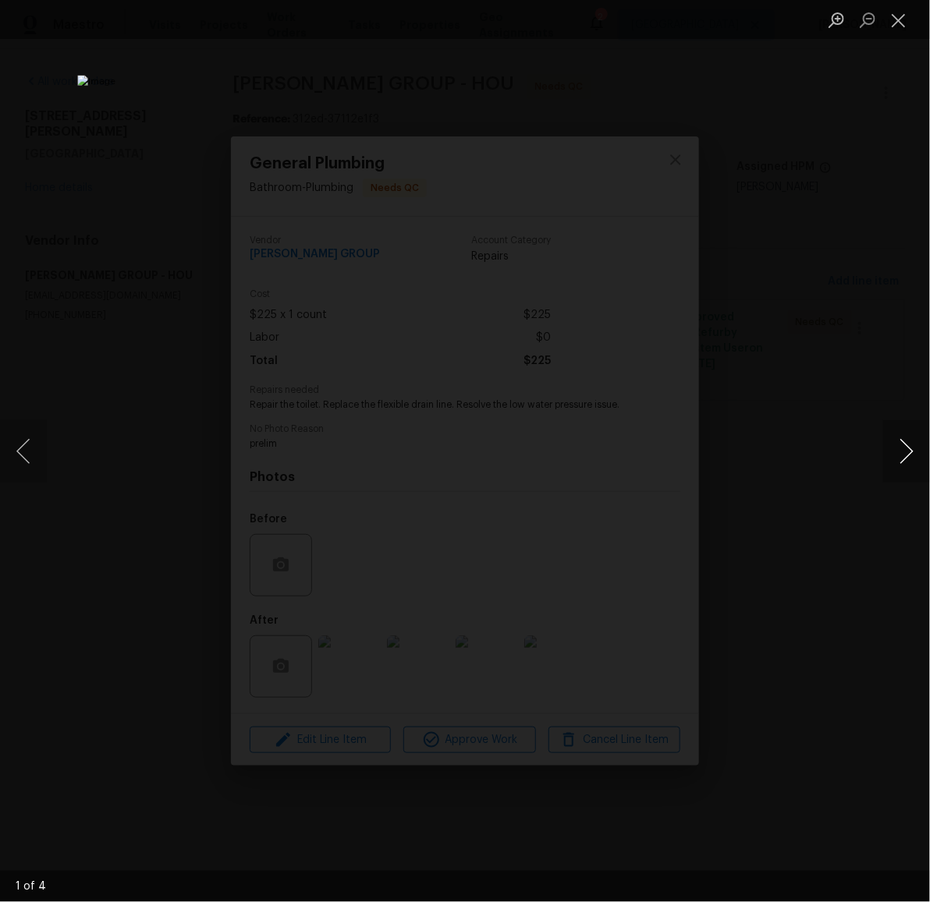
click at [911, 448] on button "Next image" at bounding box center [906, 451] width 47 height 62
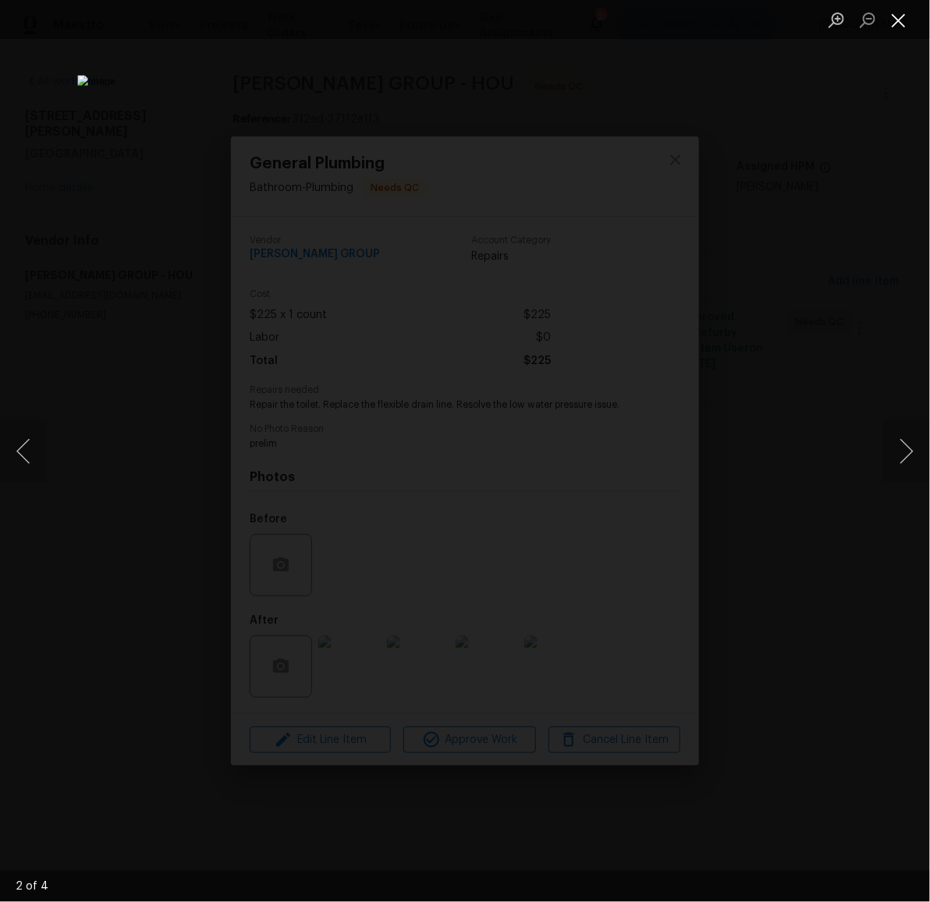
click at [902, 24] on button "Close lightbox" at bounding box center [898, 19] width 31 height 27
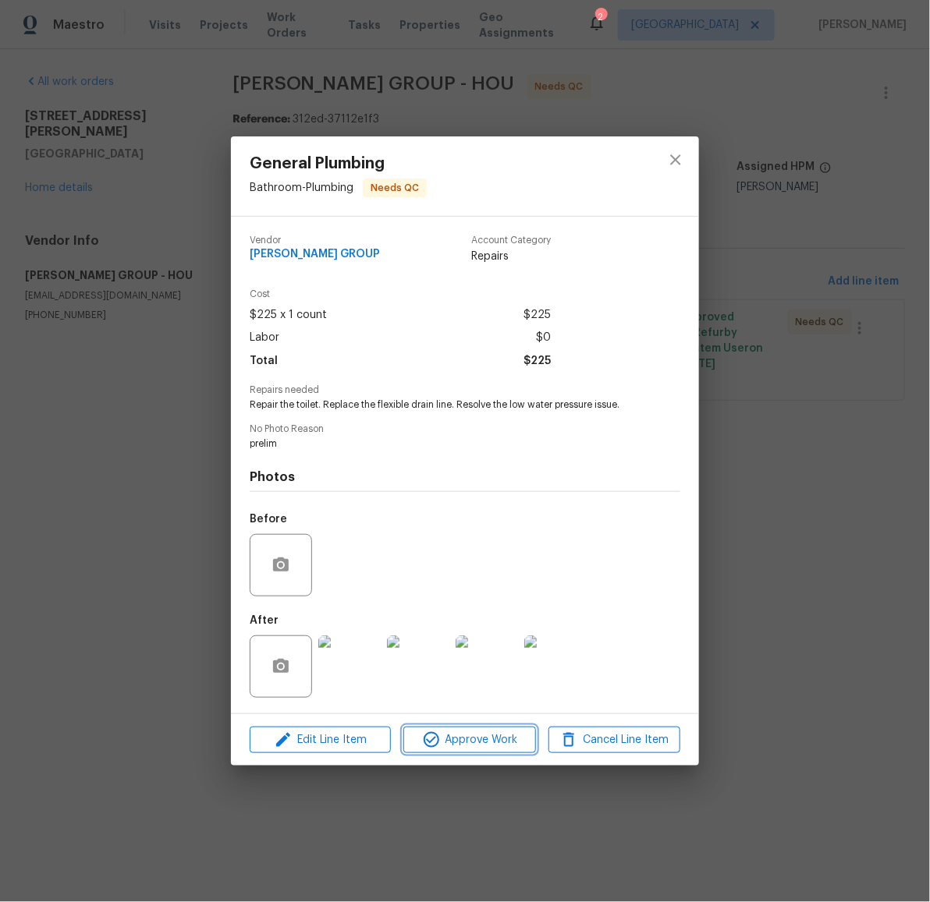
click at [461, 739] on span "Approve Work" at bounding box center [469, 740] width 122 height 19
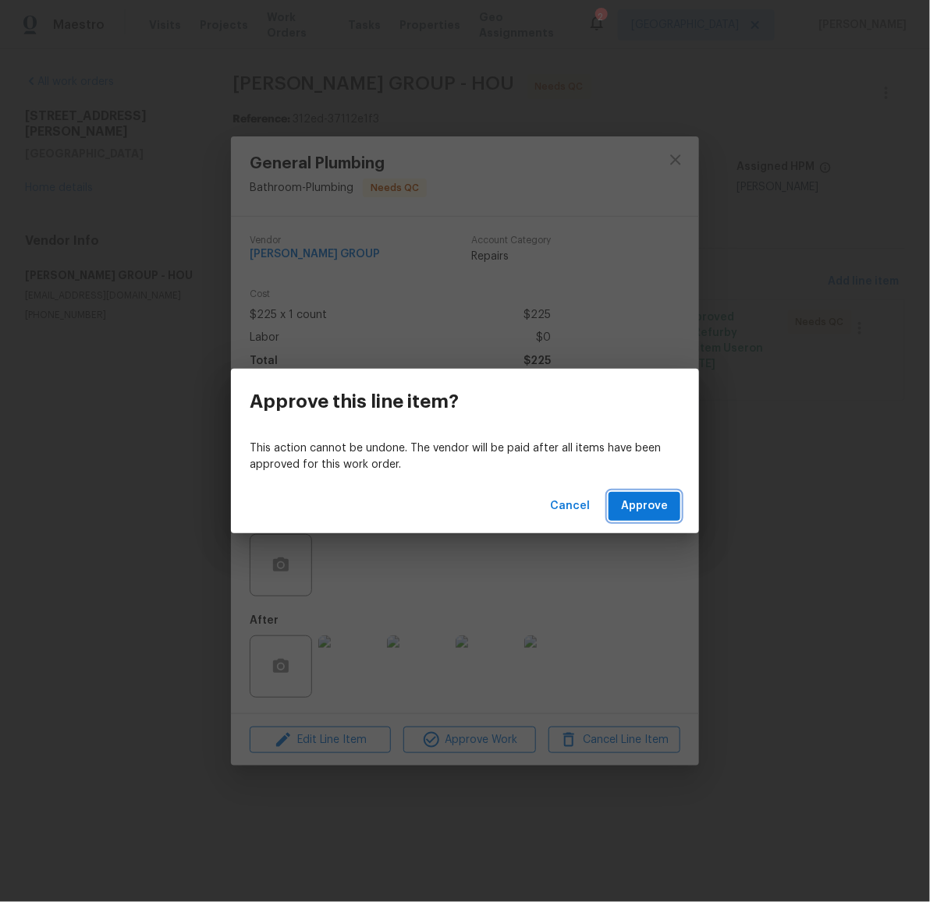
click at [655, 512] on span "Approve" at bounding box center [644, 506] width 47 height 19
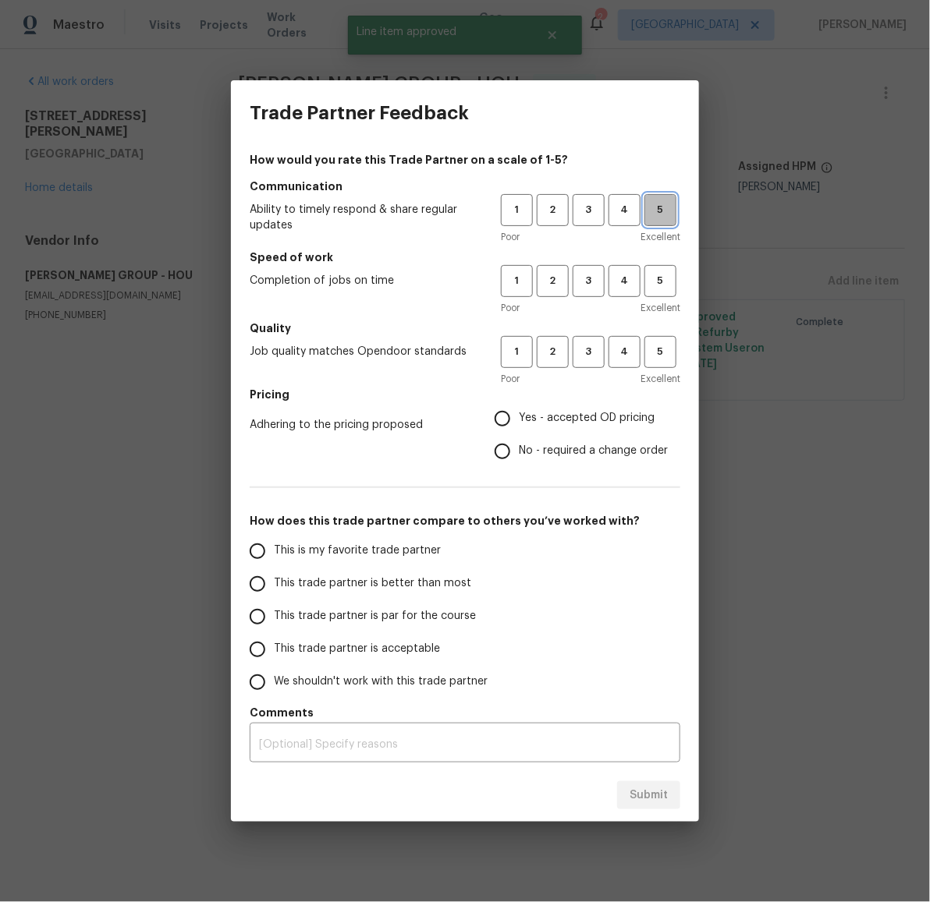
click at [666, 206] on span "5" at bounding box center [660, 210] width 29 height 18
click at [662, 279] on span "5" at bounding box center [660, 281] width 29 height 18
click at [654, 352] on span "5" at bounding box center [660, 352] width 29 height 18
click at [577, 413] on span "Yes - accepted OD pricing" at bounding box center [587, 418] width 136 height 16
click at [519, 413] on input "Yes - accepted OD pricing" at bounding box center [502, 418] width 33 height 33
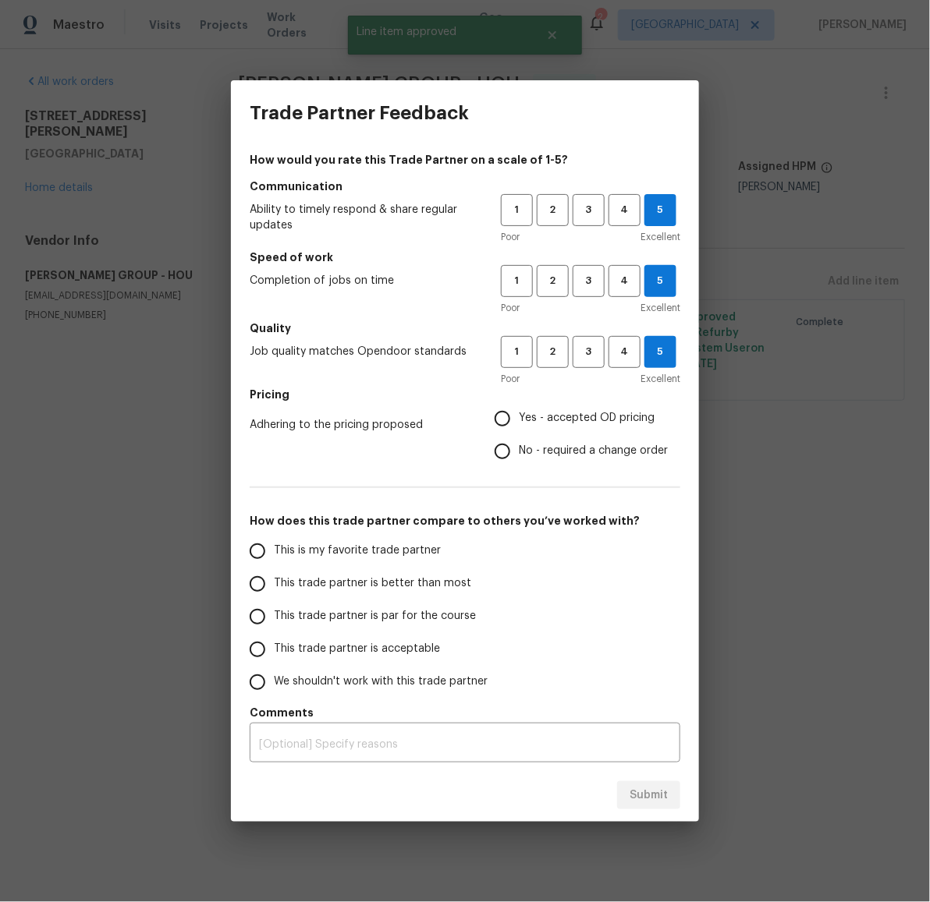
radio input "true"
click at [442, 574] on label "This trade partner is better than most" at bounding box center [364, 584] width 246 height 33
click at [274, 574] on input "This trade partner is better than most" at bounding box center [257, 584] width 33 height 33
click at [653, 793] on span "Submit" at bounding box center [648, 795] width 38 height 19
radio input "true"
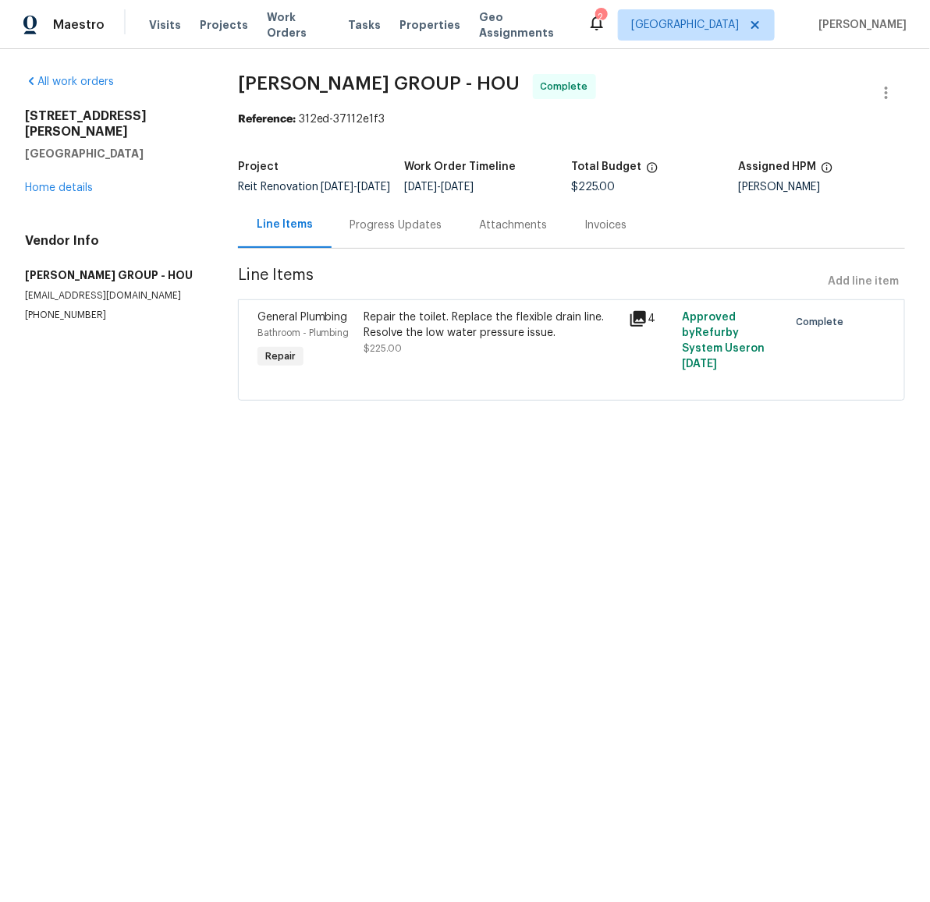
radio input "false"
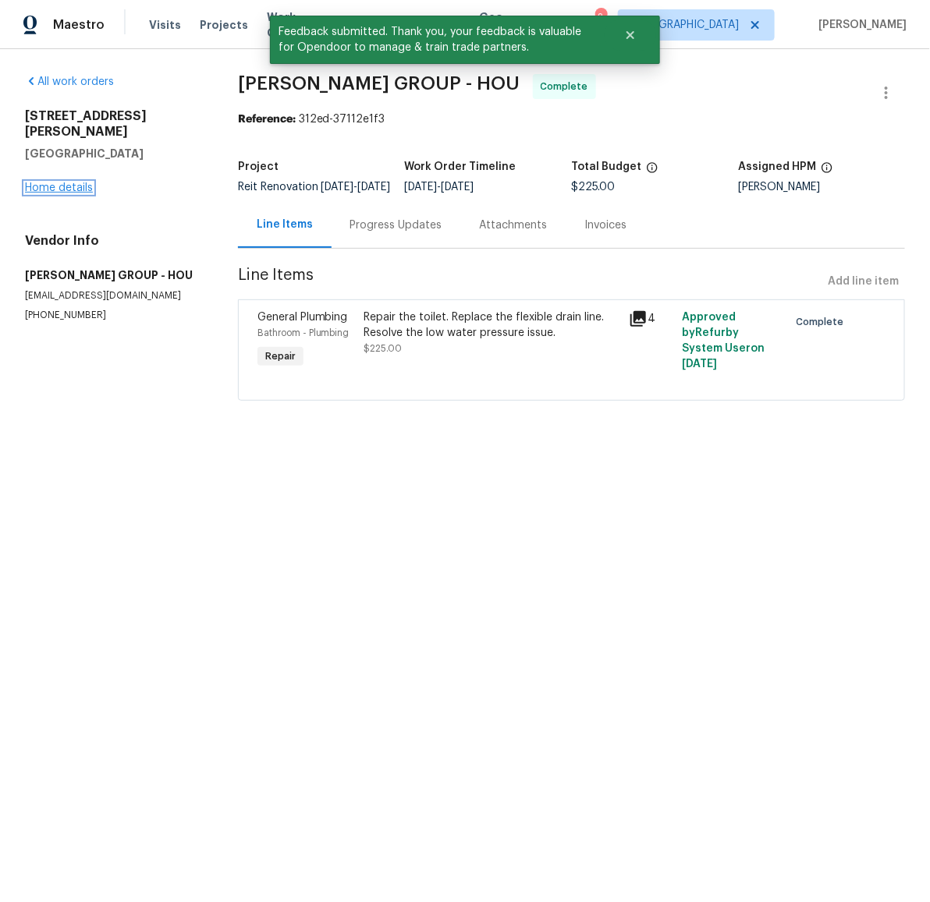
click at [77, 183] on link "Home details" at bounding box center [59, 188] width 68 height 11
